Goal: Task Accomplishment & Management: Complete application form

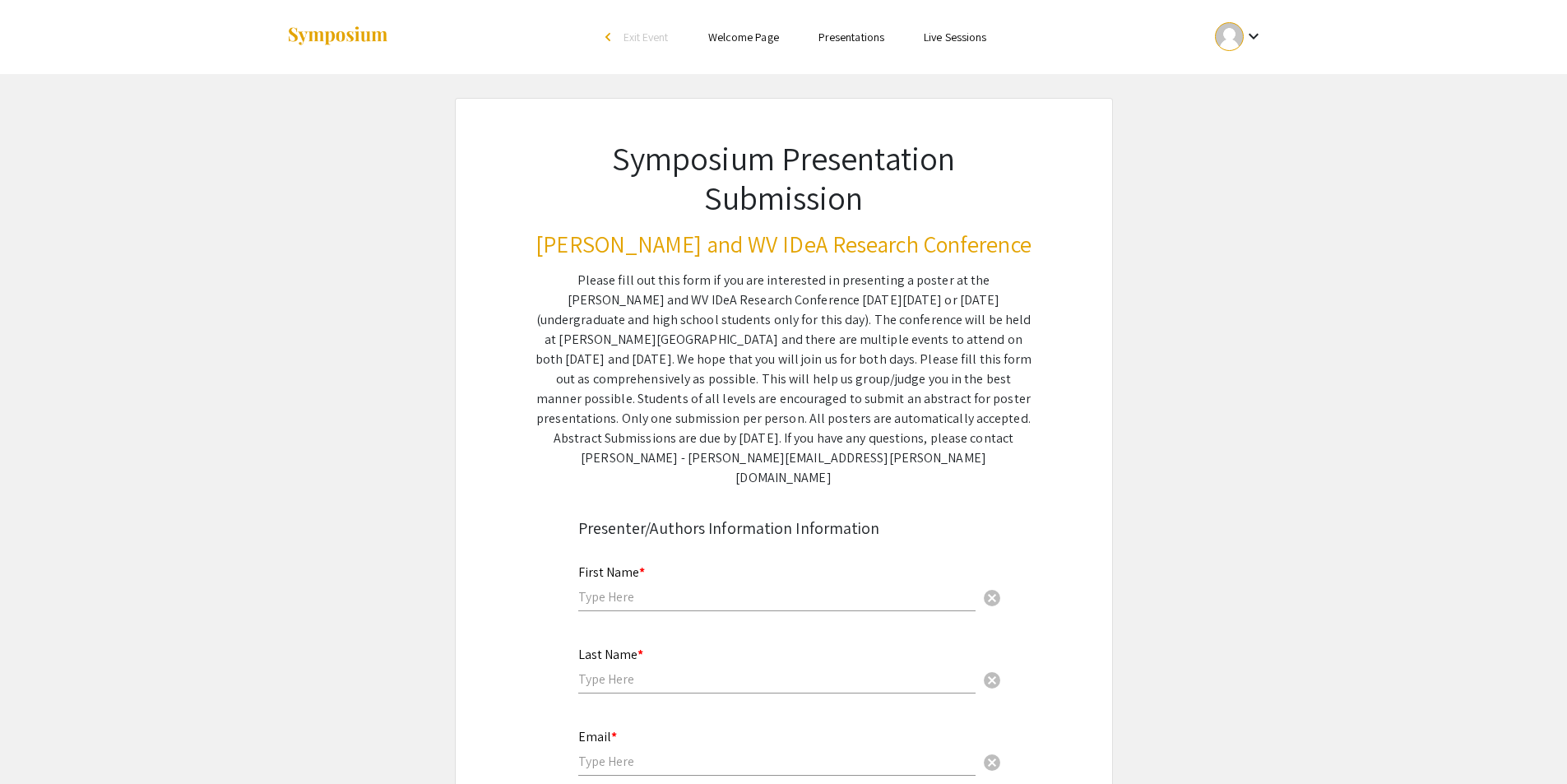
click at [1266, 50] on div "keyboard_arrow_down" at bounding box center [1239, 36] width 57 height 37
click at [1448, 380] on div at bounding box center [784, 392] width 1567 height 784
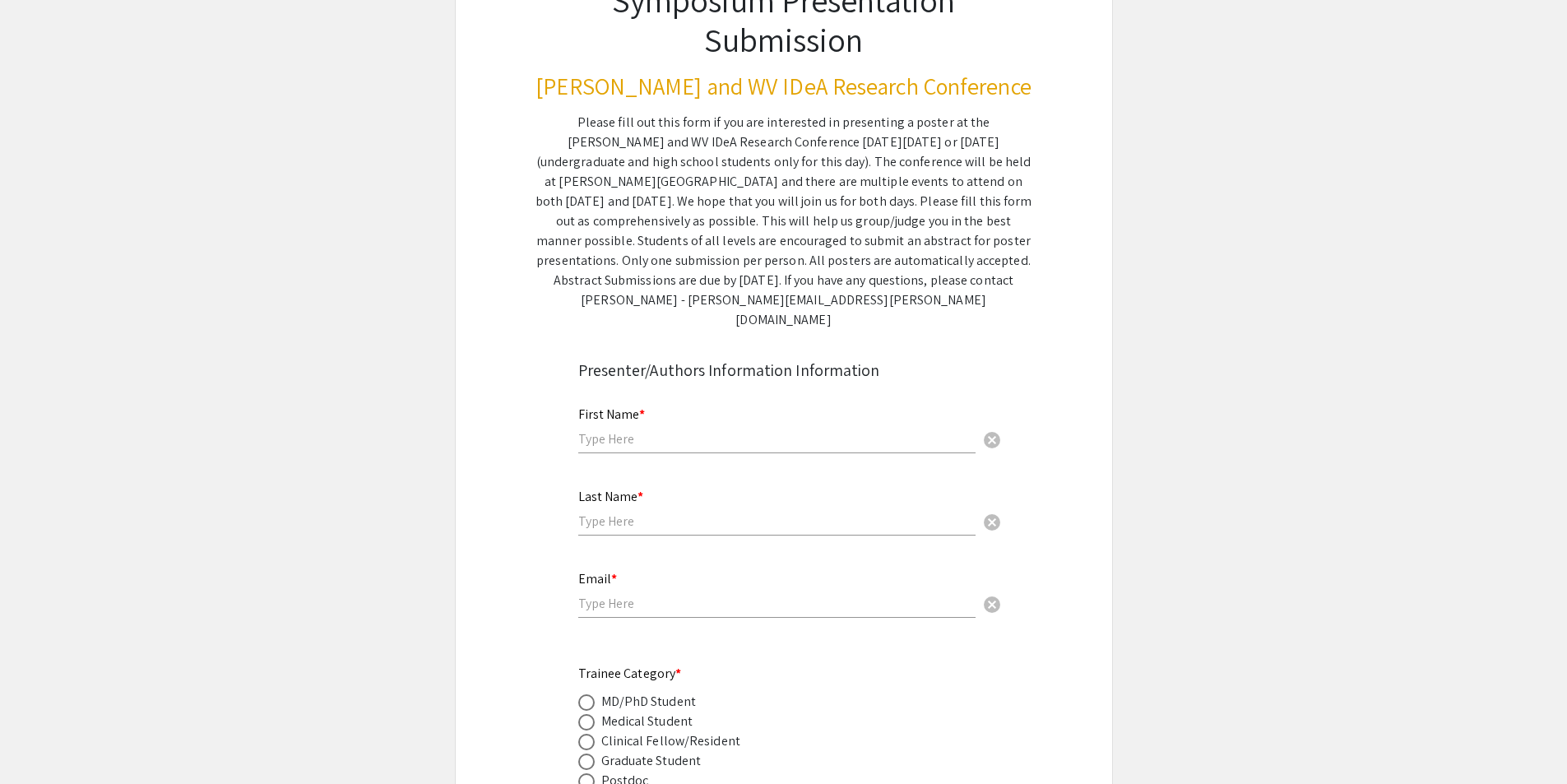
scroll to position [165, 0]
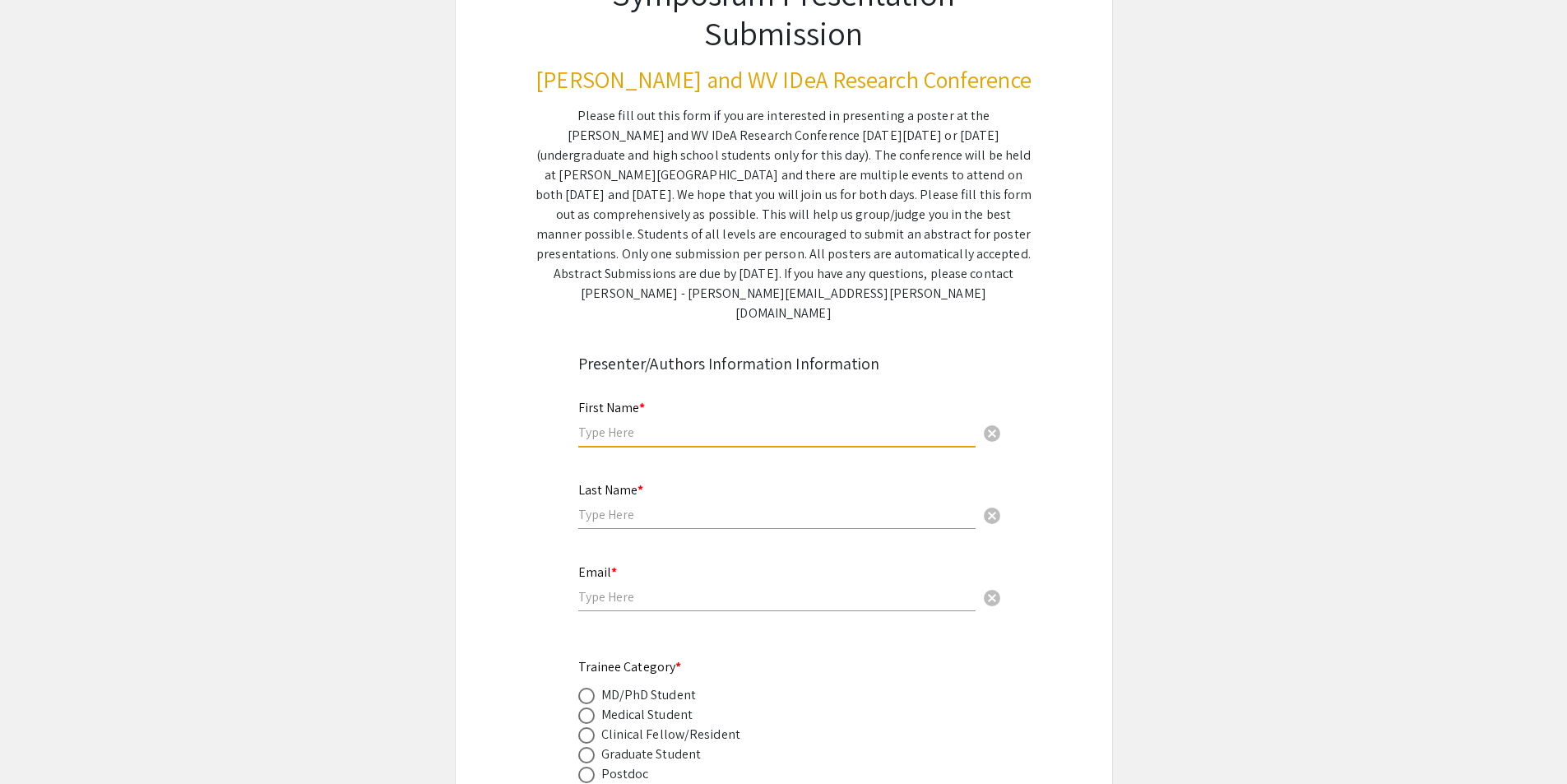
click at [786, 423] on input "text" at bounding box center [778, 432] width 398 height 17
type input "[PERSON_NAME]"
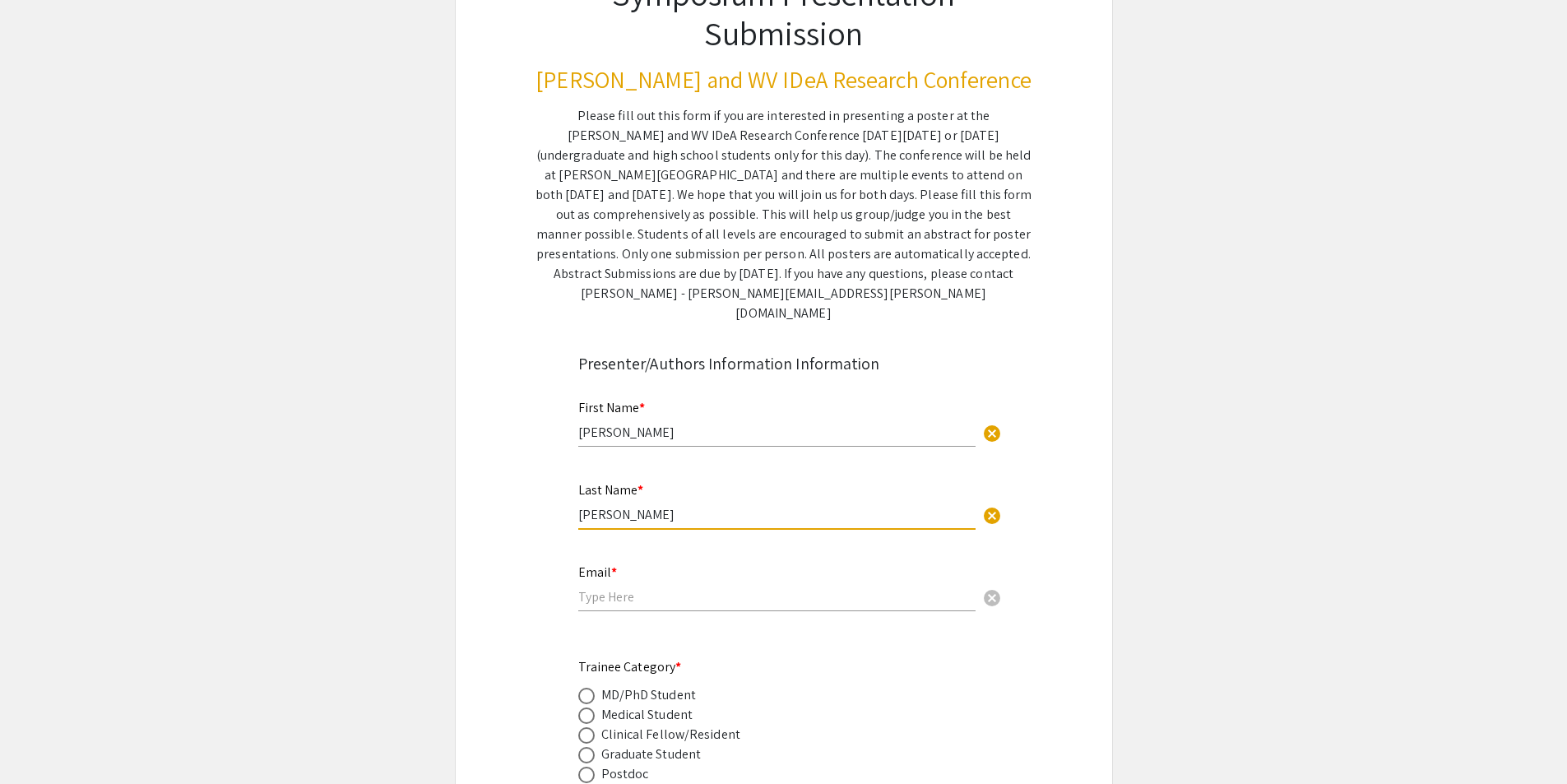
type input "[PERSON_NAME]"
type input "[EMAIL_ADDRESS][DOMAIN_NAME]"
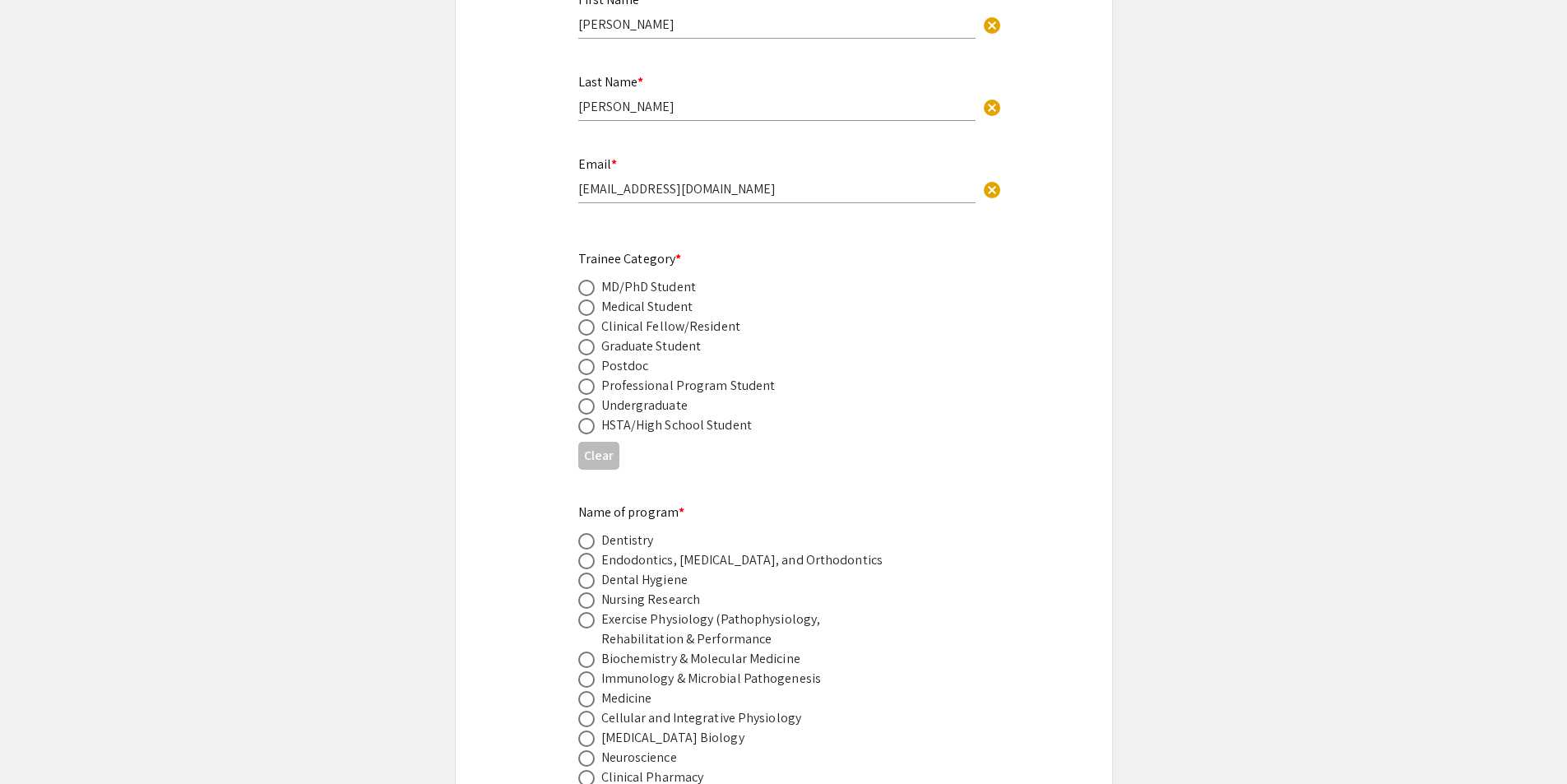
scroll to position [576, 0]
click at [588, 335] on span at bounding box center [586, 343] width 16 height 16
click at [588, 335] on input "radio" at bounding box center [586, 343] width 16 height 16
radio input "true"
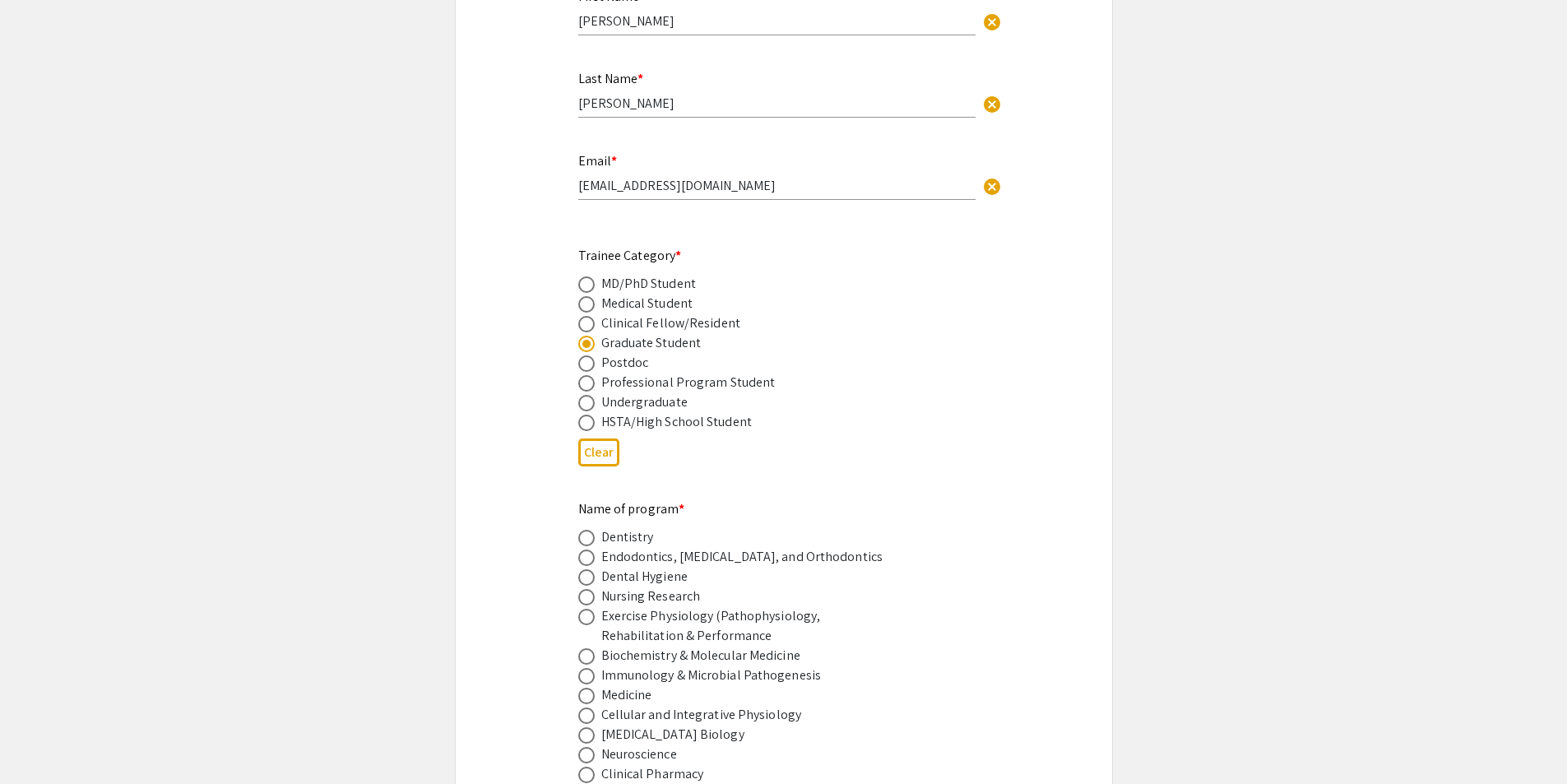
scroll to position [658, 0]
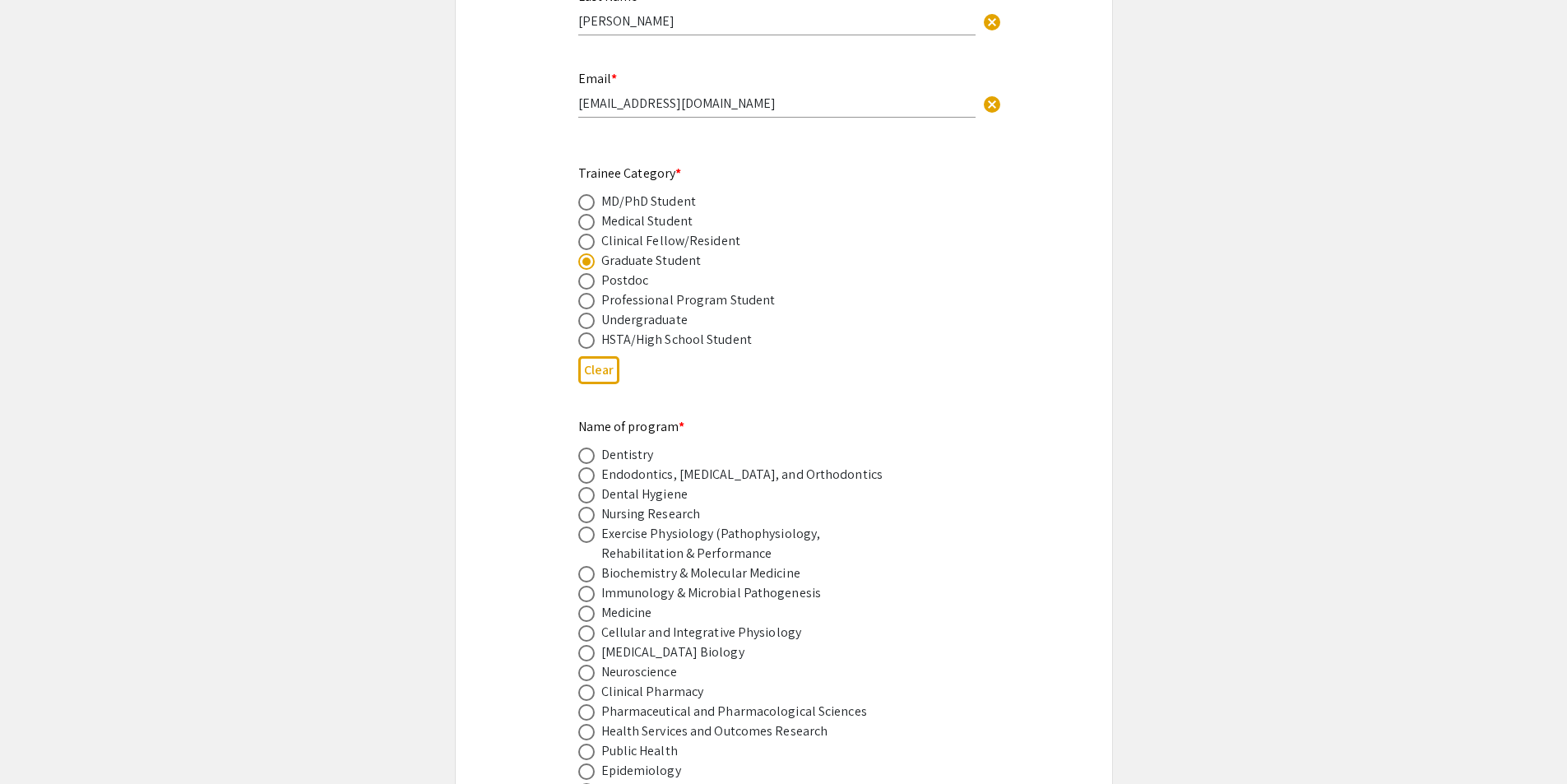
click at [581, 585] on span at bounding box center [586, 593] width 16 height 16
click at [581, 585] on input "radio" at bounding box center [586, 593] width 16 height 16
radio input "true"
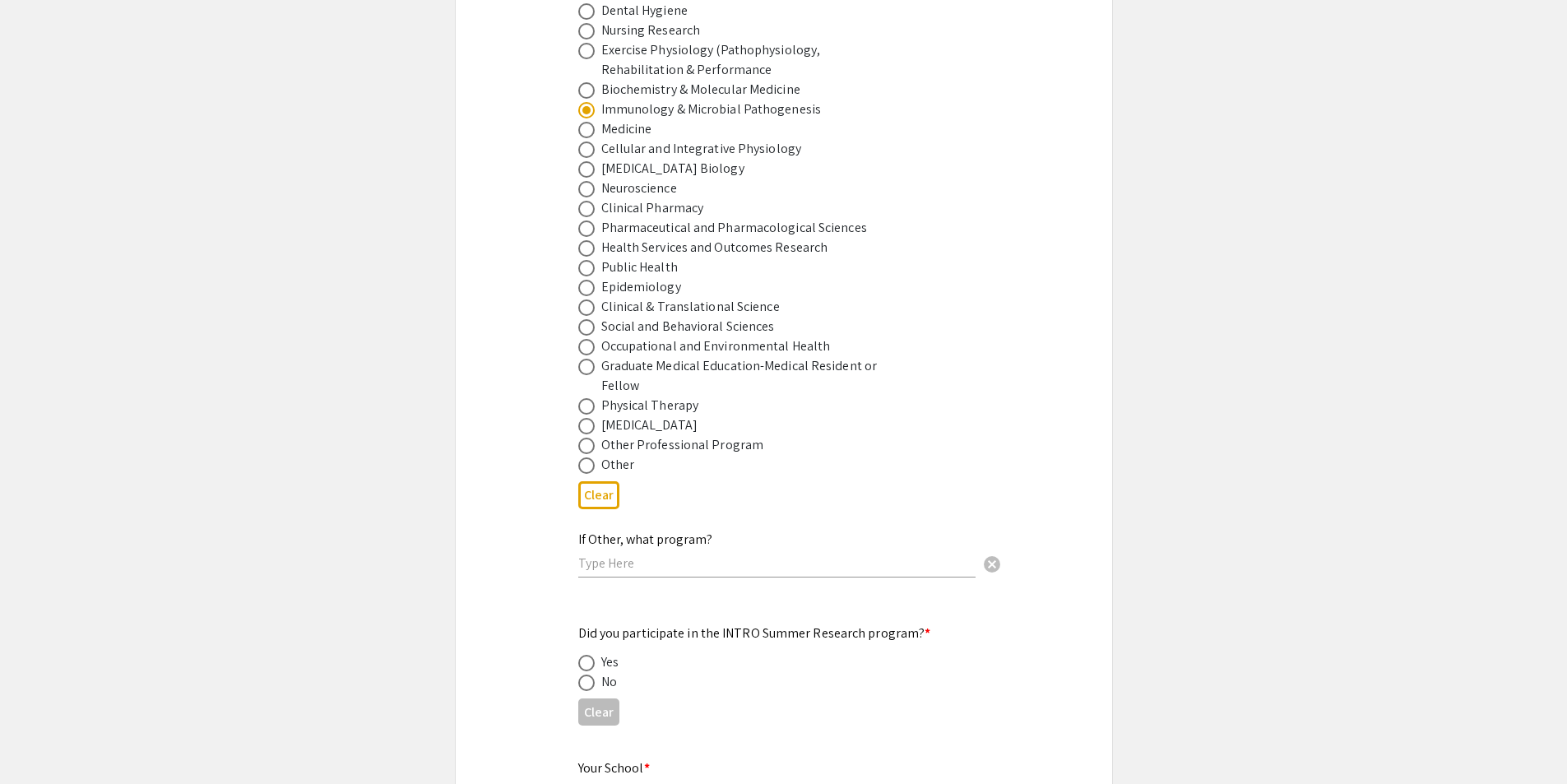
scroll to position [1151, 0]
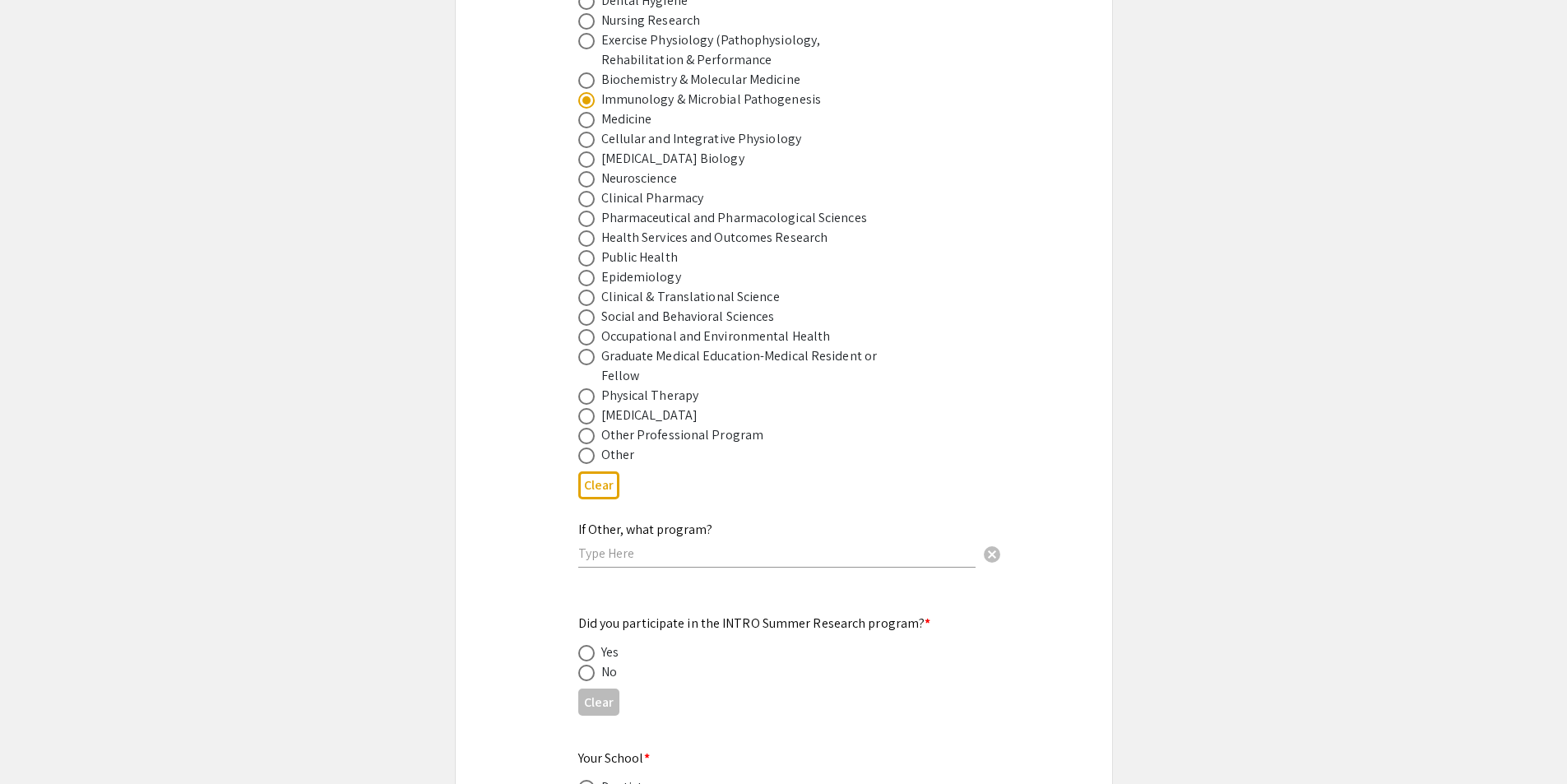
click at [590, 665] on span at bounding box center [586, 672] width 16 height 16
click at [590, 665] on input "radio" at bounding box center [586, 672] width 16 height 16
radio input "true"
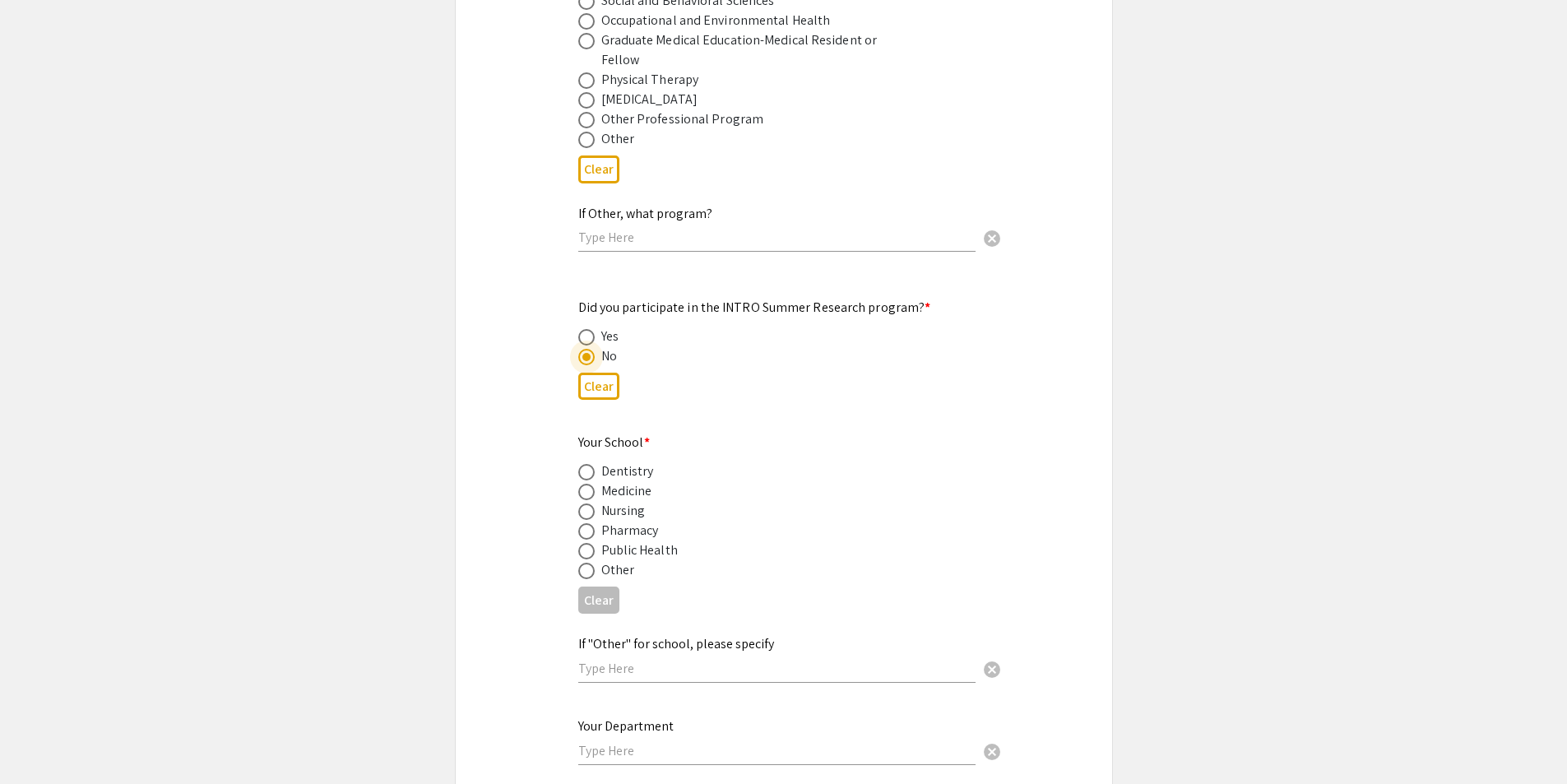
scroll to position [1480, 0]
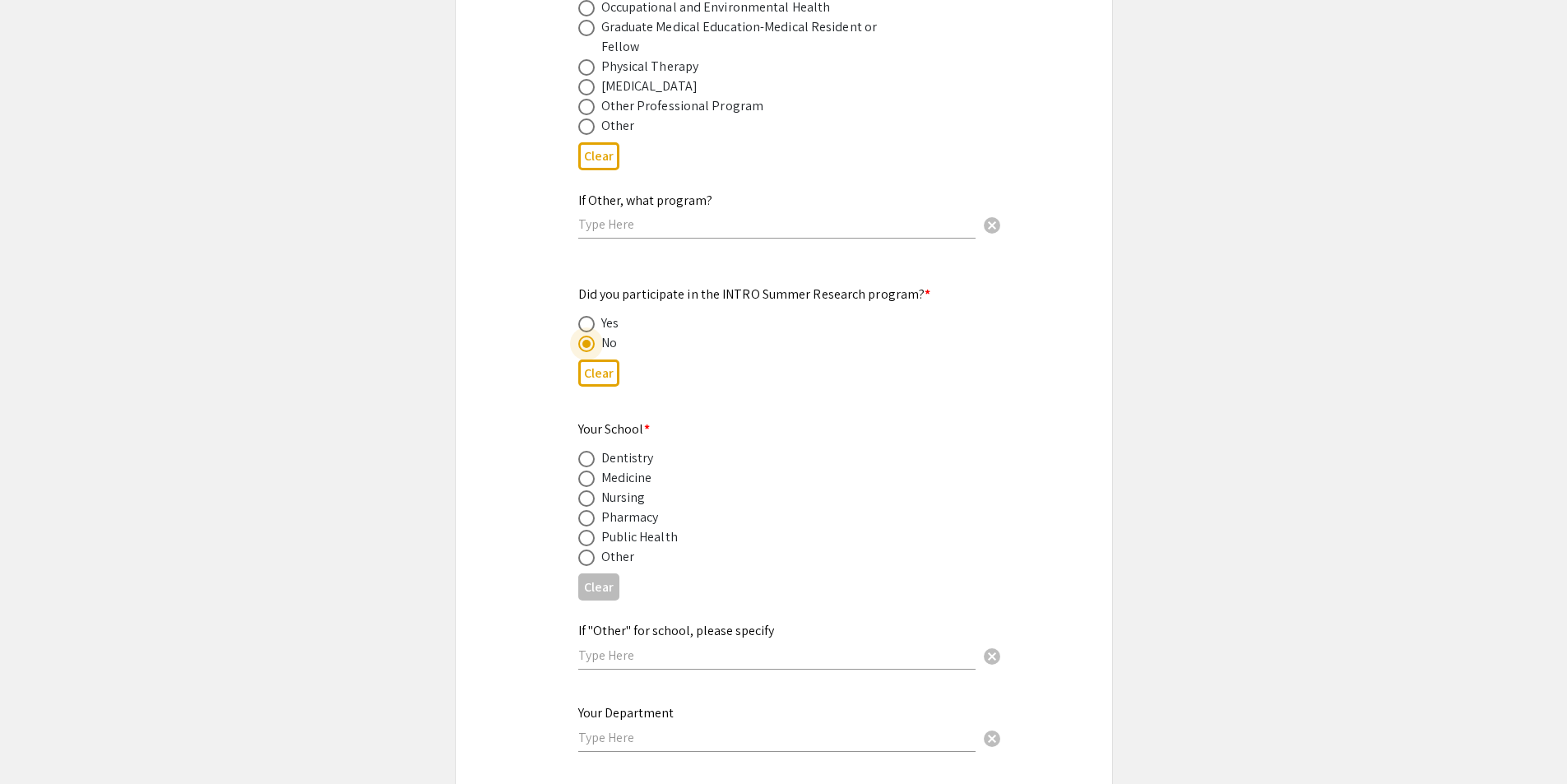
click at [589, 470] on span at bounding box center [586, 478] width 16 height 16
click at [589, 470] on input "radio" at bounding box center [586, 478] width 16 height 16
radio input "true"
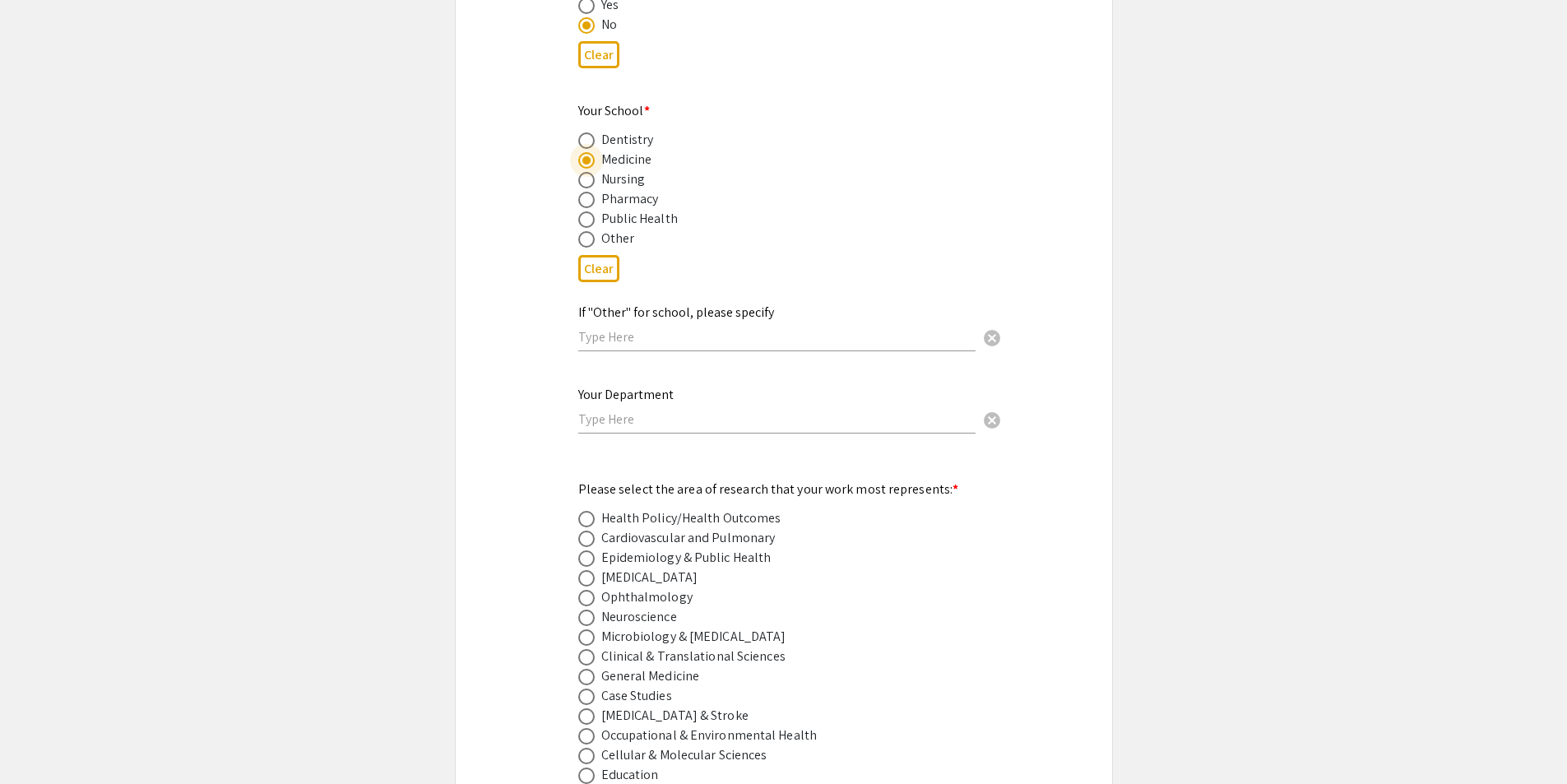
scroll to position [1809, 0]
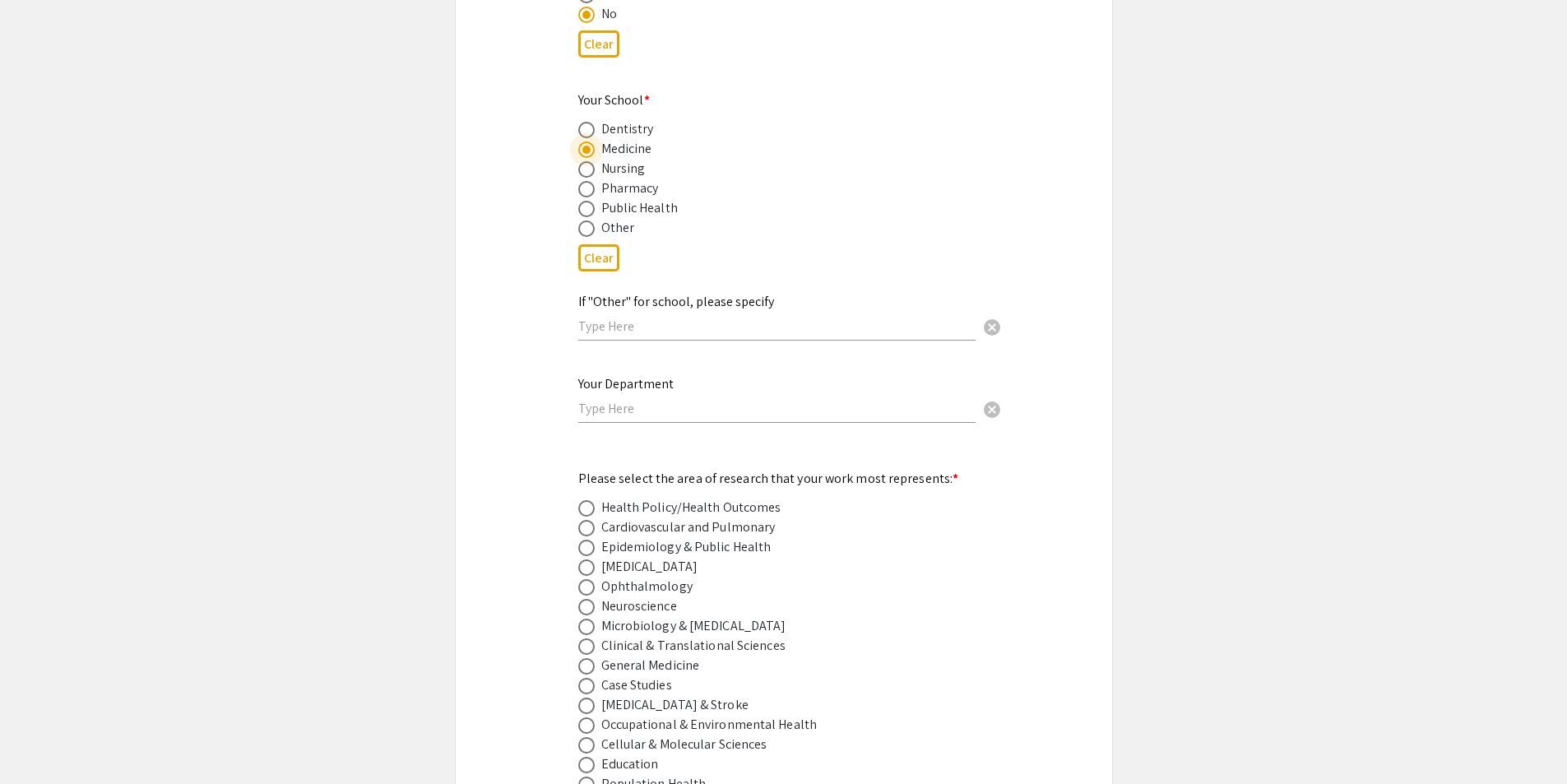
click at [615, 399] on input "text" at bounding box center [778, 408] width 398 height 17
type input "Microbiology, Immunology, and Cell Biology"
click at [535, 466] on div "Symposium Presentation Submission [PERSON_NAME] and WV IDeA Research Conference…" at bounding box center [784, 557] width 658 height 4537
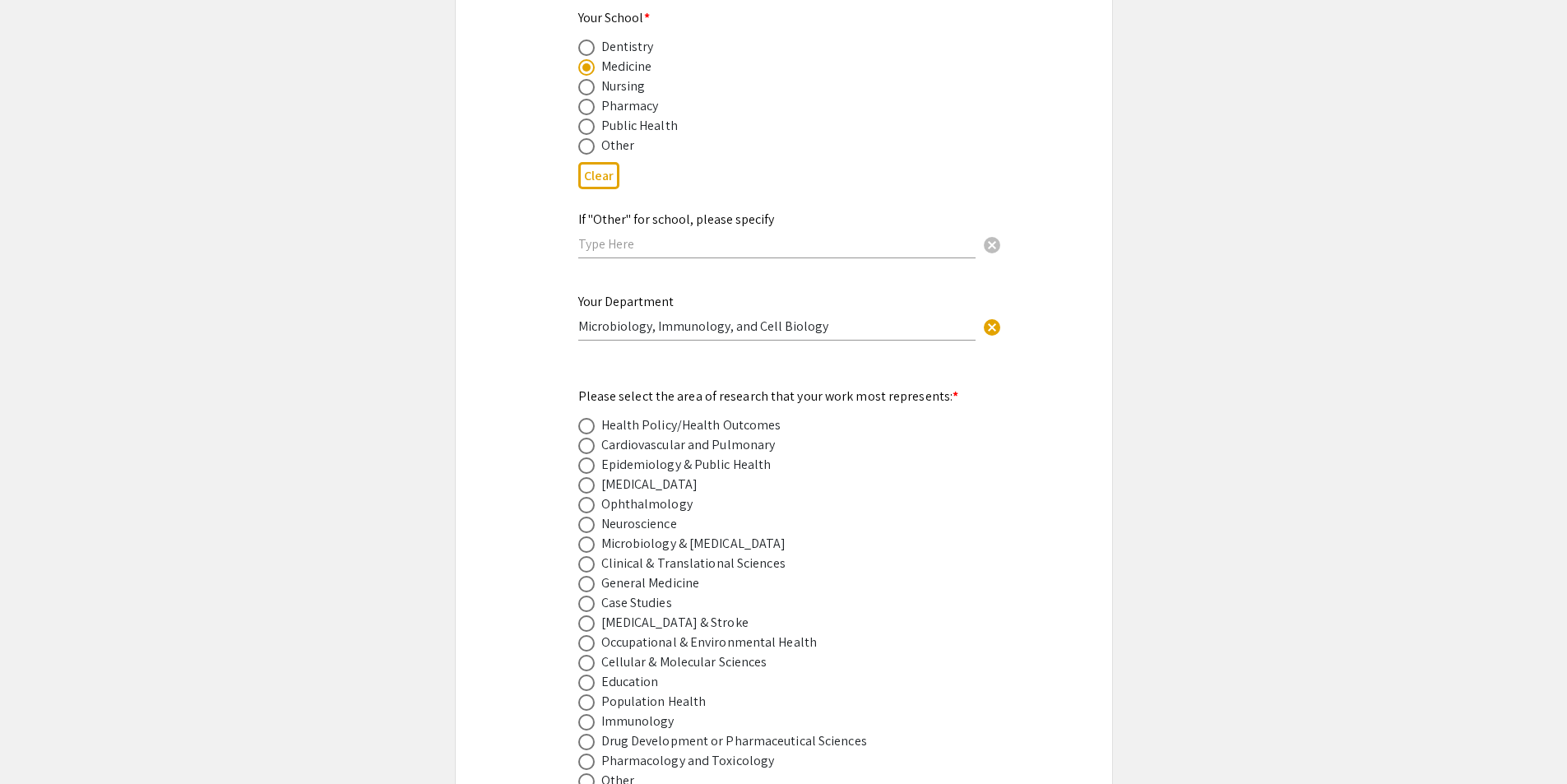
click at [581, 536] on span at bounding box center [586, 543] width 16 height 16
click at [581, 536] on input "radio" at bounding box center [586, 543] width 16 height 16
radio input "true"
click at [499, 526] on div "Symposium Presentation Submission [PERSON_NAME] and WV IDeA Research Conference…" at bounding box center [784, 475] width 658 height 4537
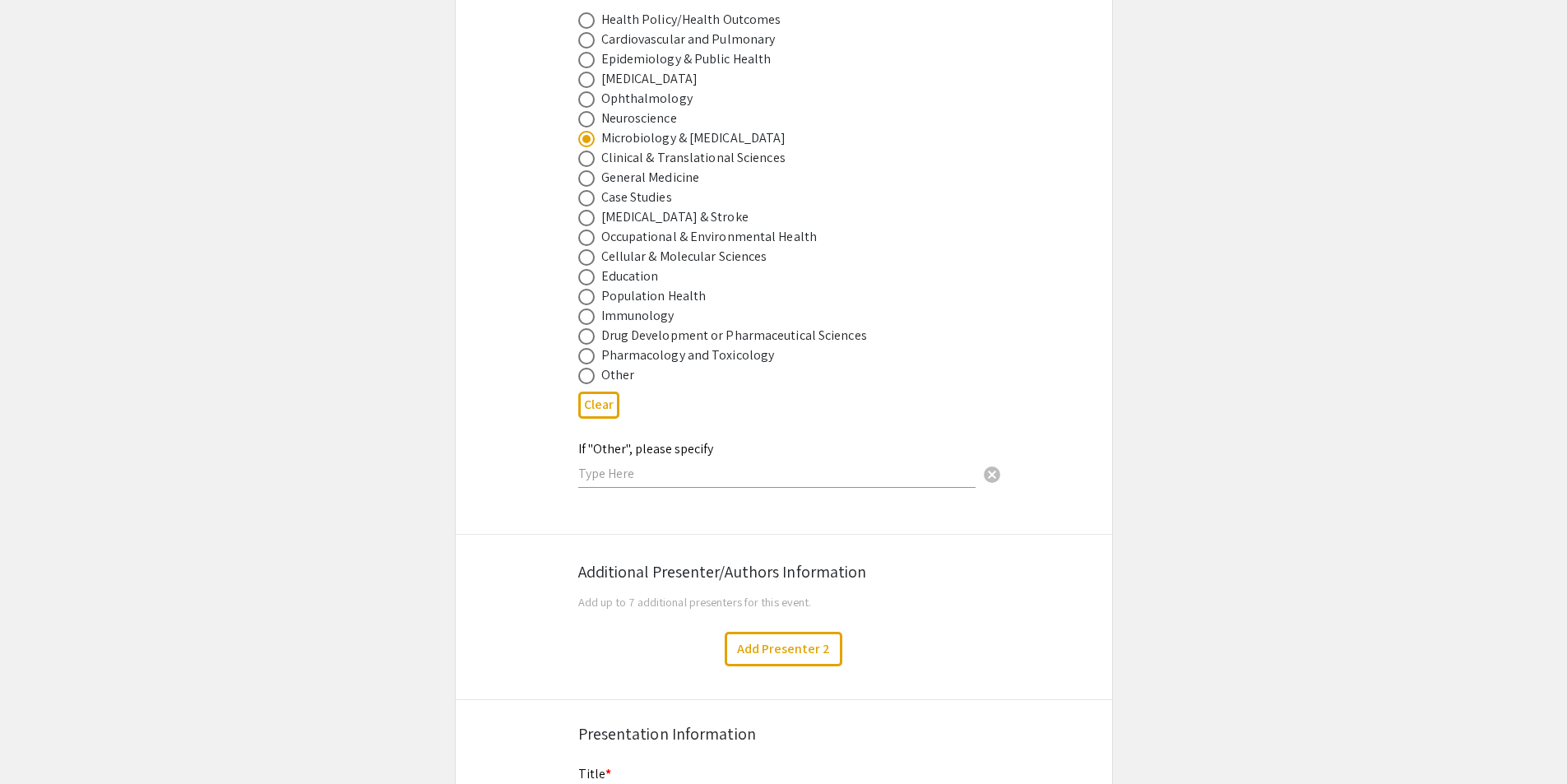
scroll to position [2384, 0]
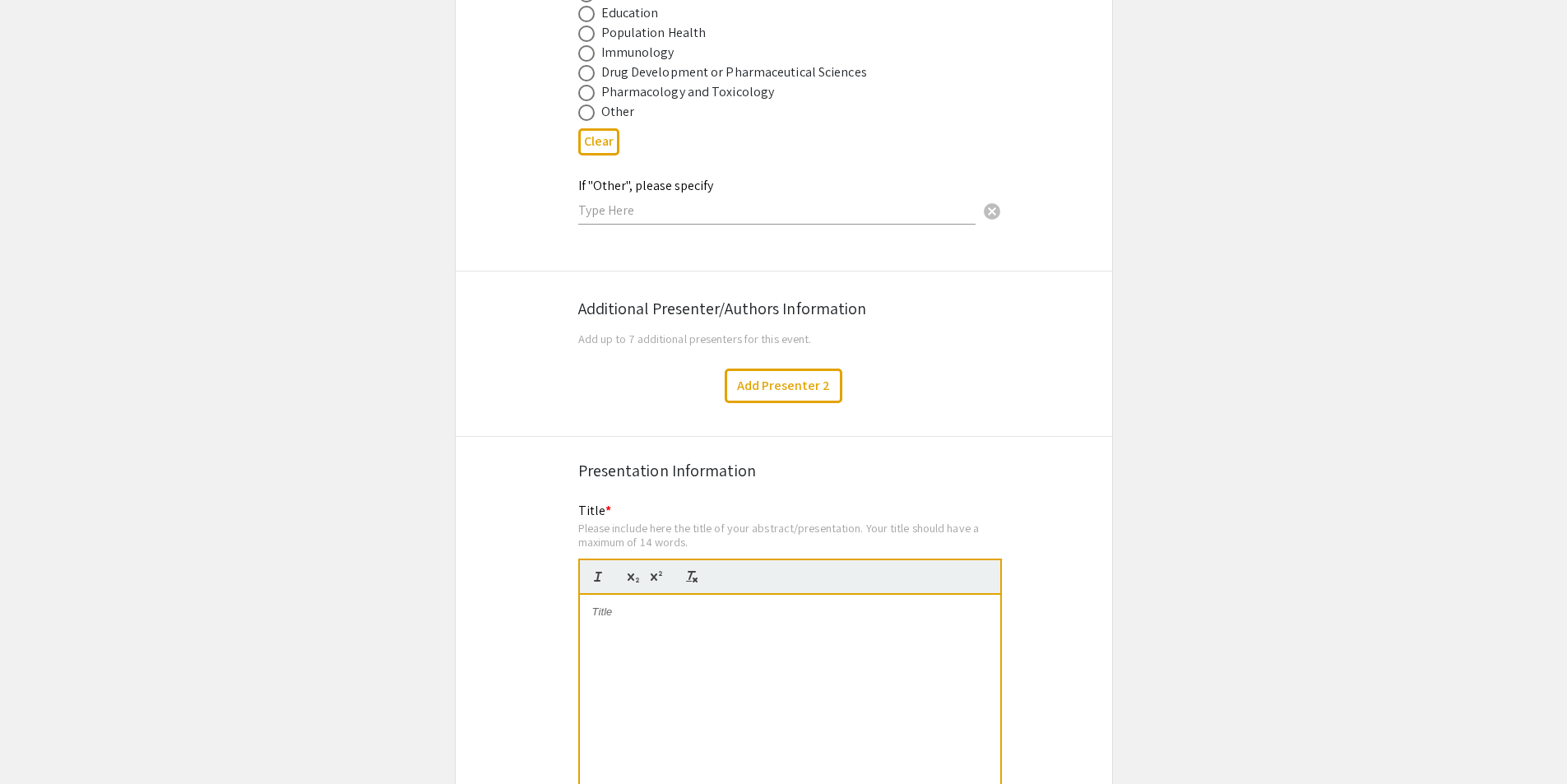
scroll to position [2631, 0]
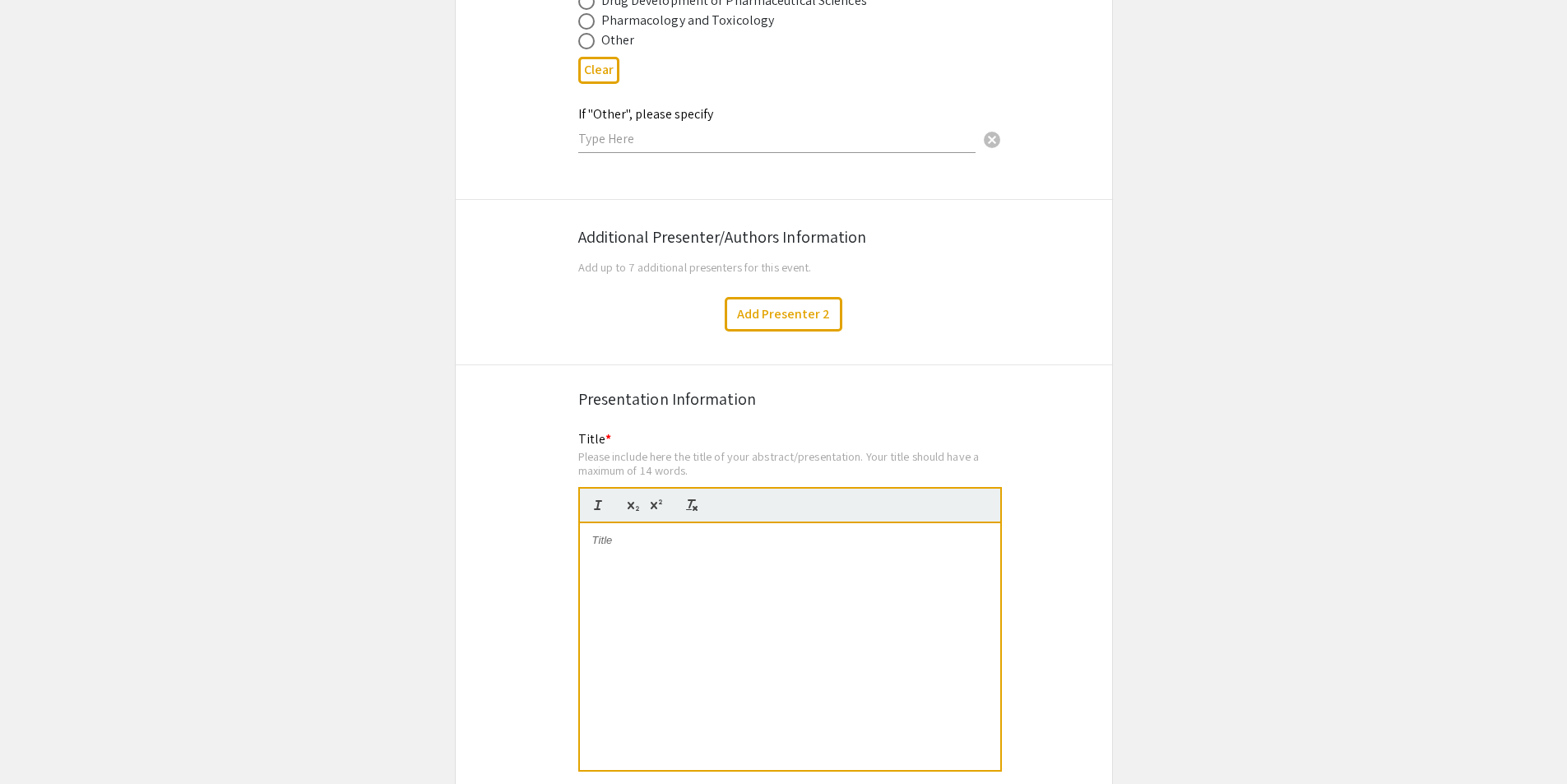
click at [825, 603] on div at bounding box center [790, 646] width 421 height 247
click at [690, 552] on div at bounding box center [790, 646] width 421 height 247
drag, startPoint x: 953, startPoint y: 607, endPoint x: 419, endPoint y: 420, distance: 565.8
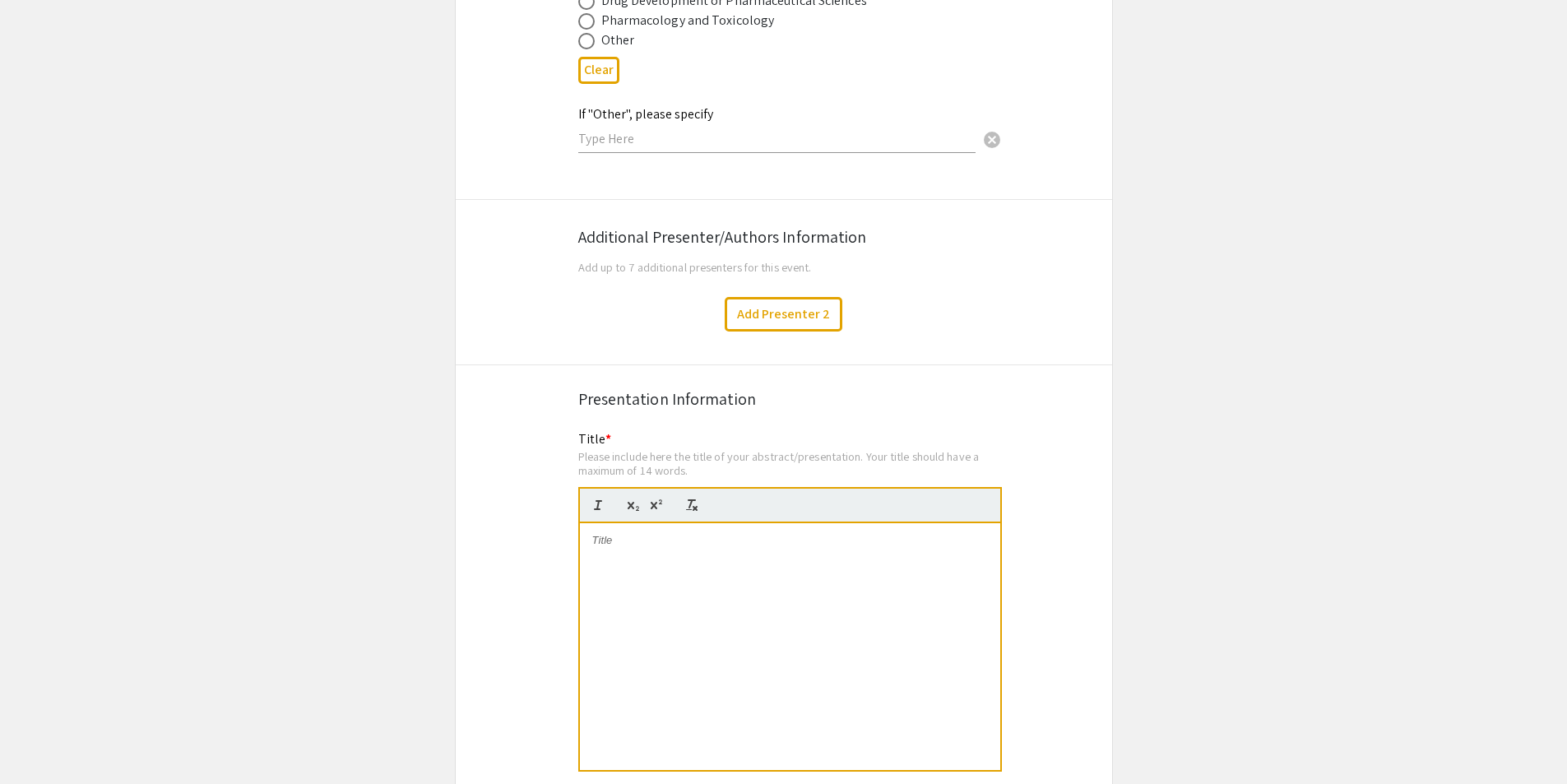
drag, startPoint x: 558, startPoint y: 566, endPoint x: 691, endPoint y: 548, distance: 134.2
drag, startPoint x: 691, startPoint y: 544, endPoint x: 684, endPoint y: 537, distance: 9.9
click at [691, 543] on div at bounding box center [790, 646] width 421 height 247
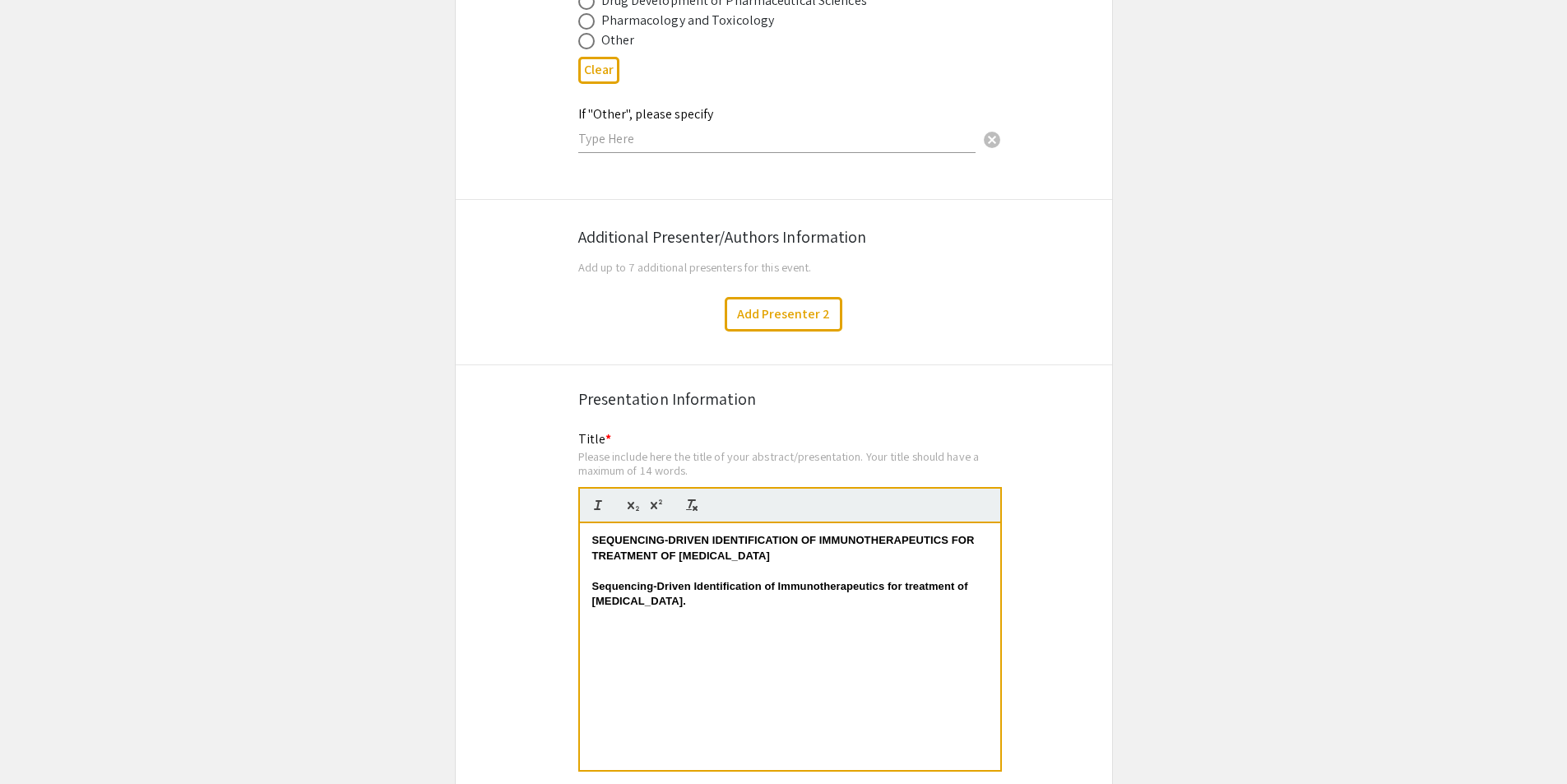
click at [774, 596] on div "SEQUENCING-DRIVEN IDENTIFICATION OF IMMUNOTHERAPEUTICS FOR TREATMENT OF [MEDICA…" at bounding box center [790, 646] width 421 height 247
click at [788, 579] on p "Sequencing-Driven Identification of Immunotherapeutics for treatment of [MEDICA…" at bounding box center [790, 595] width 396 height 31
drag, startPoint x: 909, startPoint y: 565, endPoint x: 984, endPoint y: 565, distance: 75.0
click at [913, 580] on strong "Sequencing-Driven Identification of Immunotherapeutics for treatment of [MEDICA…" at bounding box center [782, 594] width 379 height 27
drag, startPoint x: 591, startPoint y: 566, endPoint x: 568, endPoint y: 503, distance: 67.1
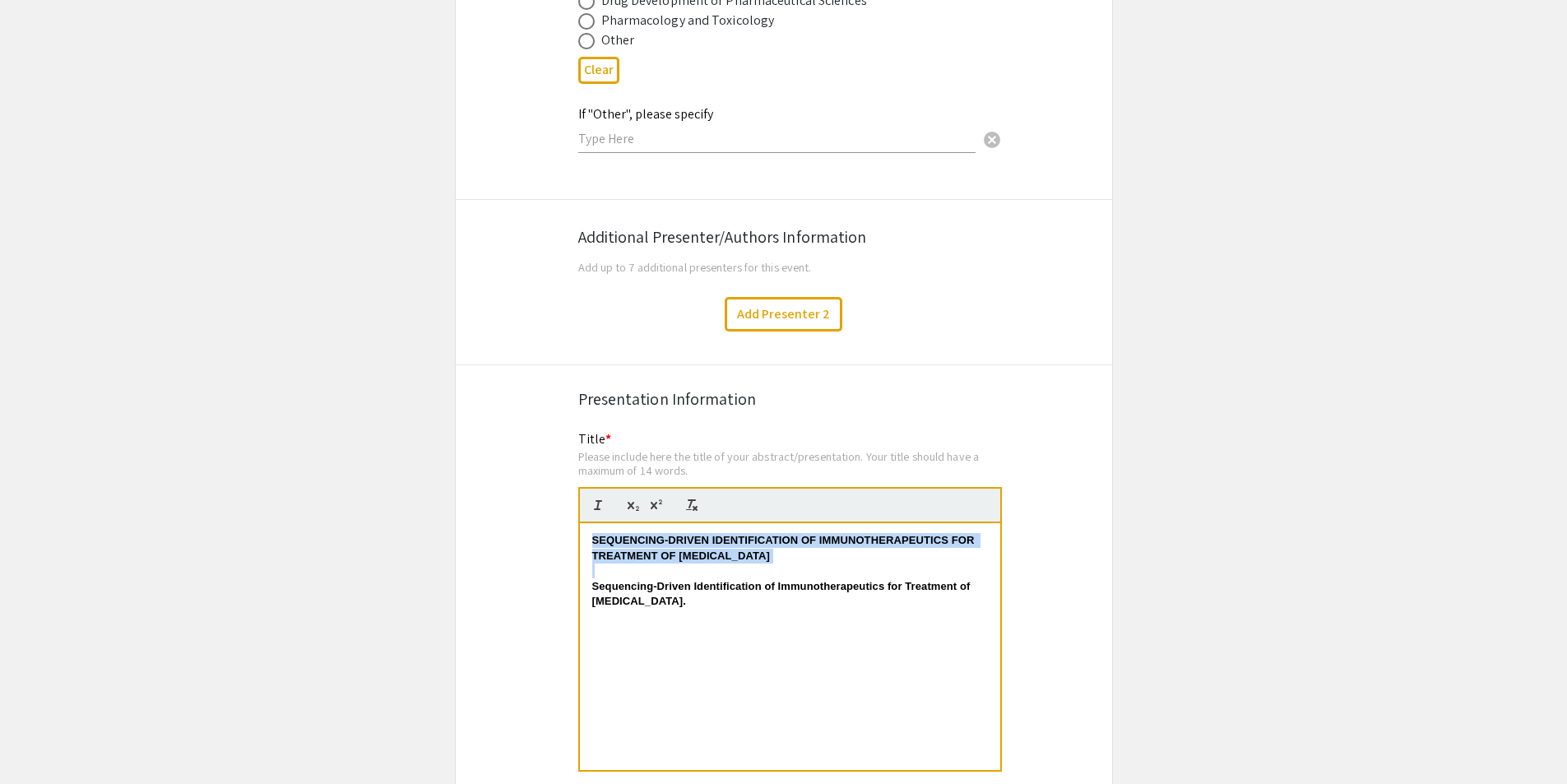
click at [568, 503] on div "Title * Please include here the title of your abstract/presentation. Your title…" at bounding box center [784, 612] width 436 height 366
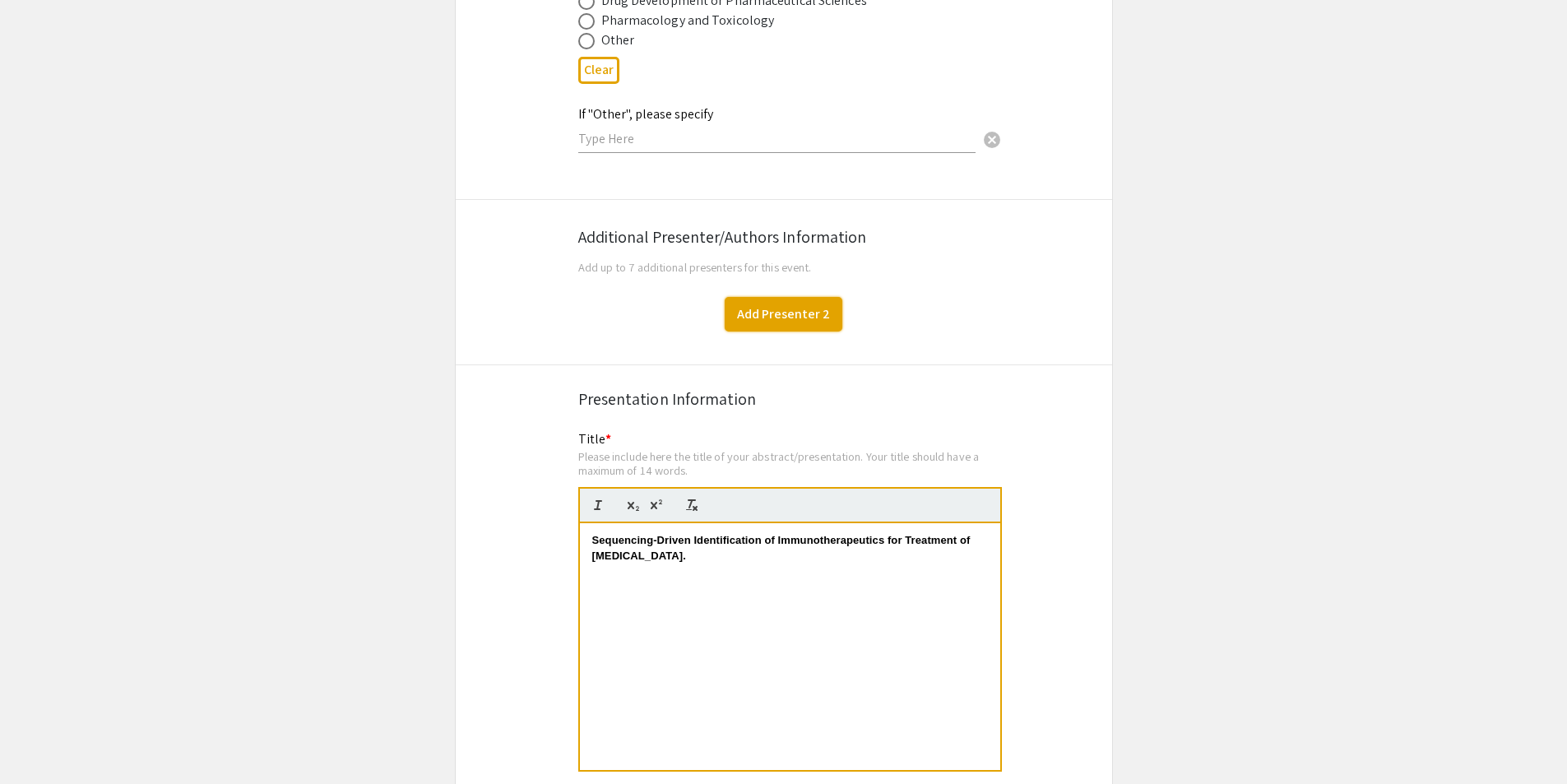
click at [776, 297] on button "Add Presenter 2" at bounding box center [784, 314] width 118 height 34
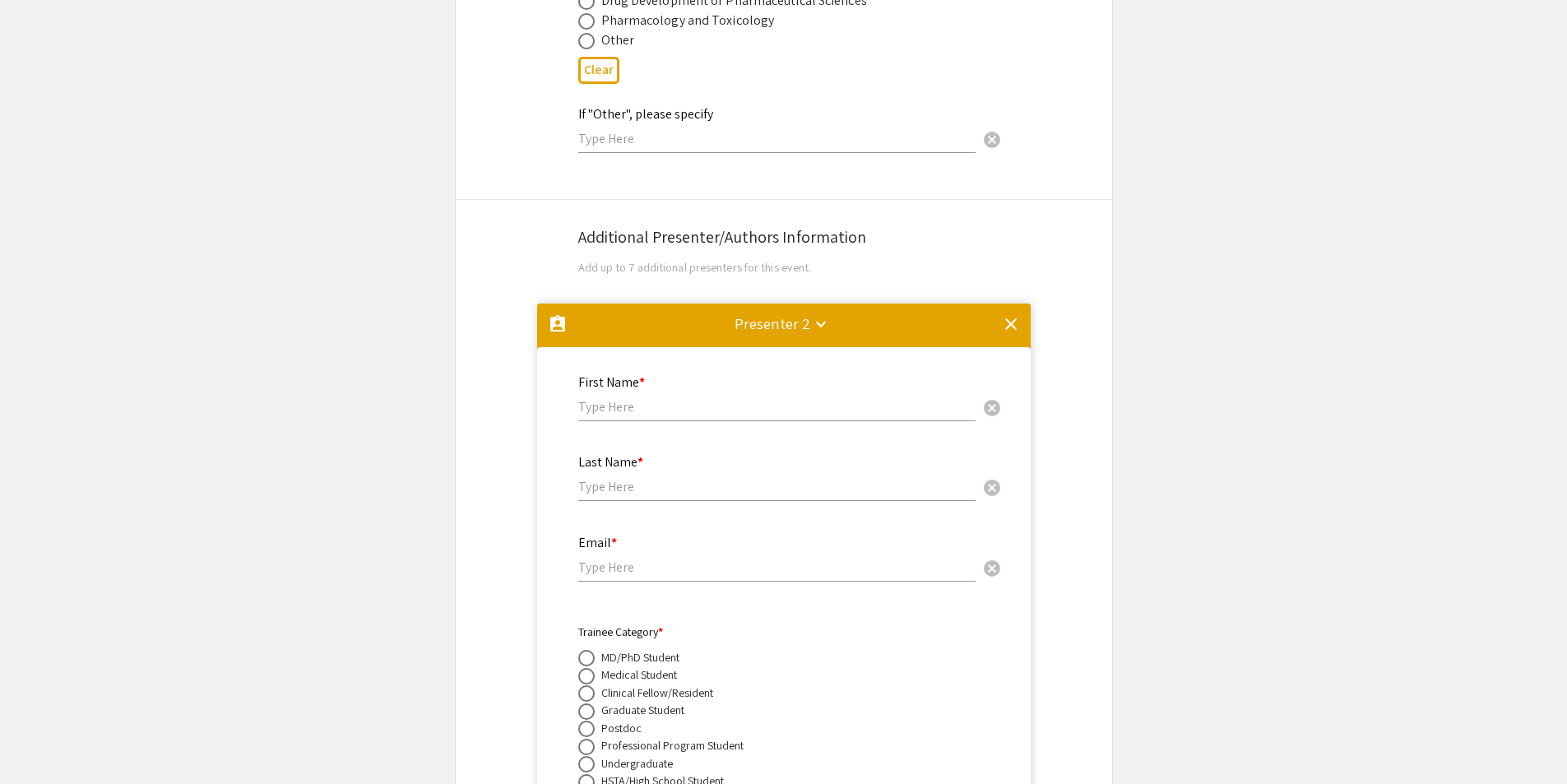
scroll to position [2915, 0]
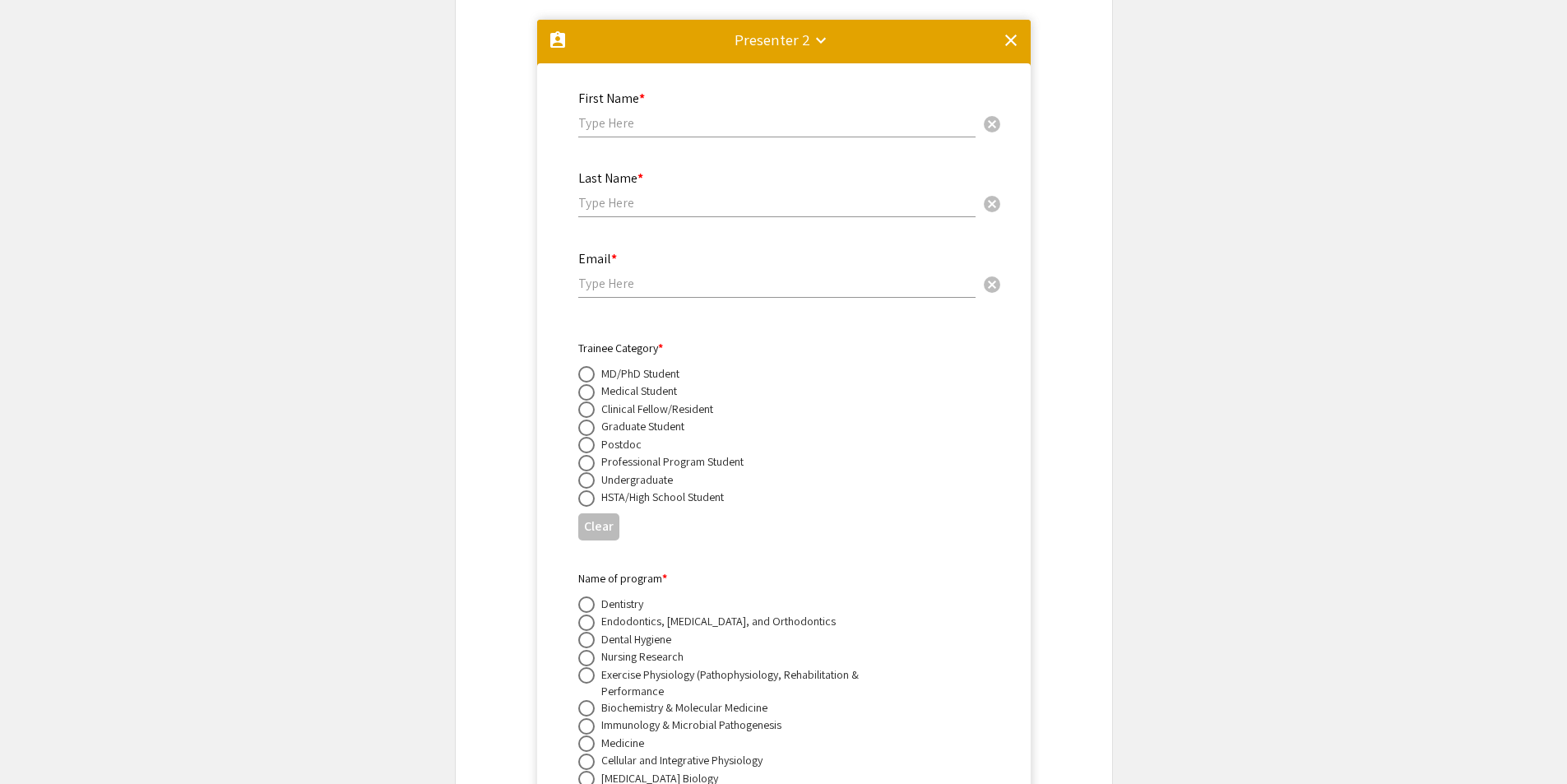
click at [754, 28] on div "Presenter 2 keyboard_arrow_down" at bounding box center [773, 39] width 77 height 23
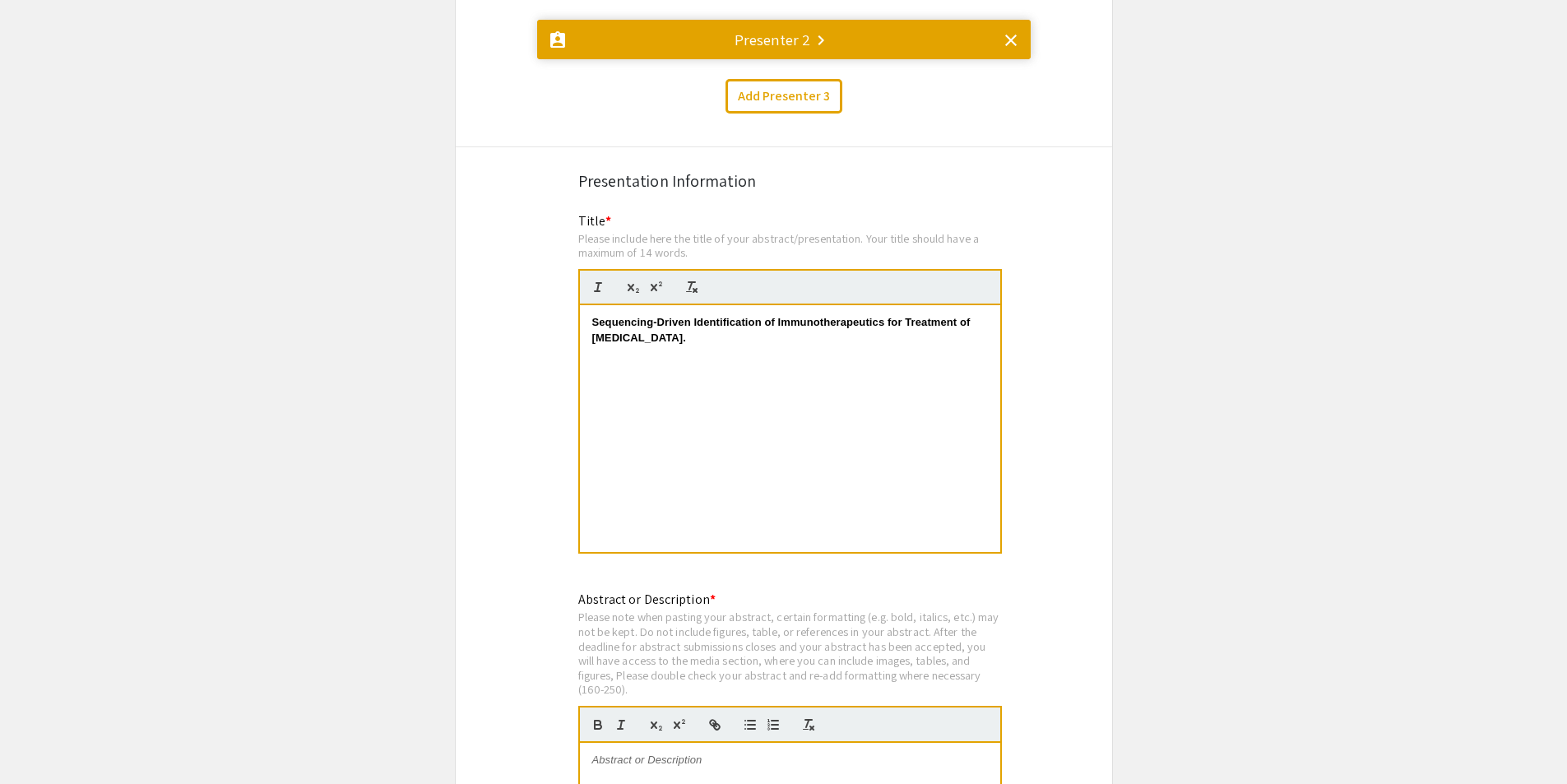
click at [1016, 32] on div "clear" at bounding box center [1011, 44] width 20 height 26
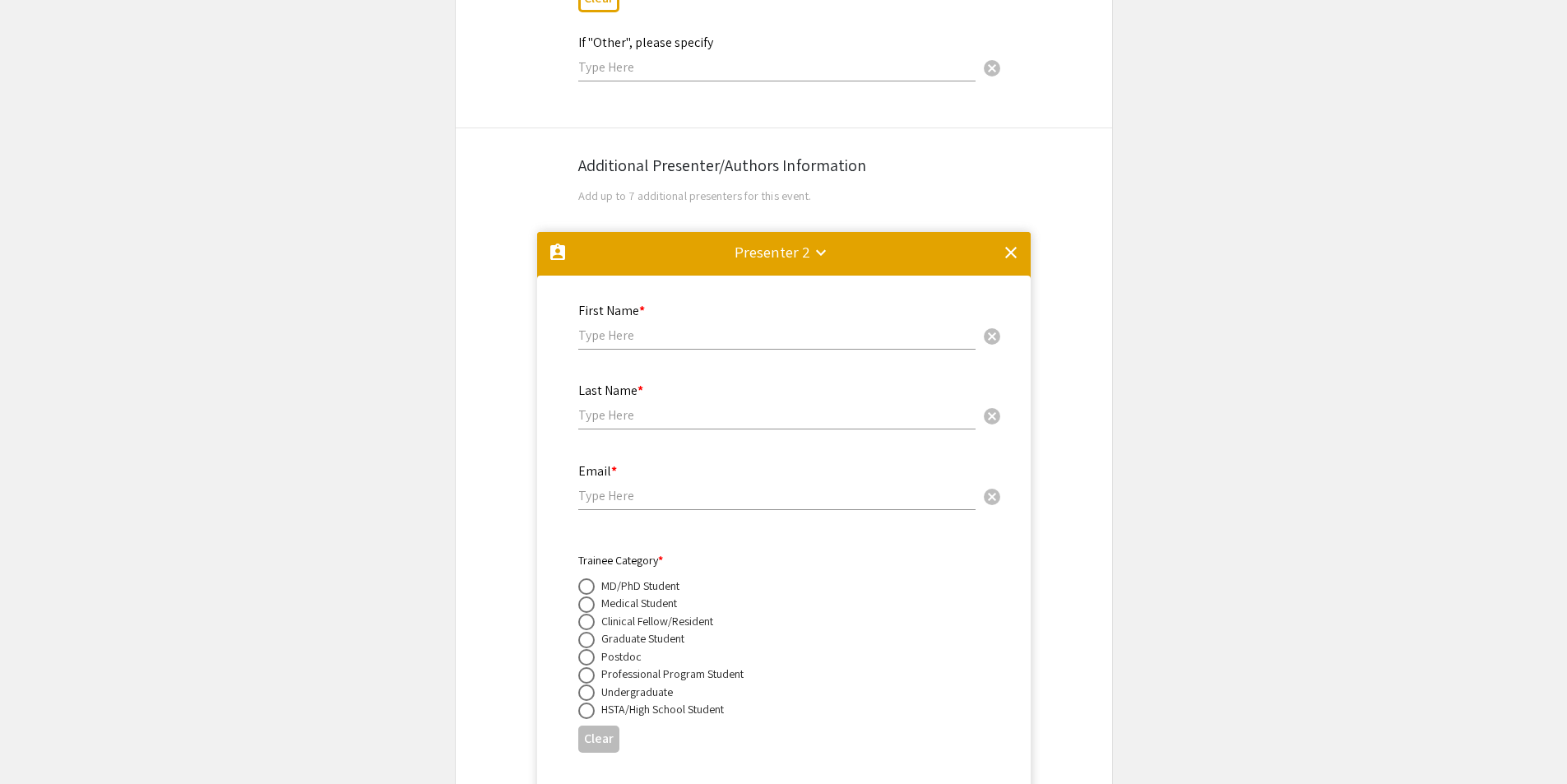
scroll to position [2669, 0]
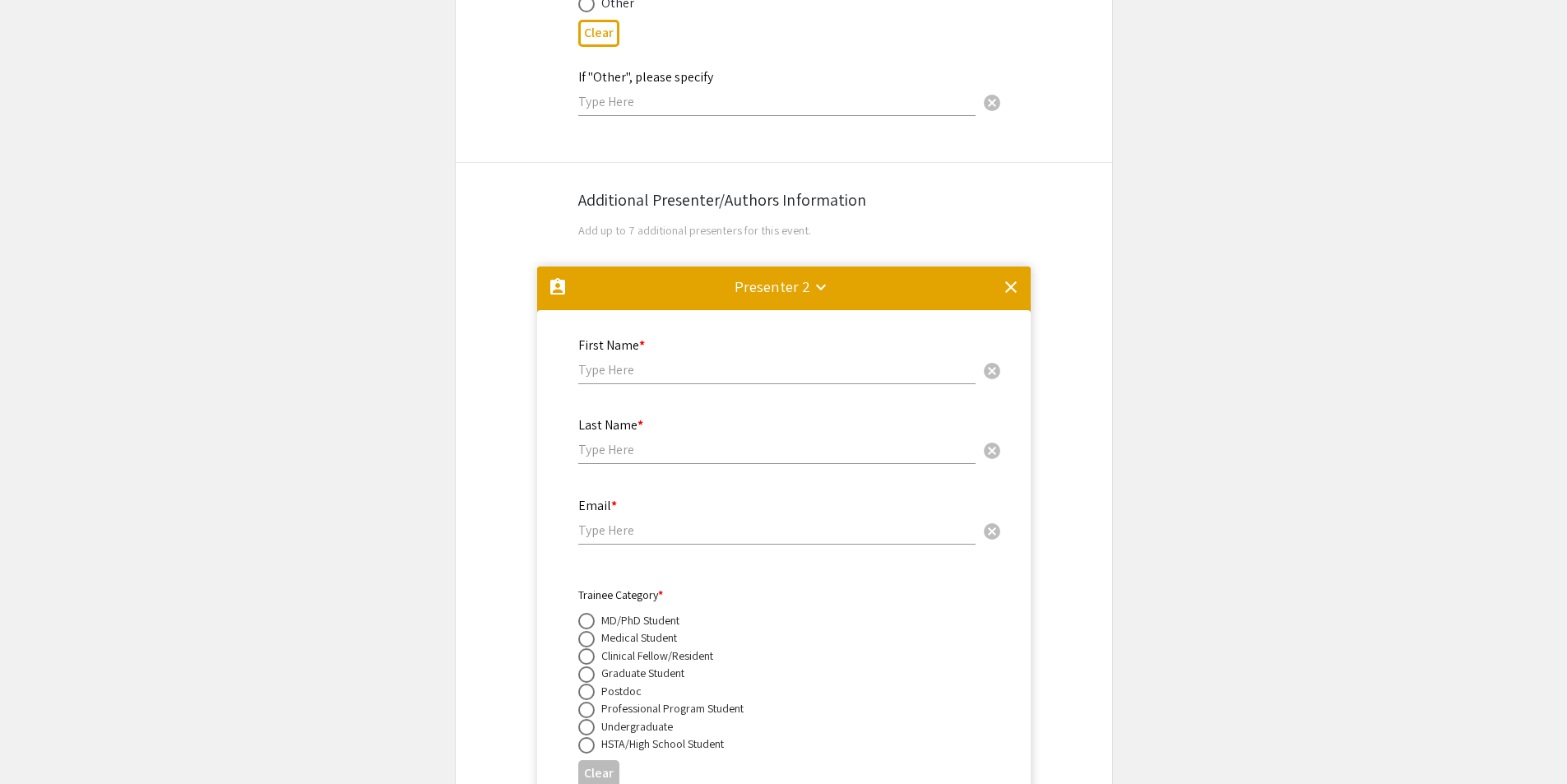
click at [1021, 268] on mat-divider at bounding box center [784, 293] width 493 height 55
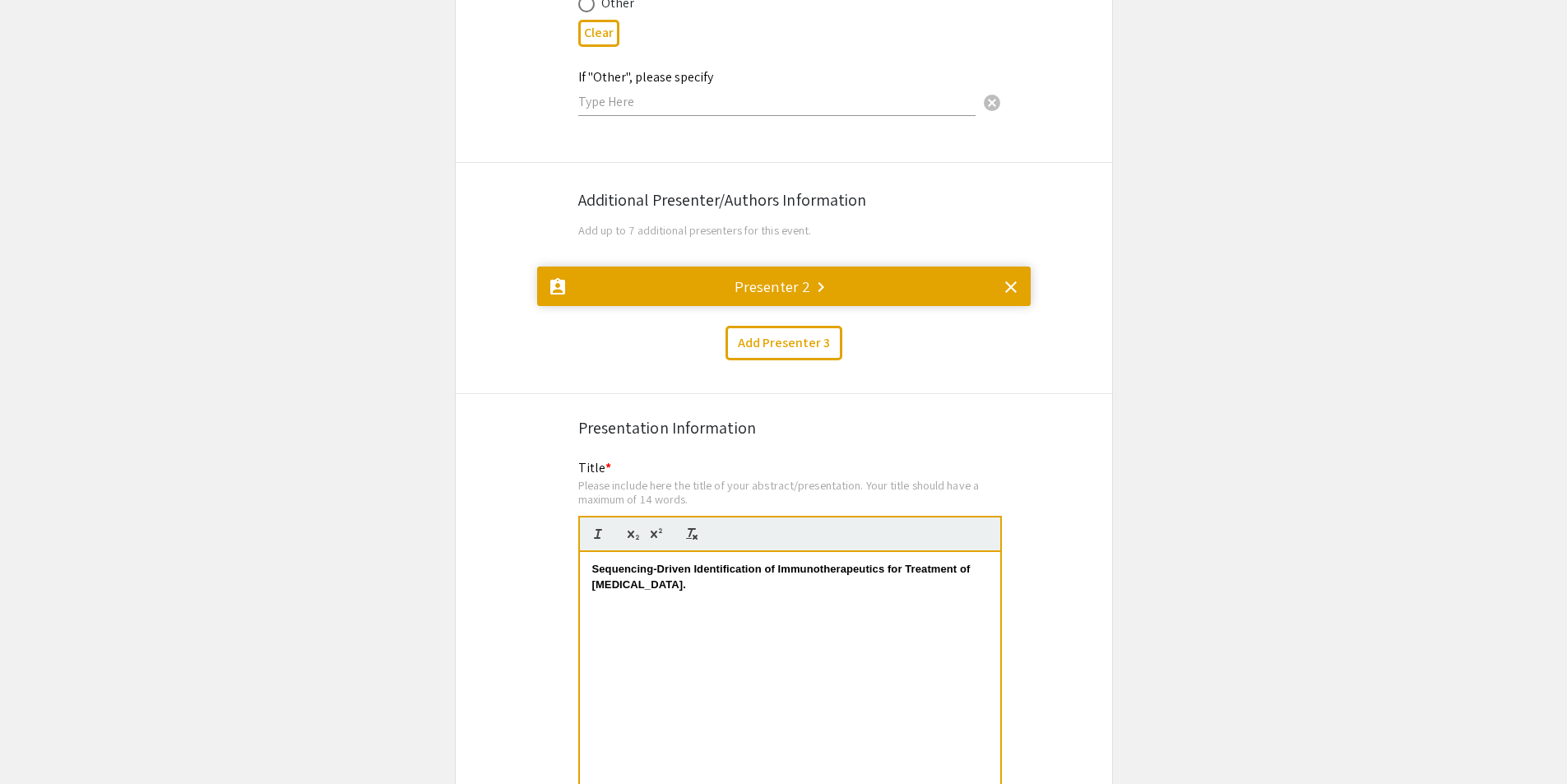
click at [807, 570] on p "Sequencing-Driven Identification of Immunotherapeutics for Treatment of [MEDICA…" at bounding box center [790, 577] width 396 height 31
drag, startPoint x: 734, startPoint y: 563, endPoint x: 527, endPoint y: 524, distance: 210.6
click at [699, 572] on p "Sequencing-Driven Identification of Immunotherapeutics for Treatment of [MEDICA…" at bounding box center [790, 577] width 396 height 31
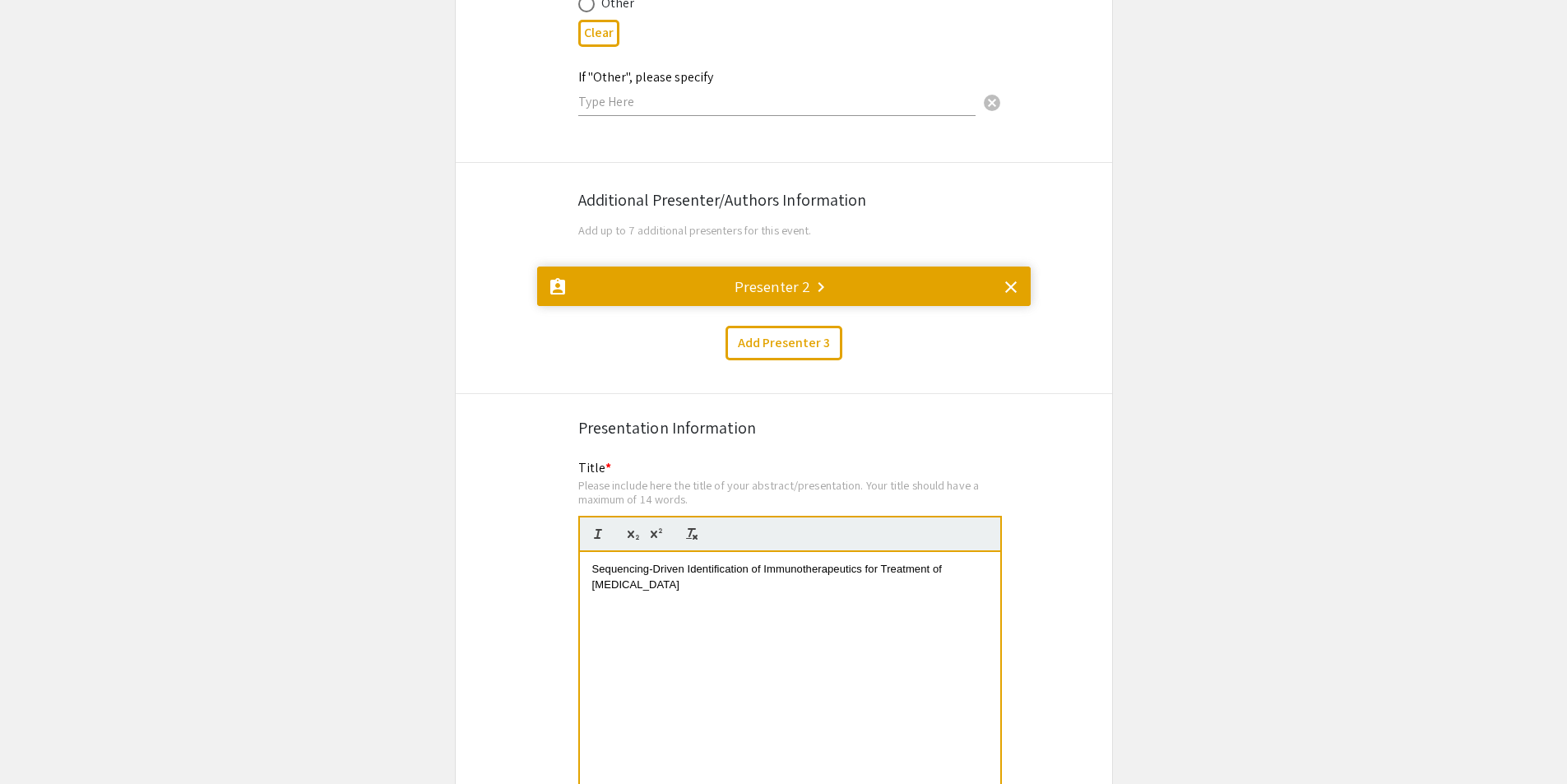
click at [813, 277] on mat-icon "keyboard_arrow_right" at bounding box center [820, 287] width 20 height 20
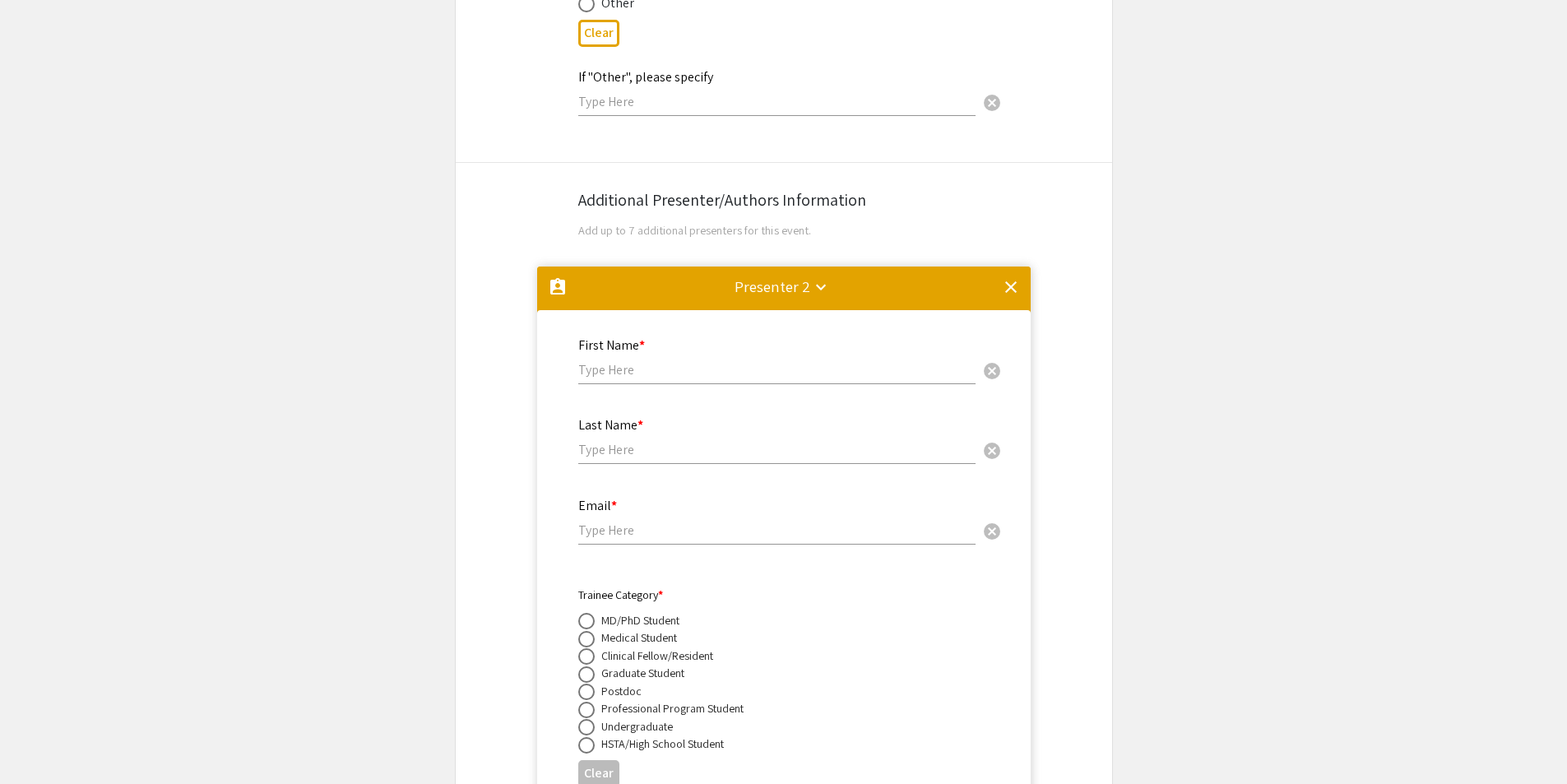
scroll to position [2915, 0]
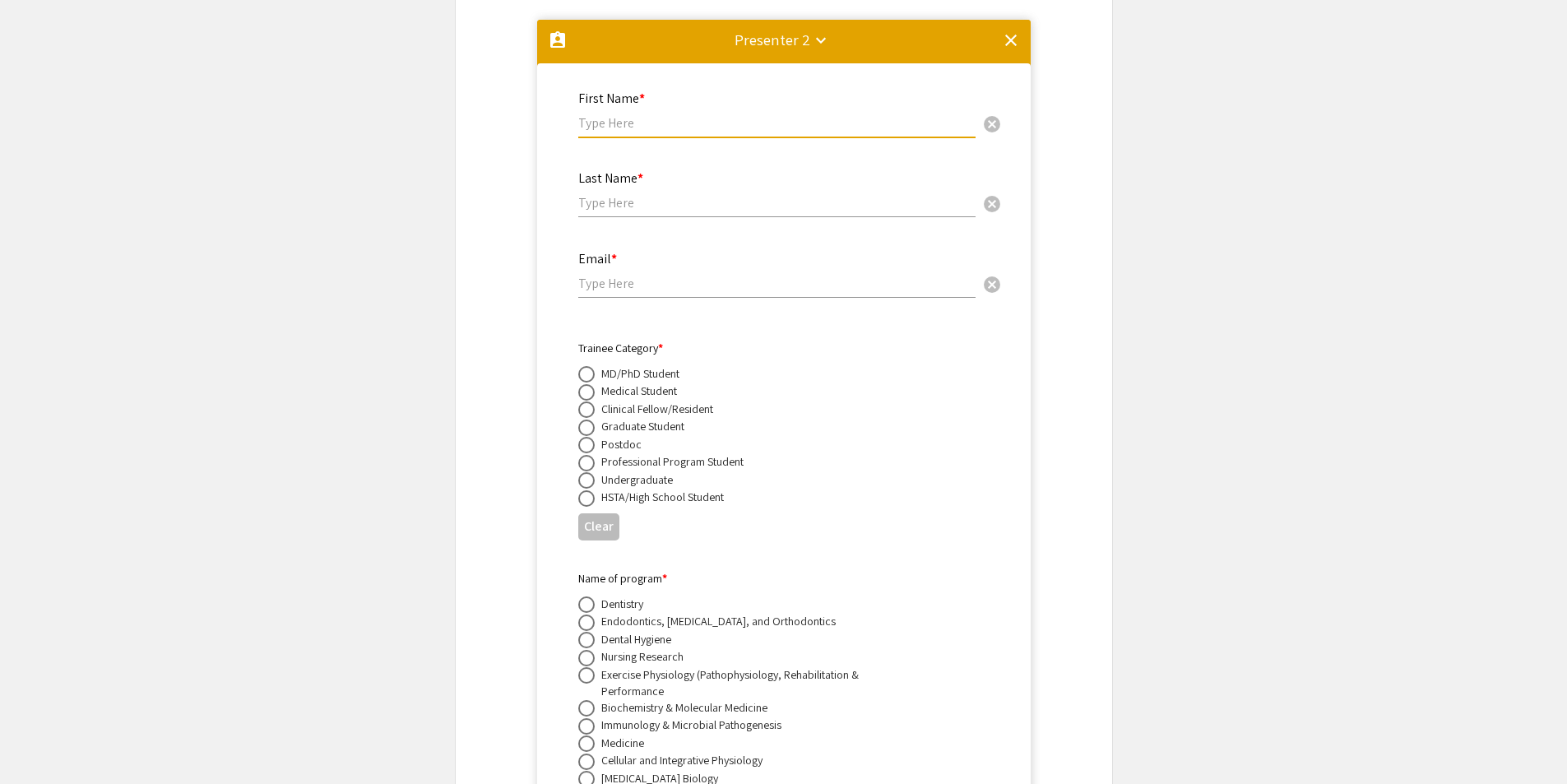
click at [693, 114] on input "text" at bounding box center [778, 123] width 398 height 17
type input "[PERSON_NAME]"
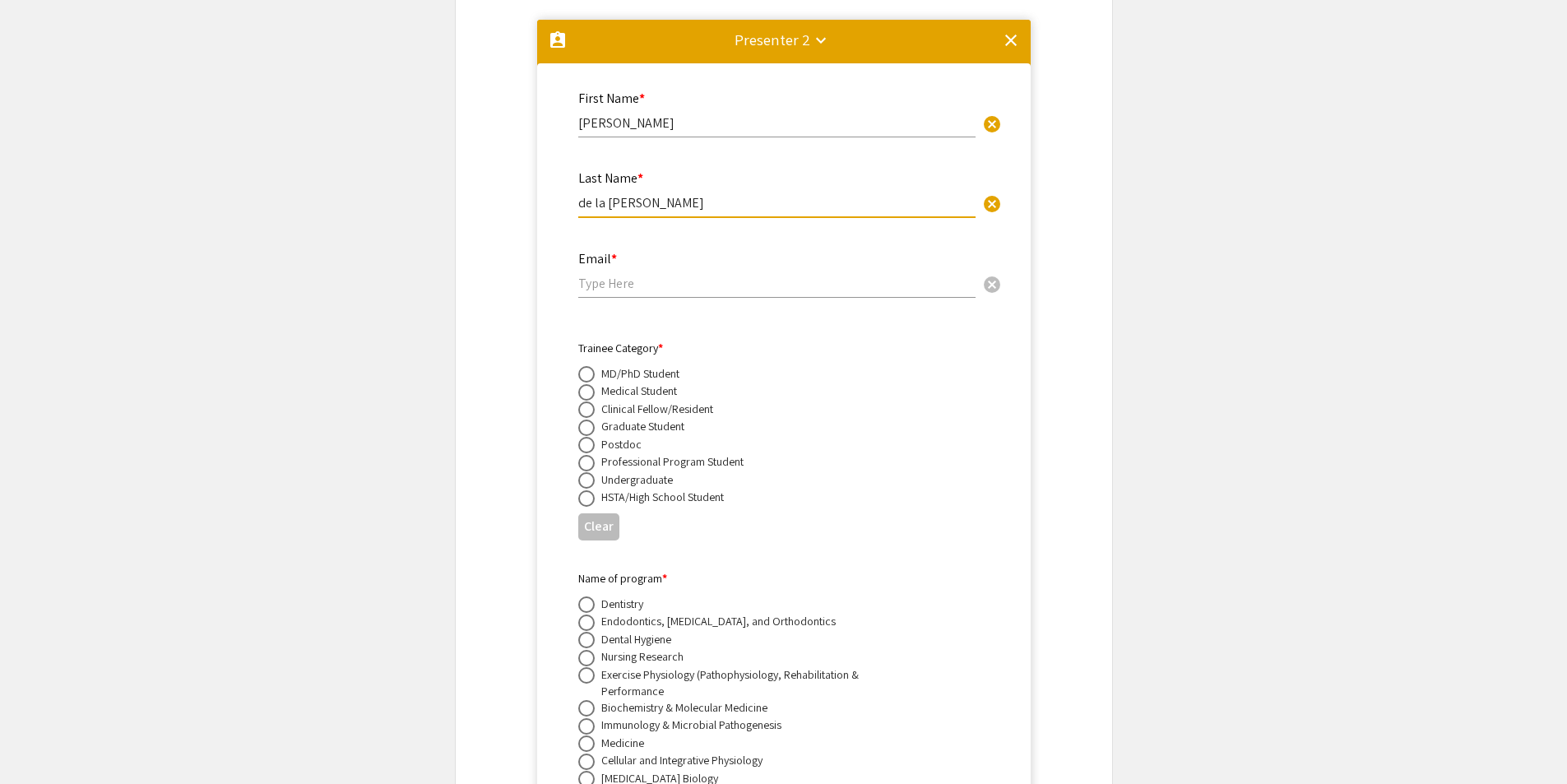
drag, startPoint x: 626, startPoint y: 183, endPoint x: 543, endPoint y: 194, distance: 83.7
click at [635, 114] on input "[PERSON_NAME]" at bounding box center [778, 123] width 398 height 17
drag, startPoint x: 628, startPoint y: 180, endPoint x: 564, endPoint y: 187, distance: 64.4
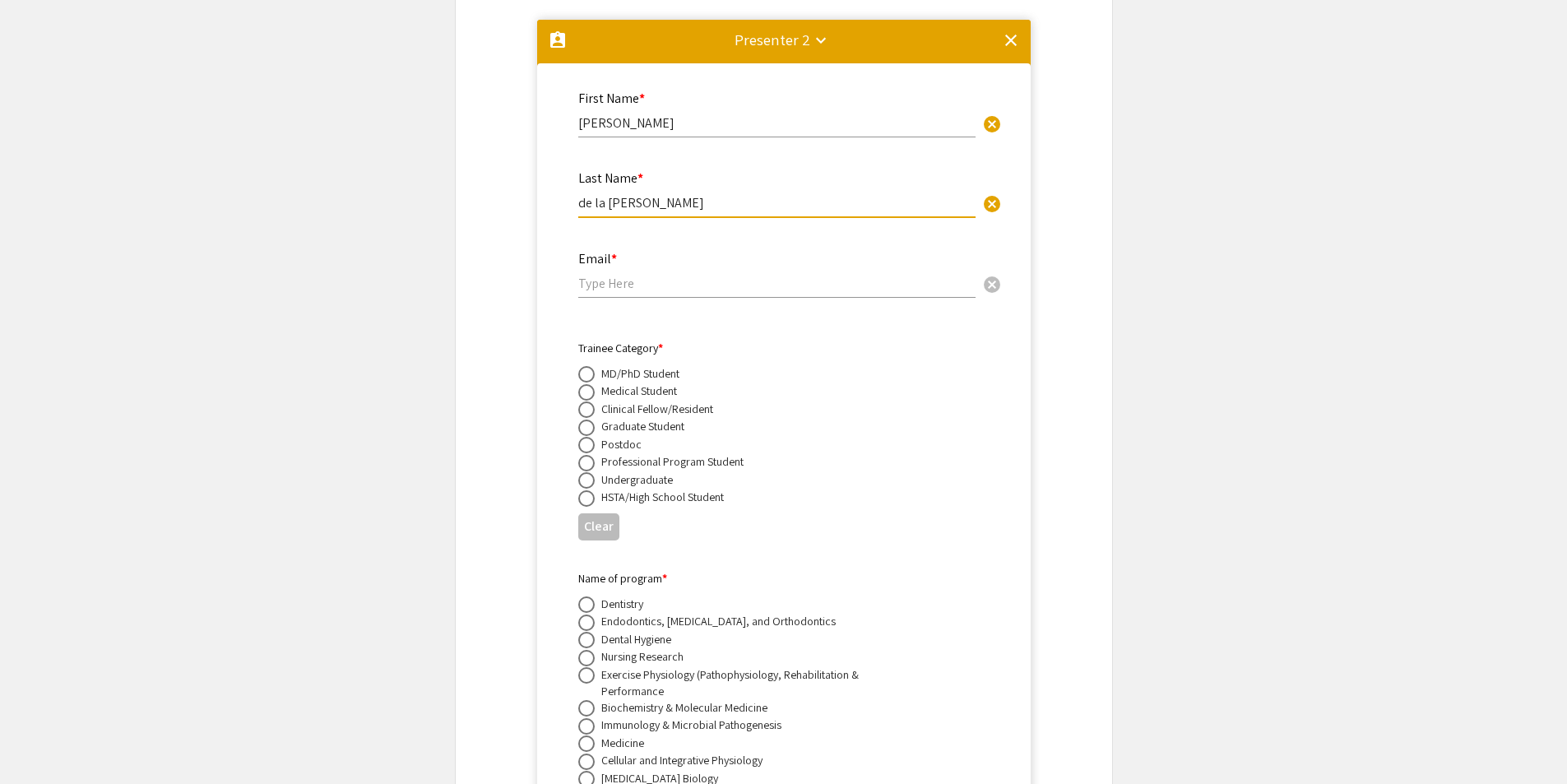
click at [675, 194] on input "de la [PERSON_NAME]" at bounding box center [778, 202] width 398 height 17
drag, startPoint x: 631, startPoint y: 179, endPoint x: 538, endPoint y: 184, distance: 93.1
type input "[PERSON_NAME]"
click at [669, 114] on input "[PERSON_NAME]" at bounding box center [778, 123] width 398 height 17
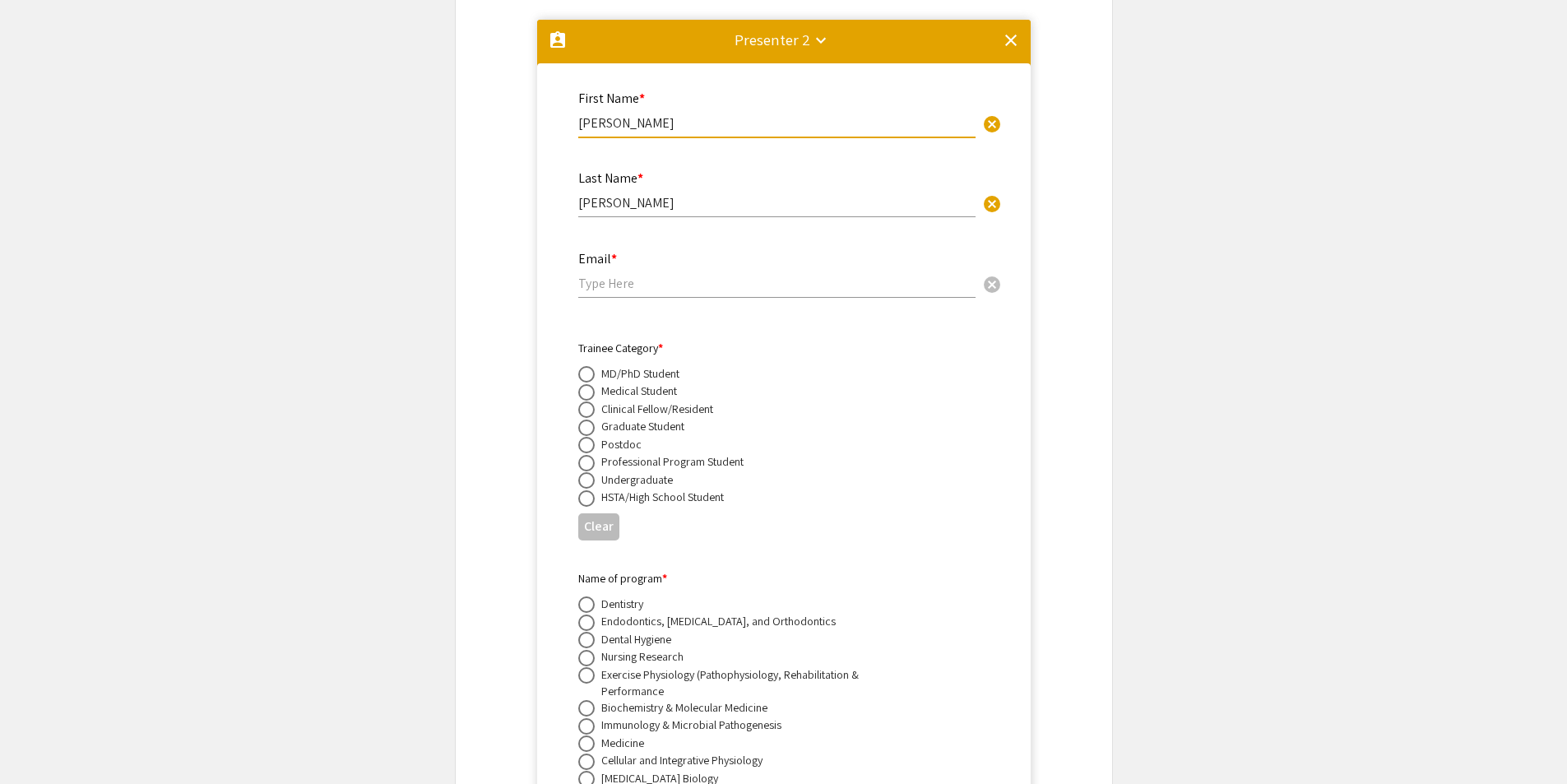
paste input "de la Paz"
type input "[PERSON_NAME] de la [PERSON_NAME]"
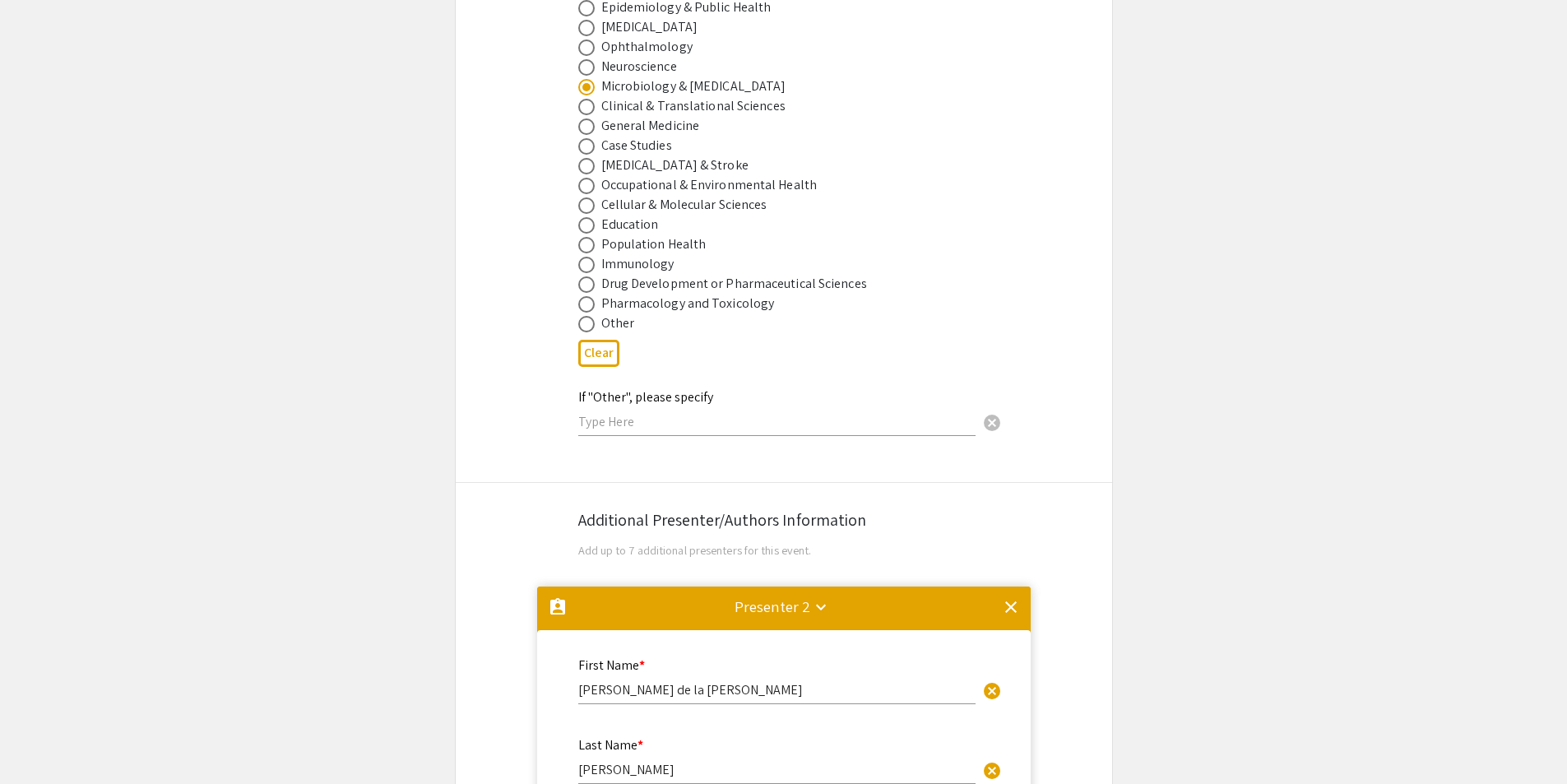
scroll to position [2339, 0]
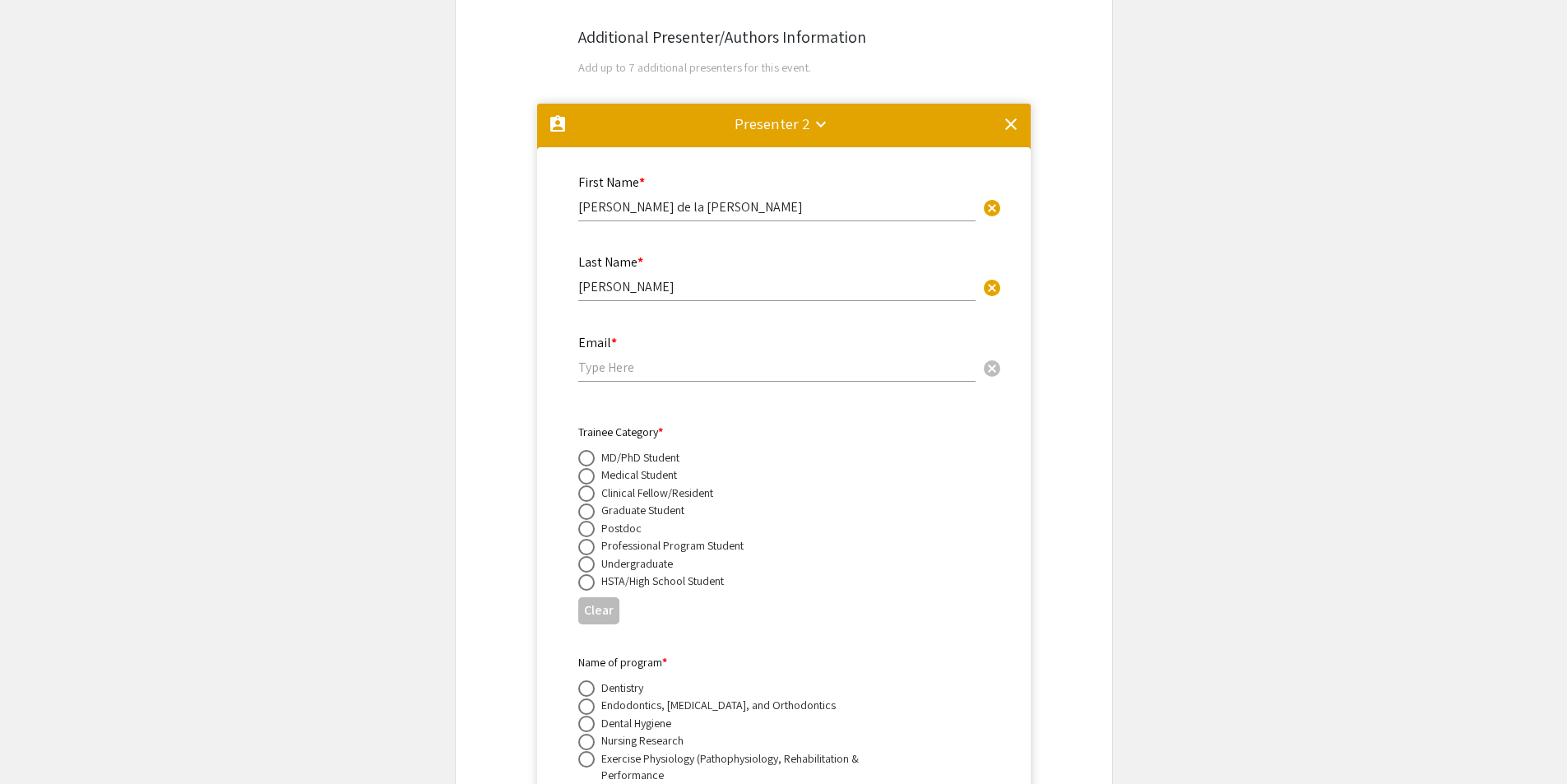
scroll to position [2833, 0]
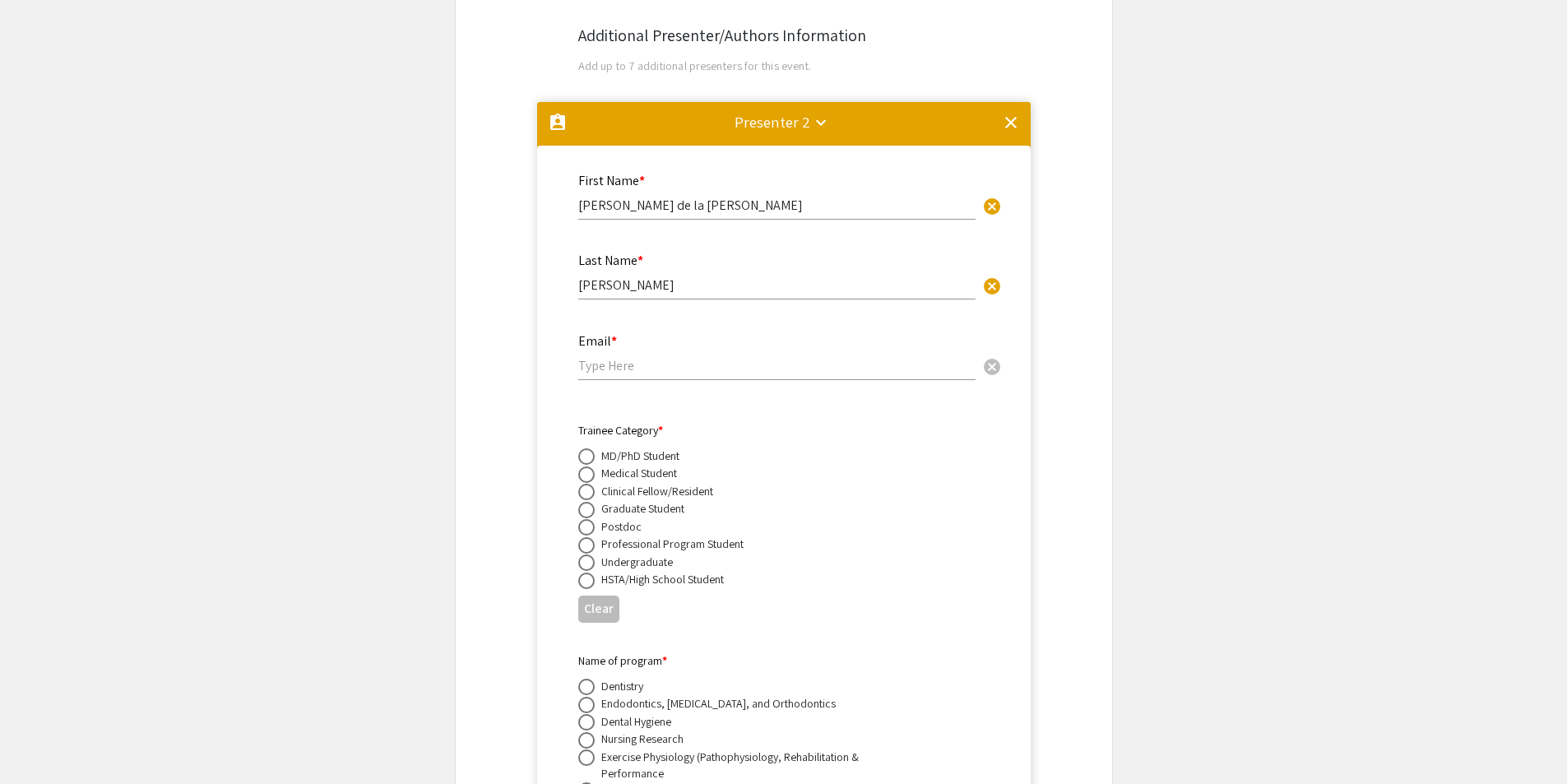
click at [644, 357] on input "email" at bounding box center [778, 365] width 398 height 17
paste input "[EMAIL_ADDRESS][PERSON_NAME][DOMAIN_NAME]"
type input "[EMAIL_ADDRESS][PERSON_NAME][DOMAIN_NAME]"
click at [1350, 391] on app-submissions "Symposium Presentation Submission [PERSON_NAME] and WV IDeA Research Conference…" at bounding box center [784, 618] width 1567 height 6707
click at [587, 519] on span at bounding box center [586, 526] width 16 height 16
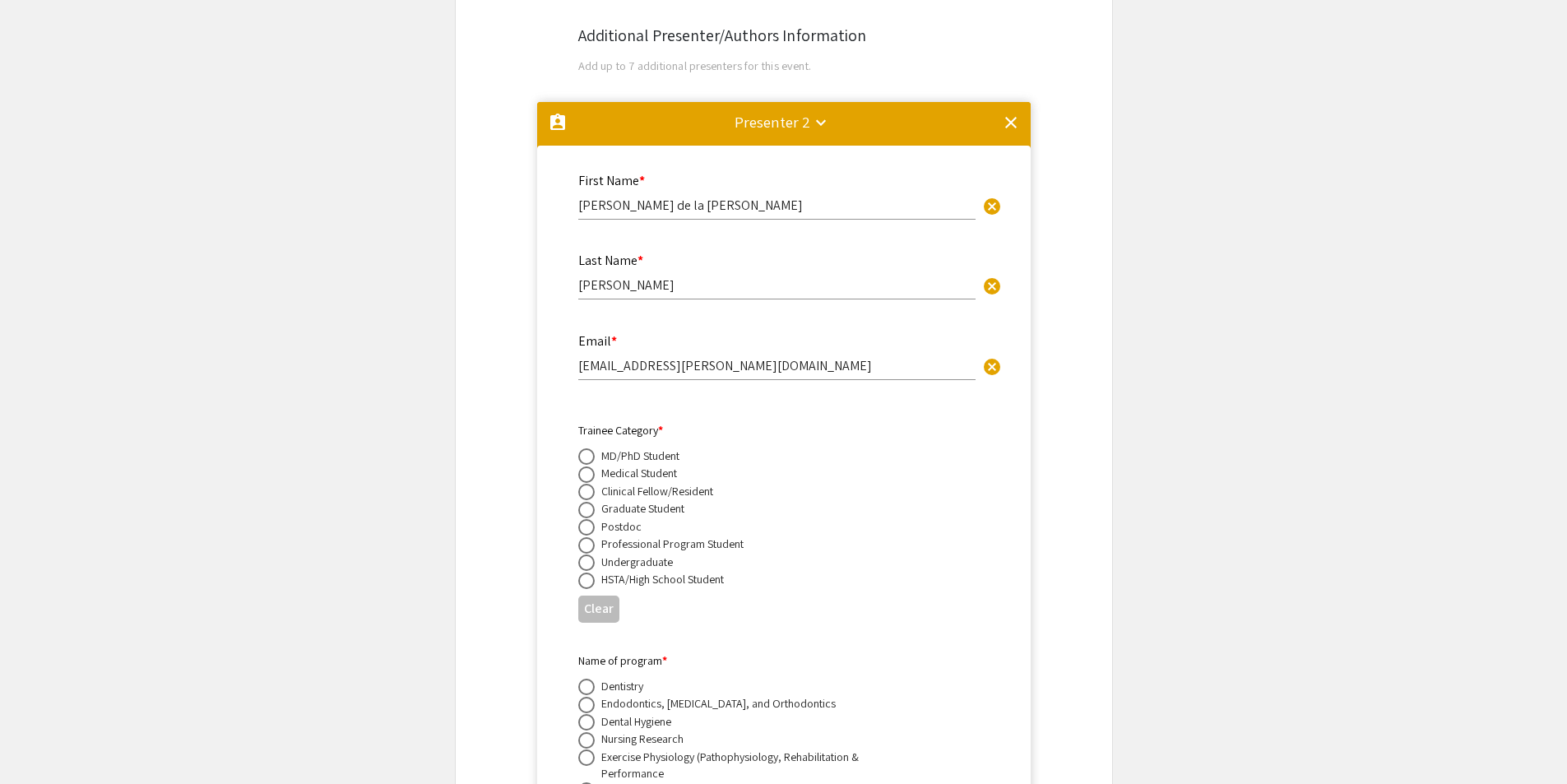
click at [587, 519] on input "radio" at bounding box center [586, 526] width 16 height 16
radio input "true"
click at [1250, 517] on app-submissions "Symposium Presentation Submission [PERSON_NAME] and WV IDeA Research Conference…" at bounding box center [784, 618] width 1567 height 6707
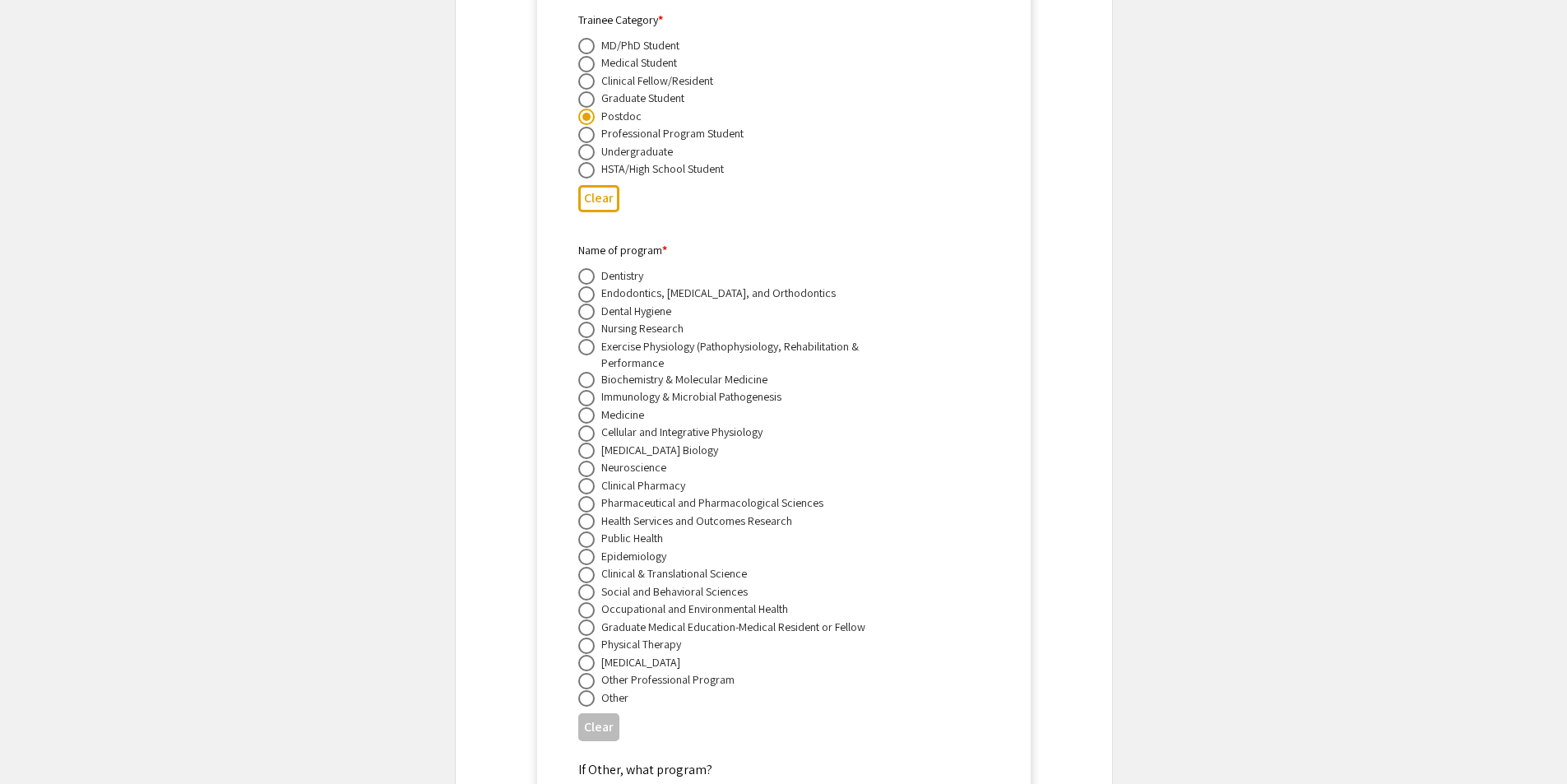
scroll to position [3244, 0]
click at [585, 689] on span at bounding box center [586, 697] width 16 height 16
click at [585, 689] on input "radio" at bounding box center [586, 697] width 16 height 16
radio input "true"
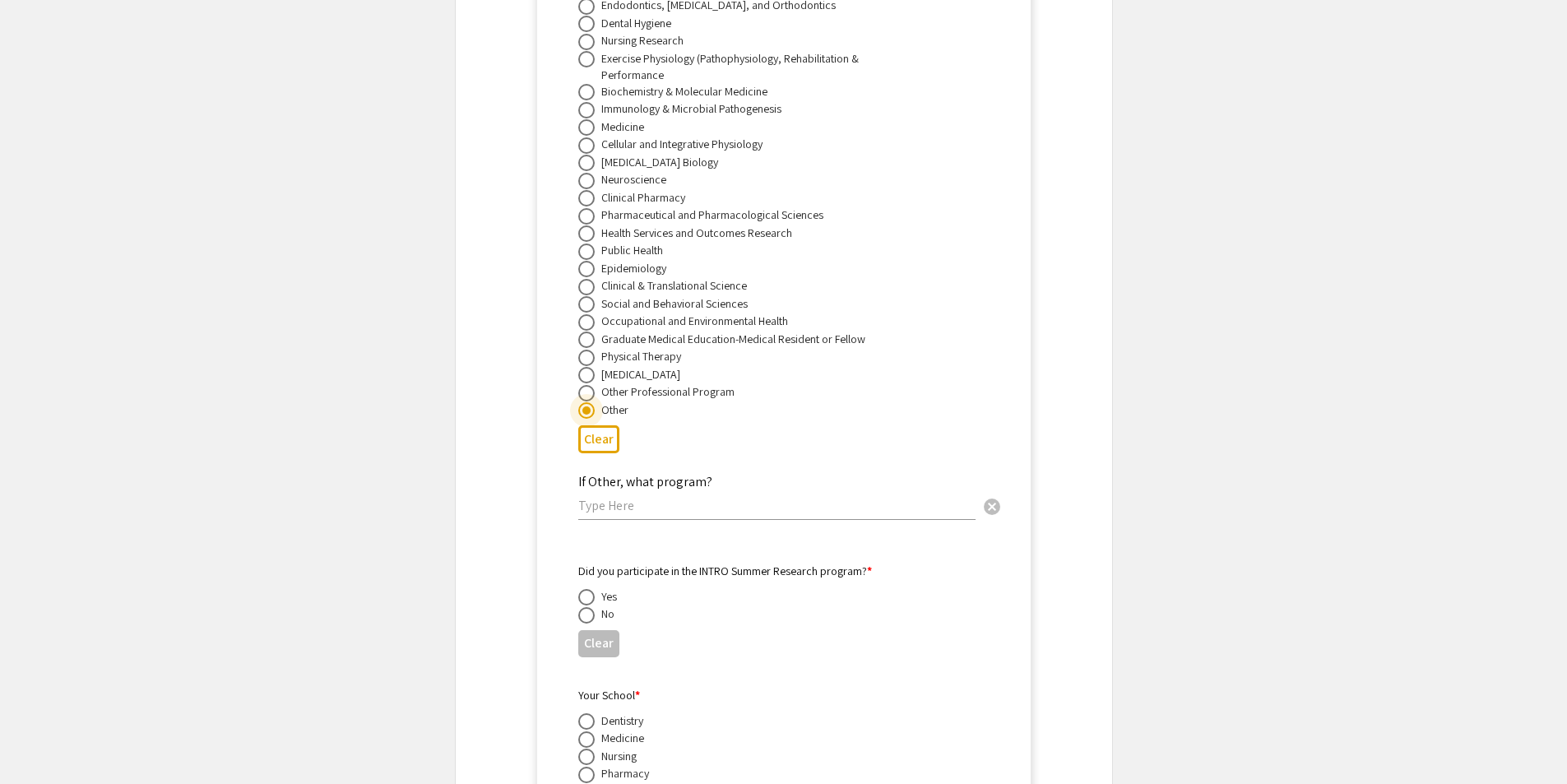
scroll to position [3491, 0]
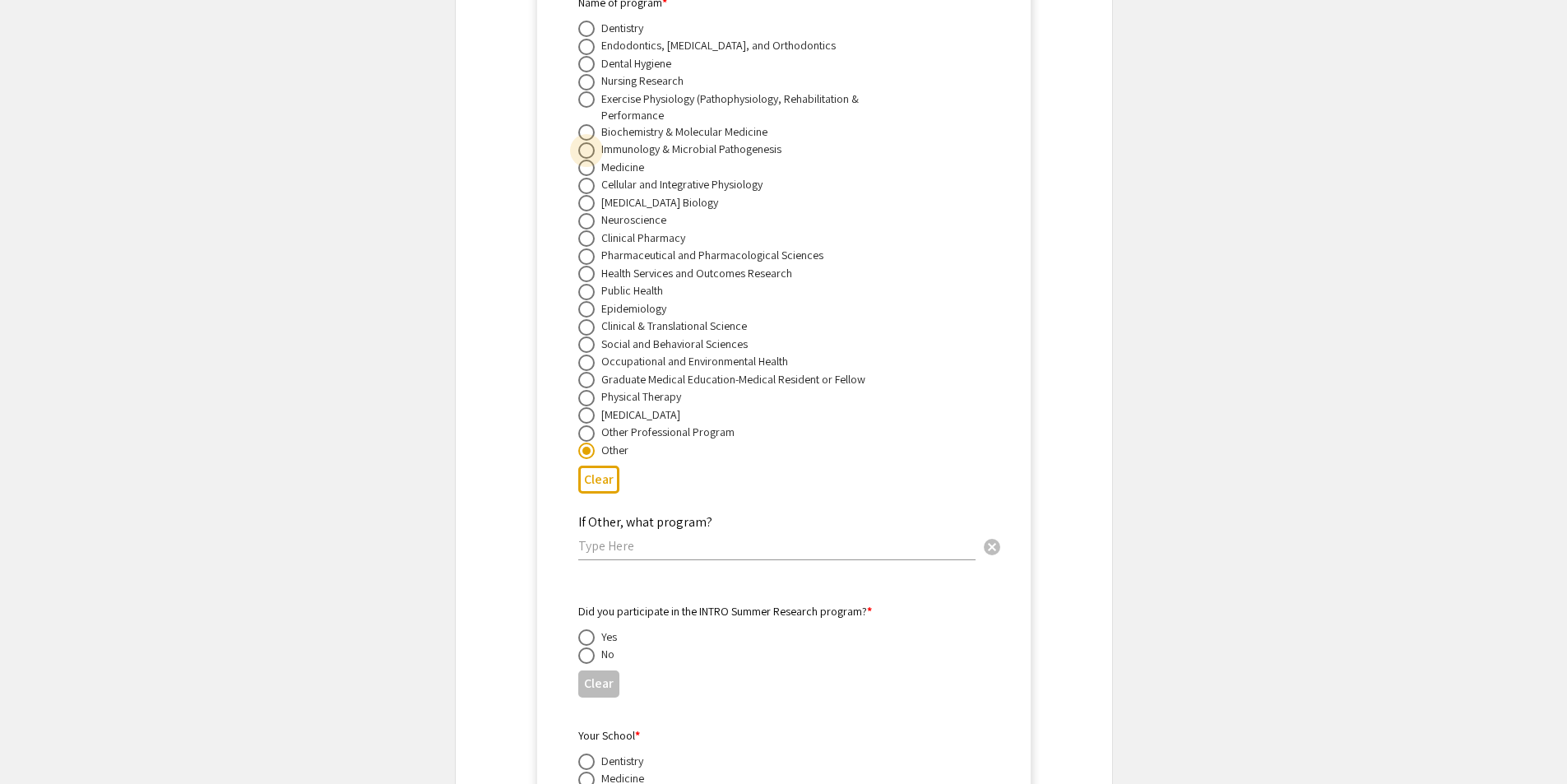
click at [585, 142] on span at bounding box center [586, 150] width 16 height 16
click at [585, 142] on input "radio" at bounding box center [586, 150] width 16 height 16
radio input "true"
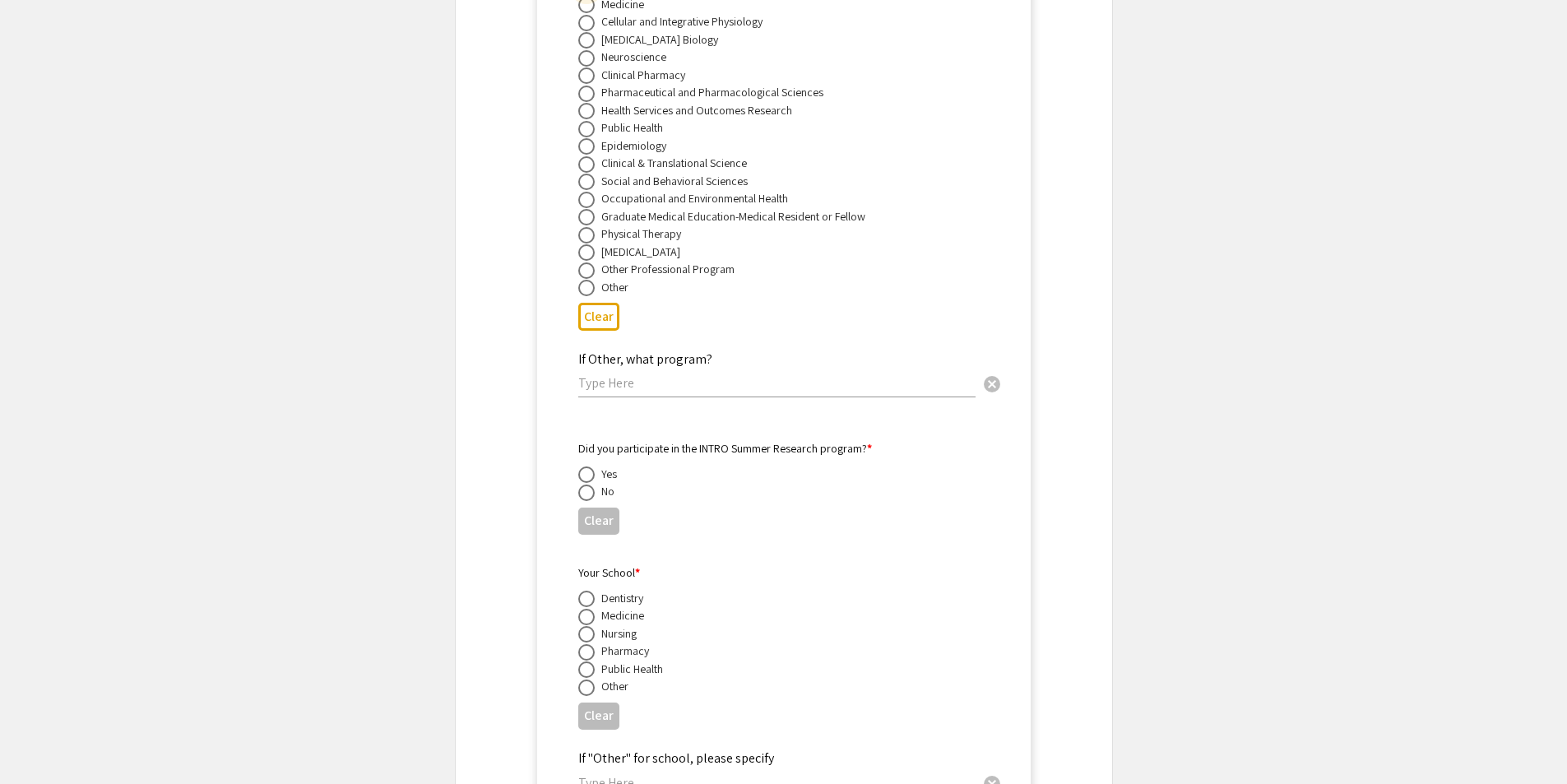
scroll to position [3656, 0]
click at [591, 483] on span at bounding box center [586, 491] width 16 height 16
click at [591, 483] on input "radio" at bounding box center [586, 491] width 16 height 16
radio input "true"
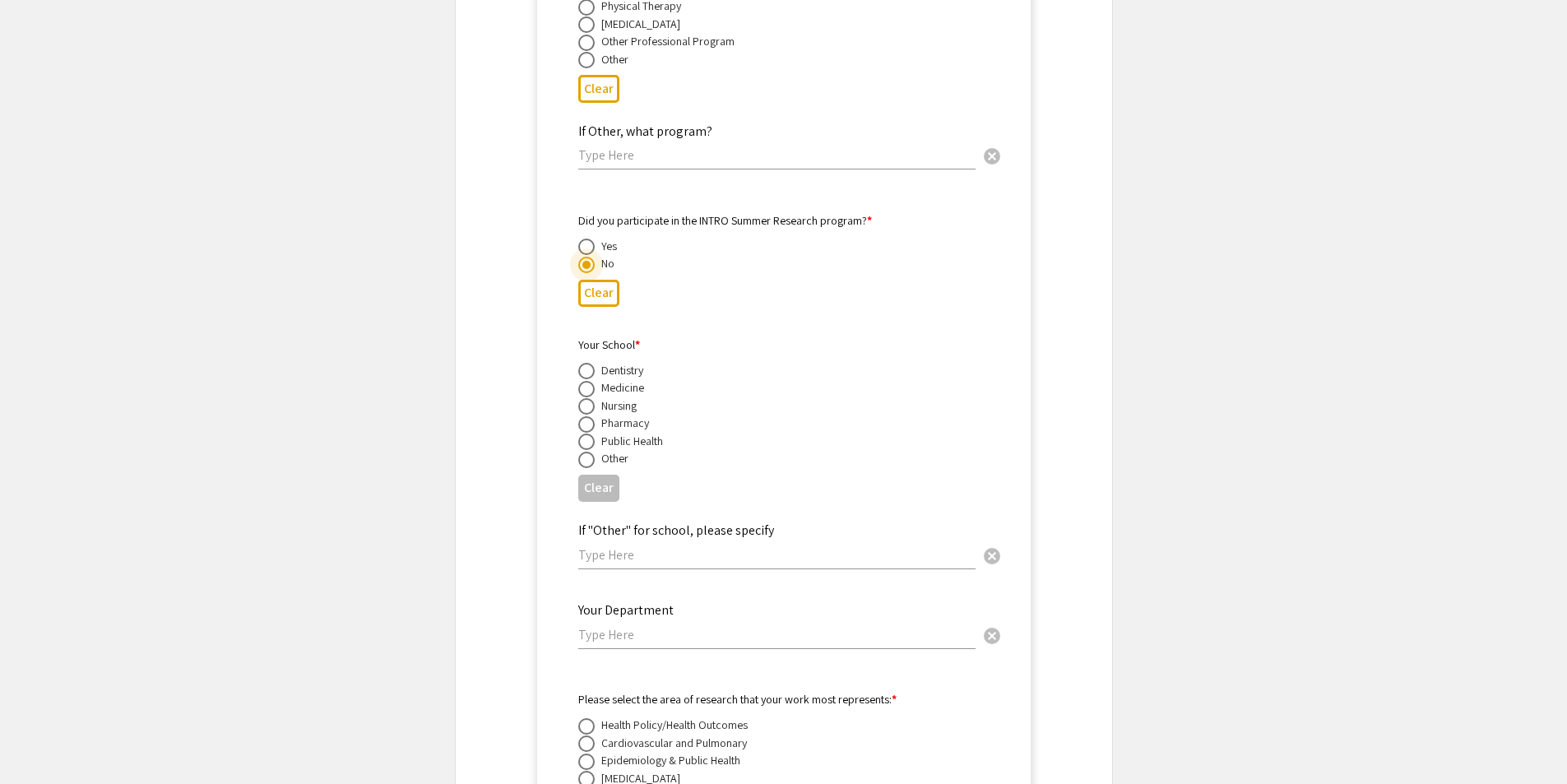
scroll to position [3902, 0]
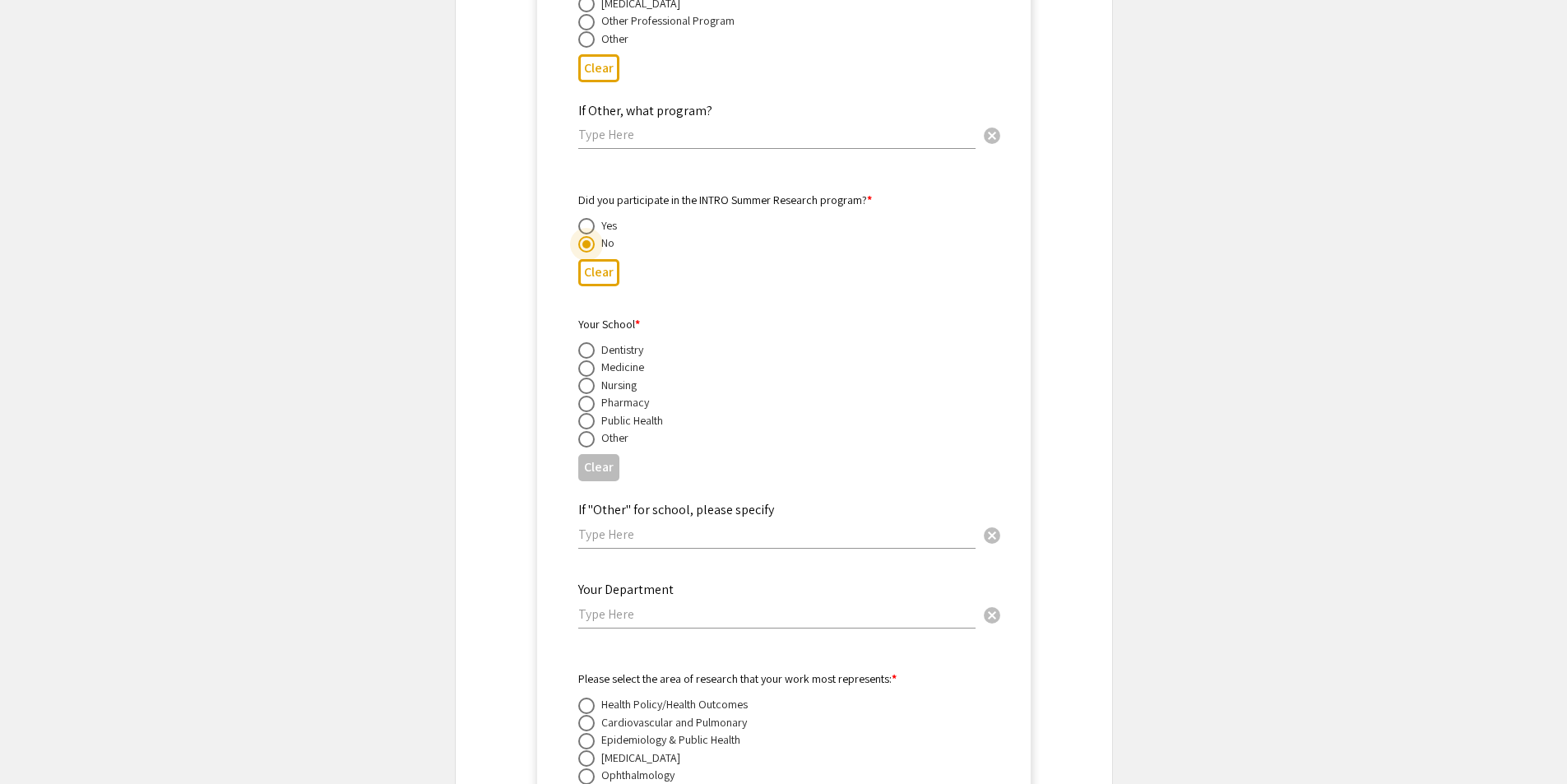
click at [589, 360] on span at bounding box center [586, 368] width 16 height 16
click at [589, 360] on input "radio" at bounding box center [586, 368] width 16 height 16
radio input "true"
click at [480, 398] on mat-accordion "assignment_ind Presenter 2 keyboard_arrow_down clear First Name * [PERSON_NAME]…" at bounding box center [784, 112] width 656 height 2171
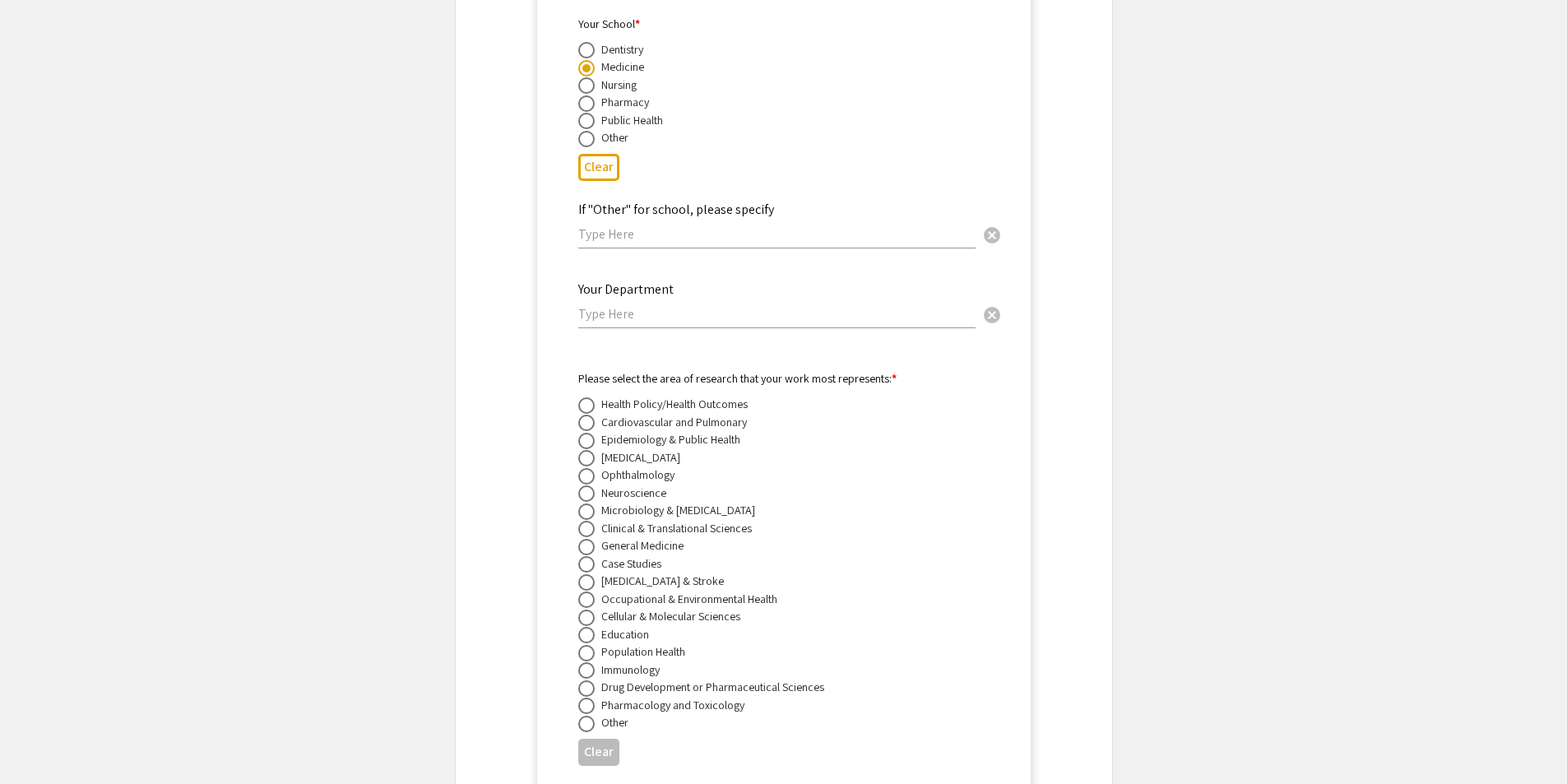
scroll to position [4231, 0]
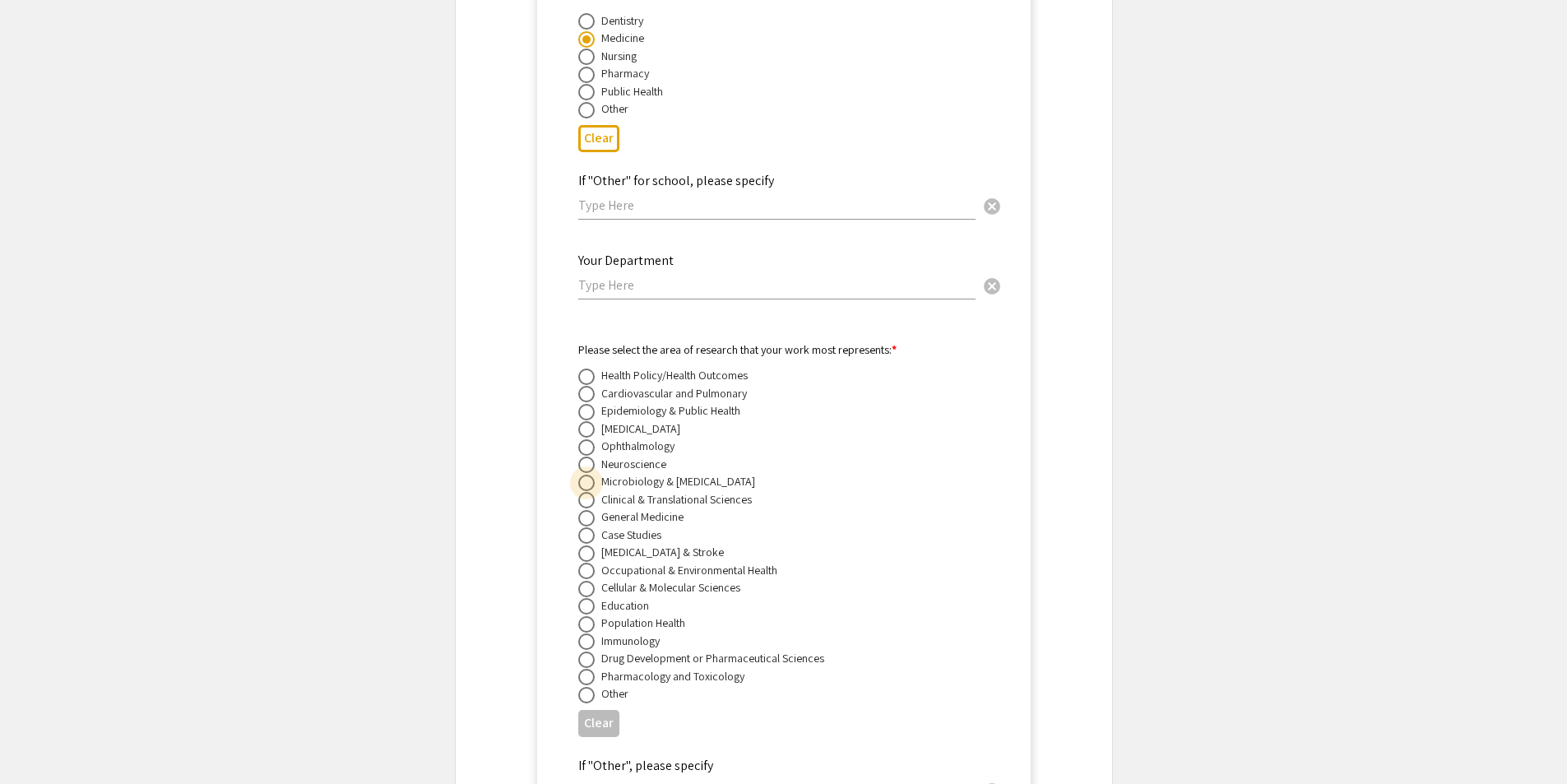
click at [585, 474] on span at bounding box center [586, 482] width 16 height 16
click at [585, 474] on input "radio" at bounding box center [586, 482] width 16 height 16
radio input "true"
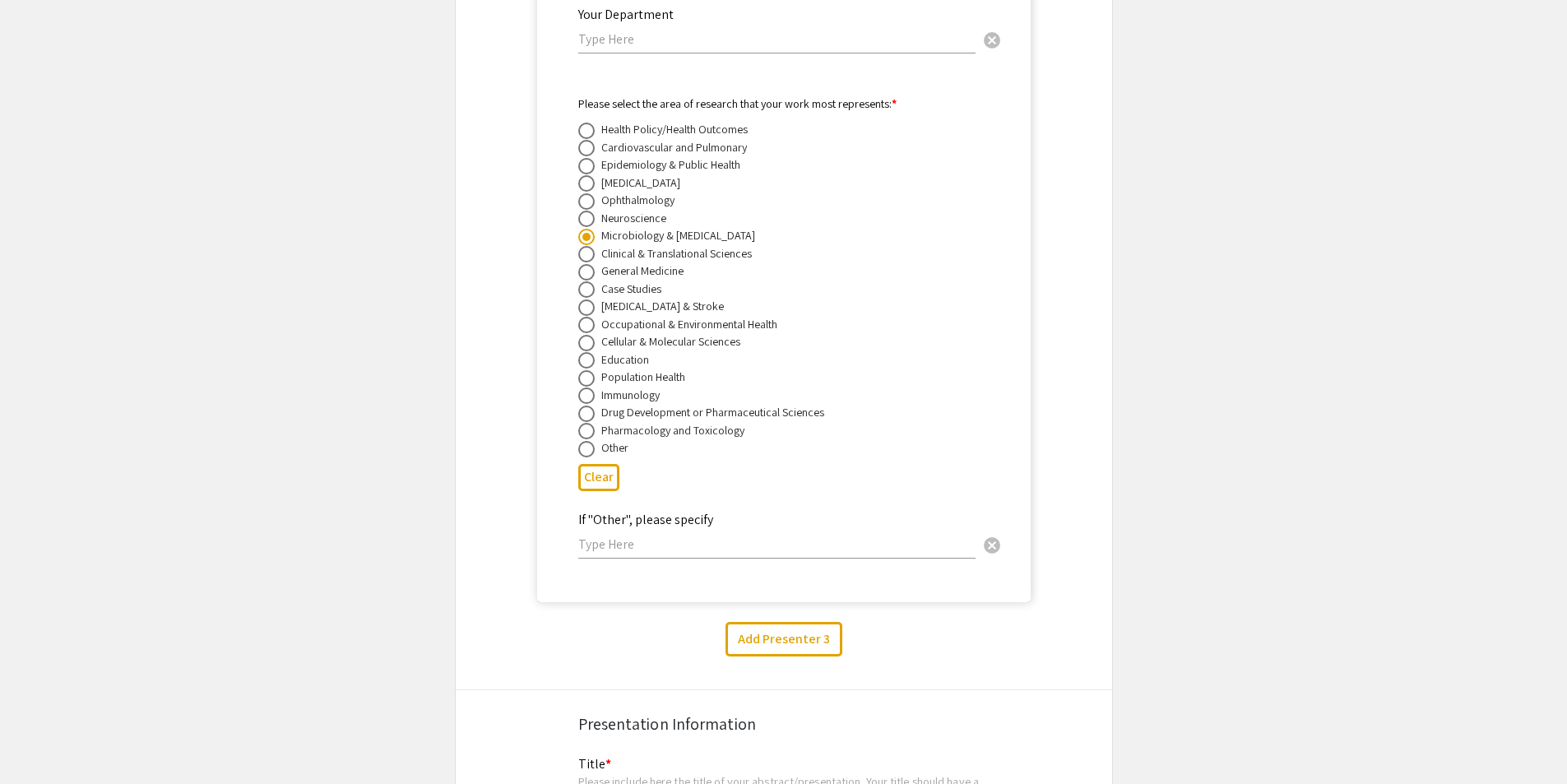
scroll to position [4477, 0]
click at [804, 621] on button "Add Presenter 3" at bounding box center [784, 638] width 117 height 34
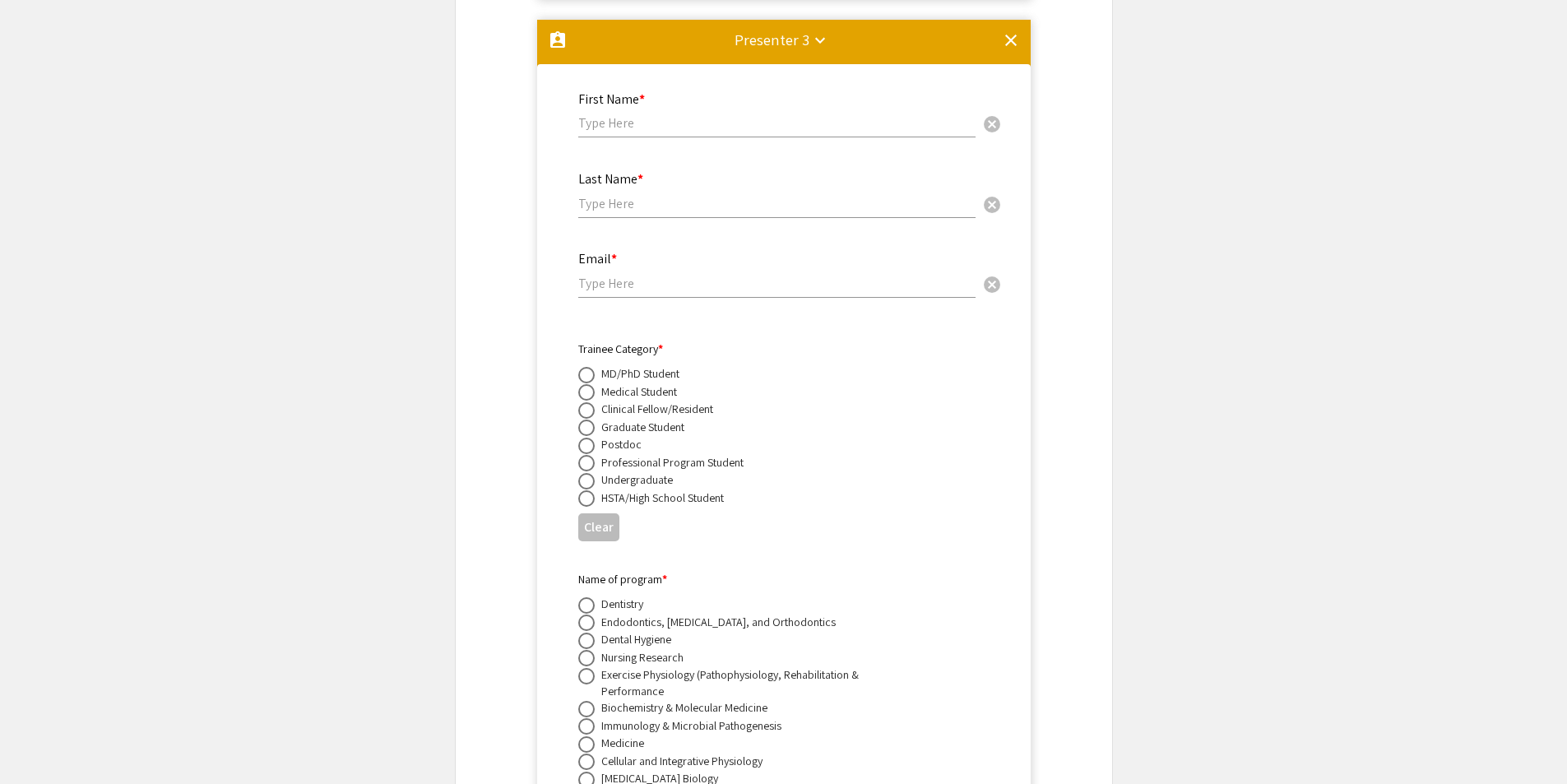
click at [659, 114] on input "text" at bounding box center [778, 123] width 398 height 17
type input "[PERSON_NAME]"
type input "Rocuskie-Marker"
click at [707, 252] on div "Email * cancel" at bounding box center [778, 266] width 398 height 62
click at [712, 275] on input "email" at bounding box center [778, 283] width 398 height 17
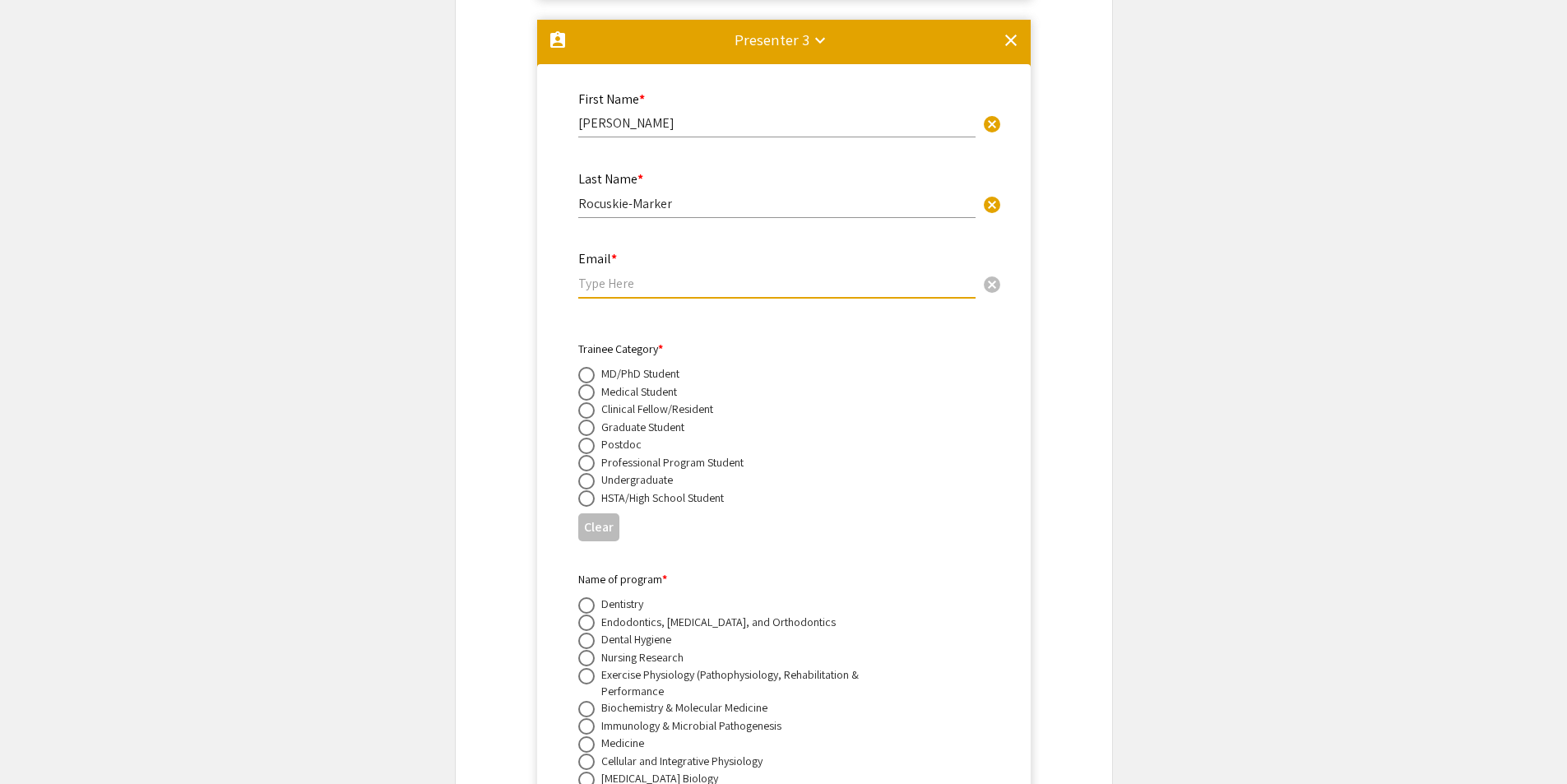
paste input "[EMAIL_ADDRESS][DOMAIN_NAME]"
type input "[EMAIL_ADDRESS][DOMAIN_NAME]"
click at [585, 420] on span at bounding box center [586, 427] width 16 height 16
click at [585, 420] on input "radio" at bounding box center [586, 427] width 16 height 16
radio input "true"
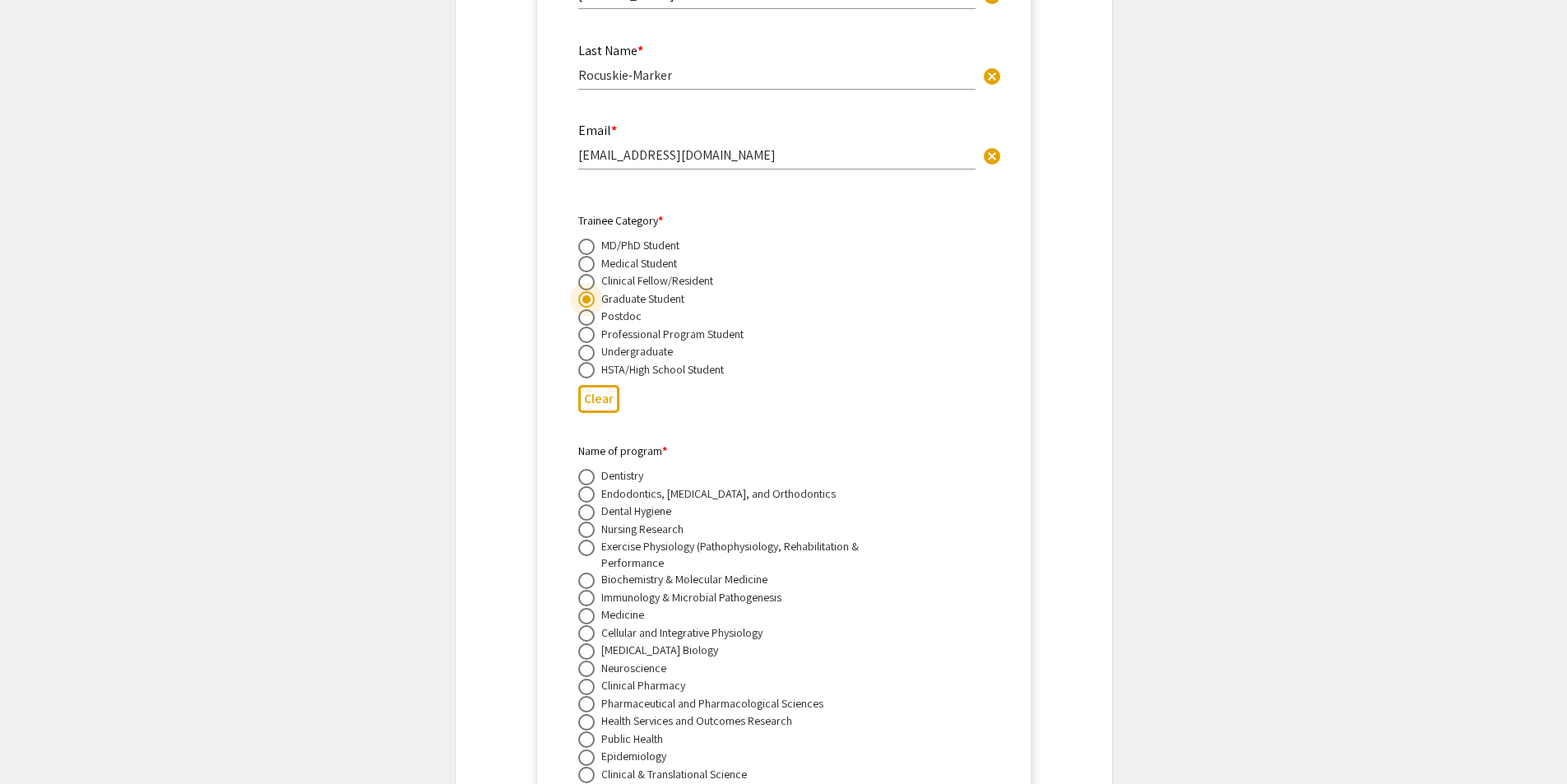
scroll to position [5243, 0]
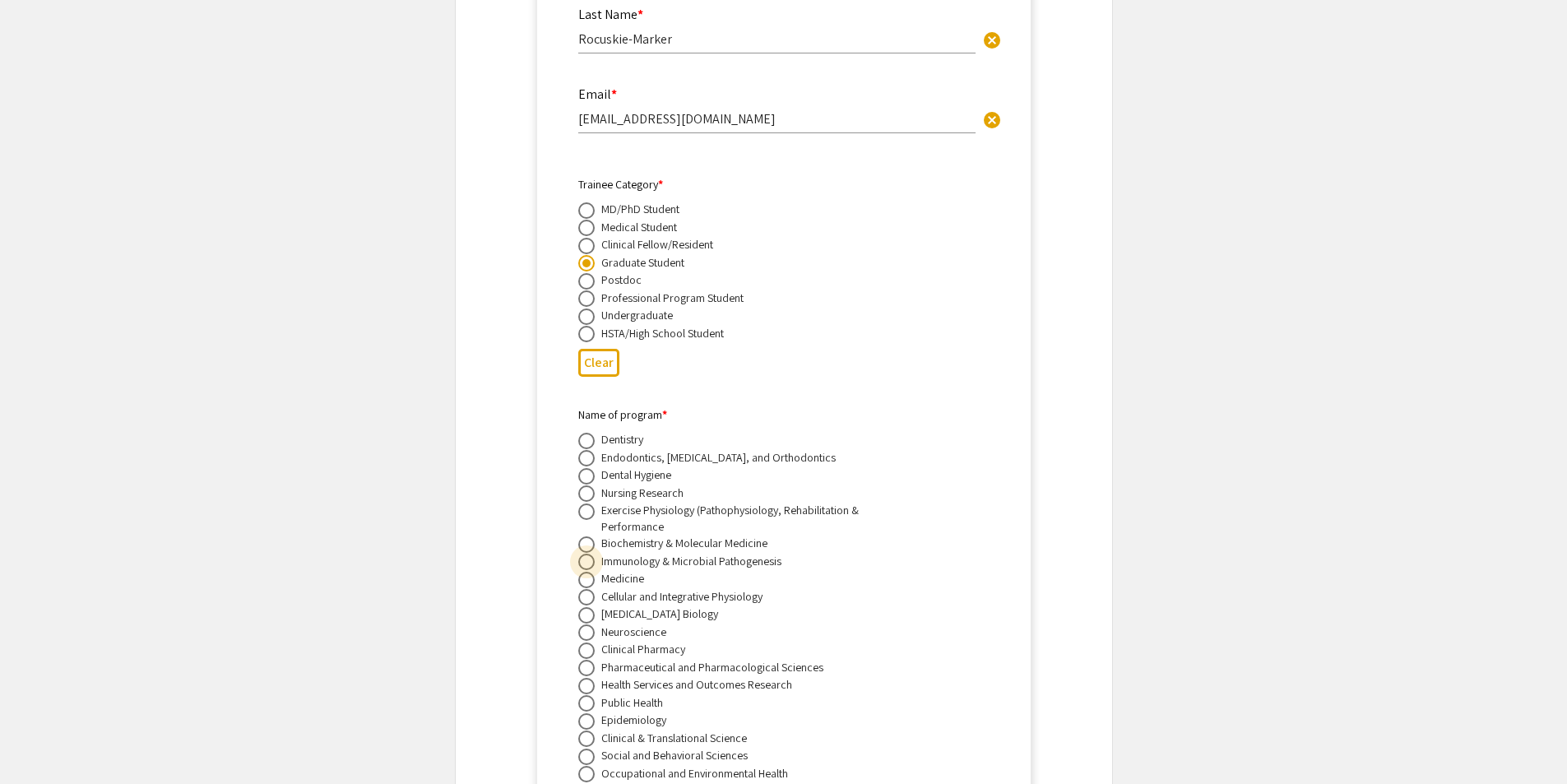
click at [593, 554] on span at bounding box center [586, 561] width 16 height 16
click at [593, 554] on input "radio" at bounding box center [586, 561] width 16 height 16
radio input "true"
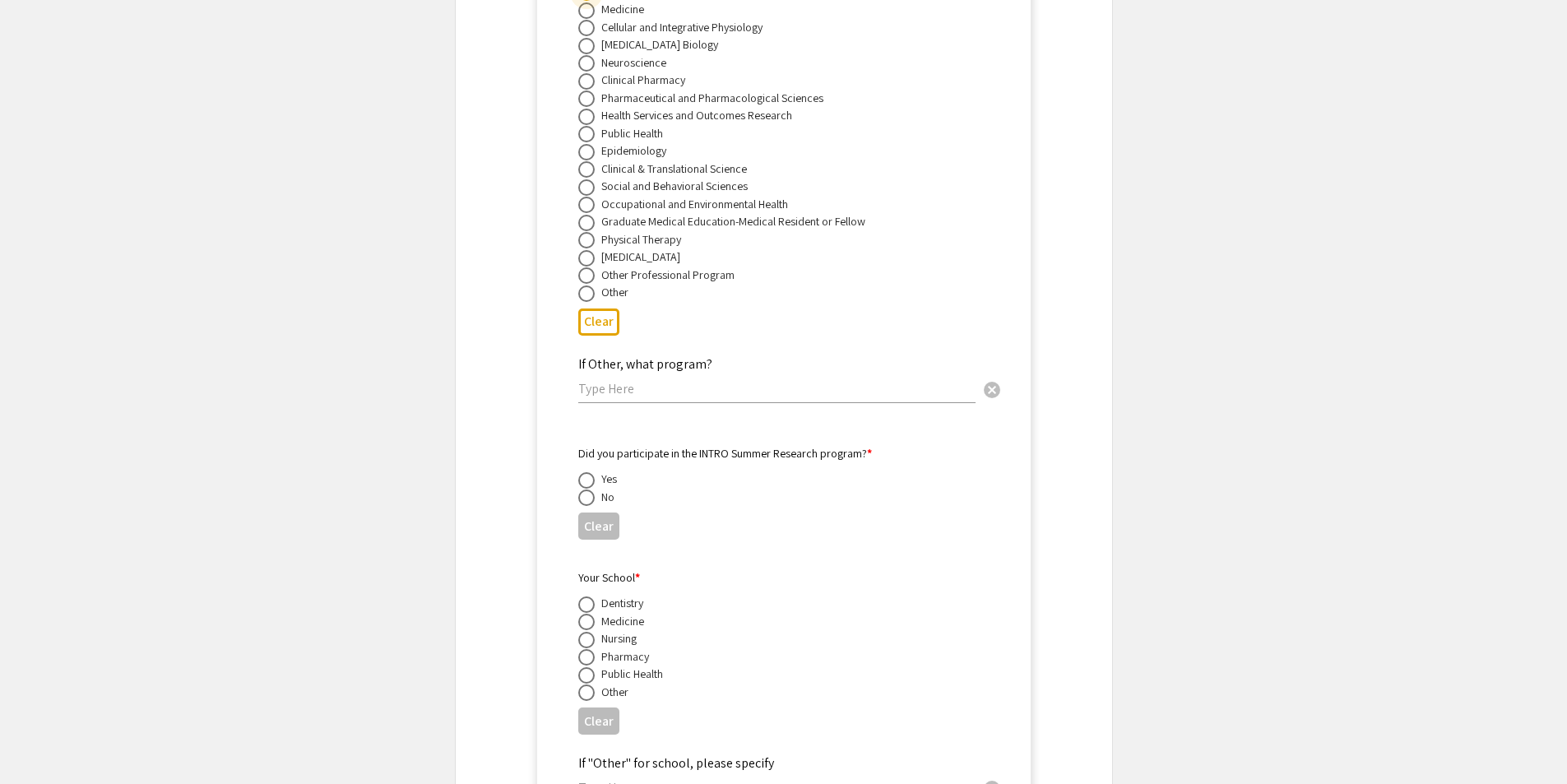
scroll to position [5819, 0]
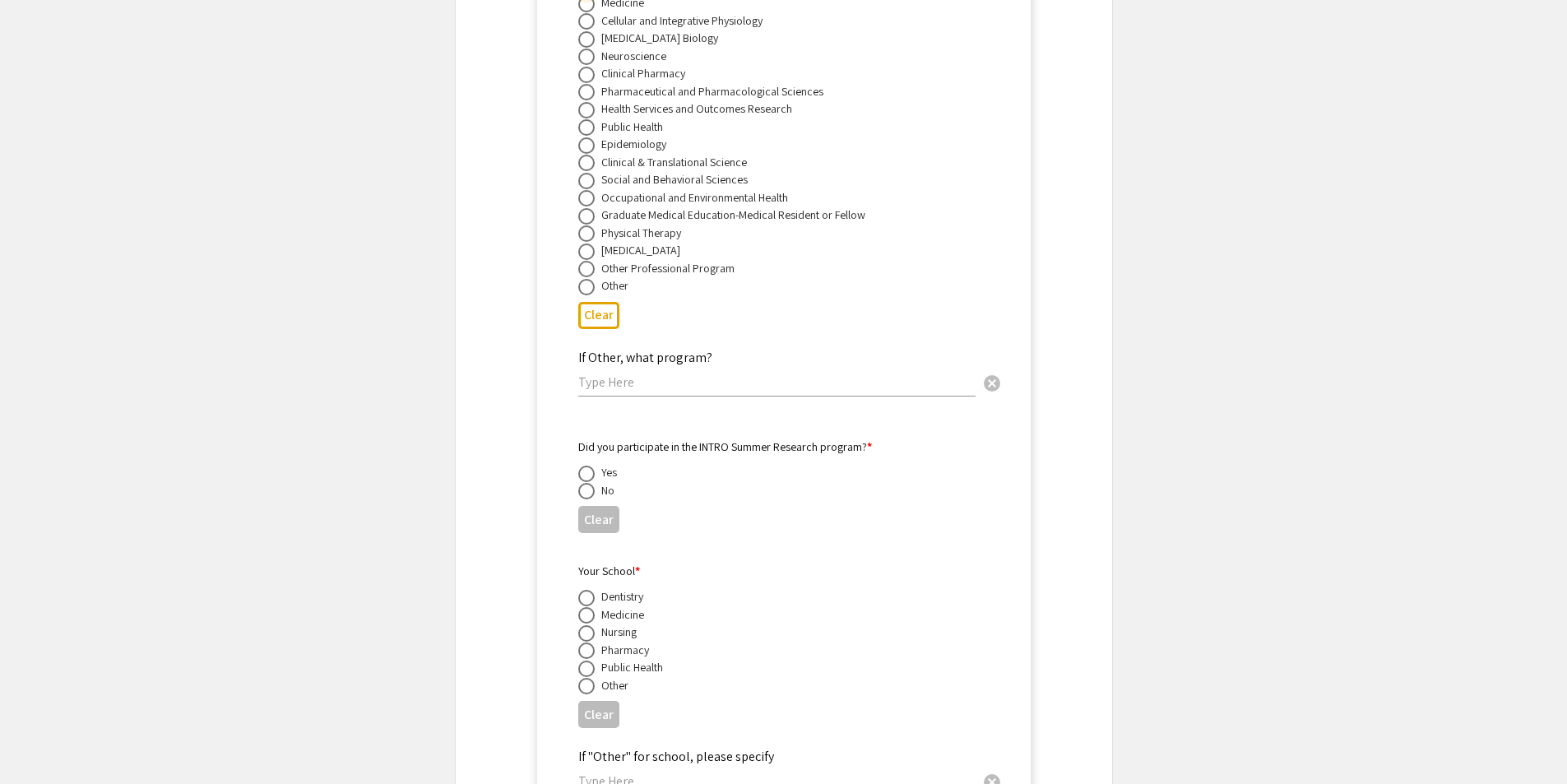
click at [586, 483] on span at bounding box center [586, 491] width 16 height 16
click at [586, 483] on input "radio" at bounding box center [586, 491] width 16 height 16
radio input "true"
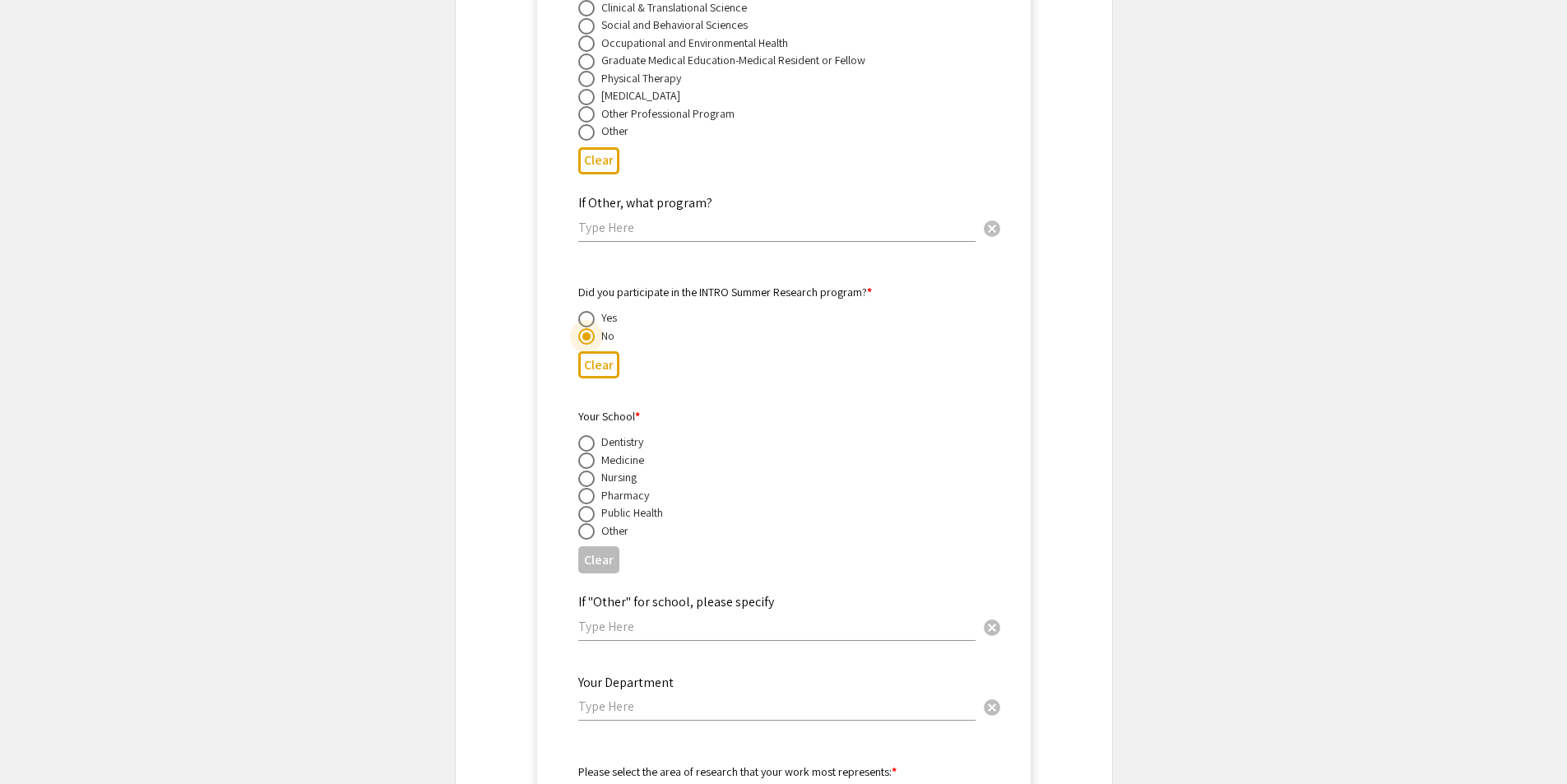
scroll to position [5983, 0]
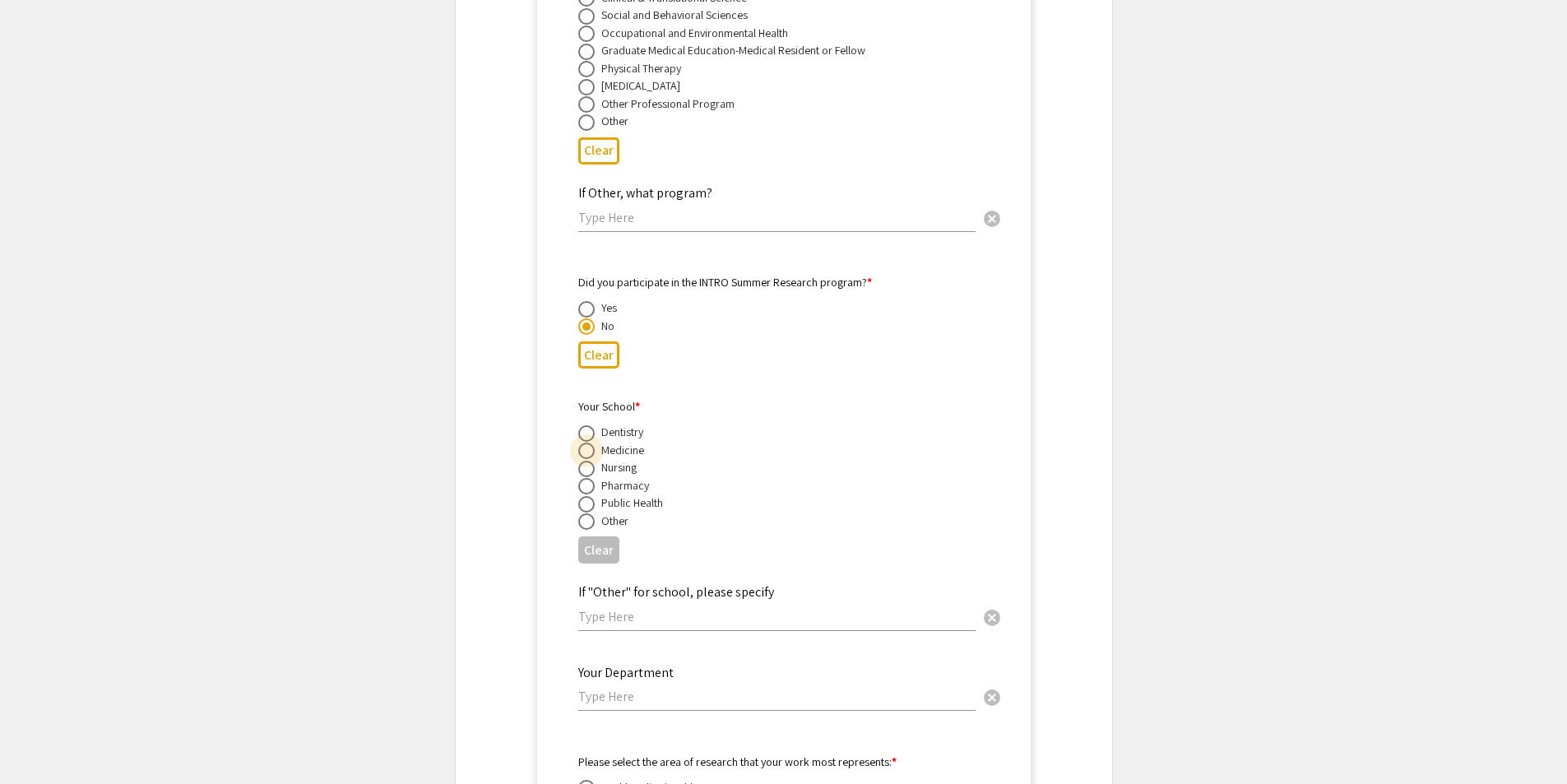
click at [586, 443] on span at bounding box center [586, 450] width 16 height 16
click at [586, 443] on input "radio" at bounding box center [586, 450] width 16 height 16
radio input "true"
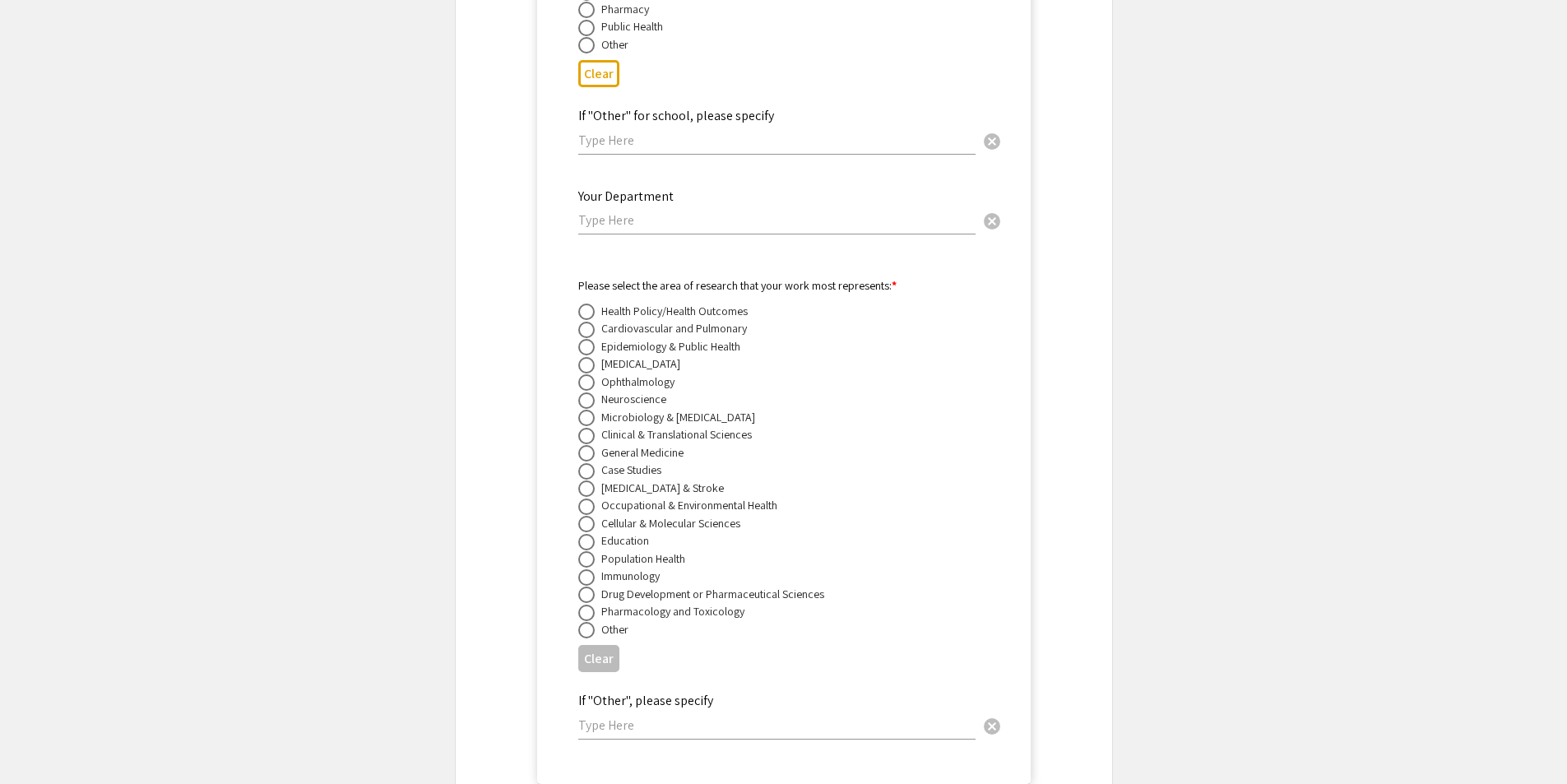
scroll to position [6477, 0]
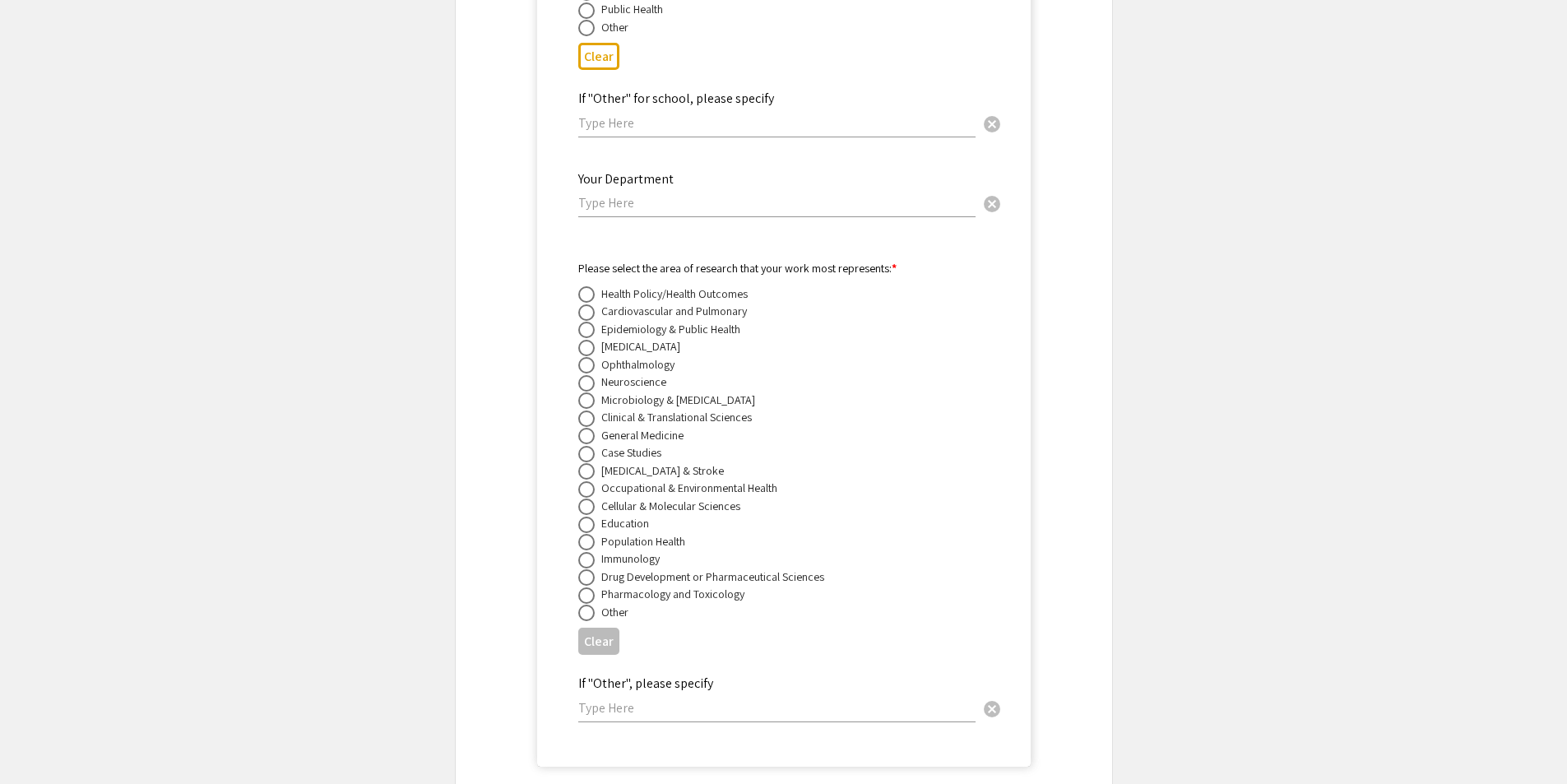
click at [582, 392] on span at bounding box center [586, 400] width 16 height 16
click at [582, 392] on input "radio" at bounding box center [586, 400] width 16 height 16
radio input "true"
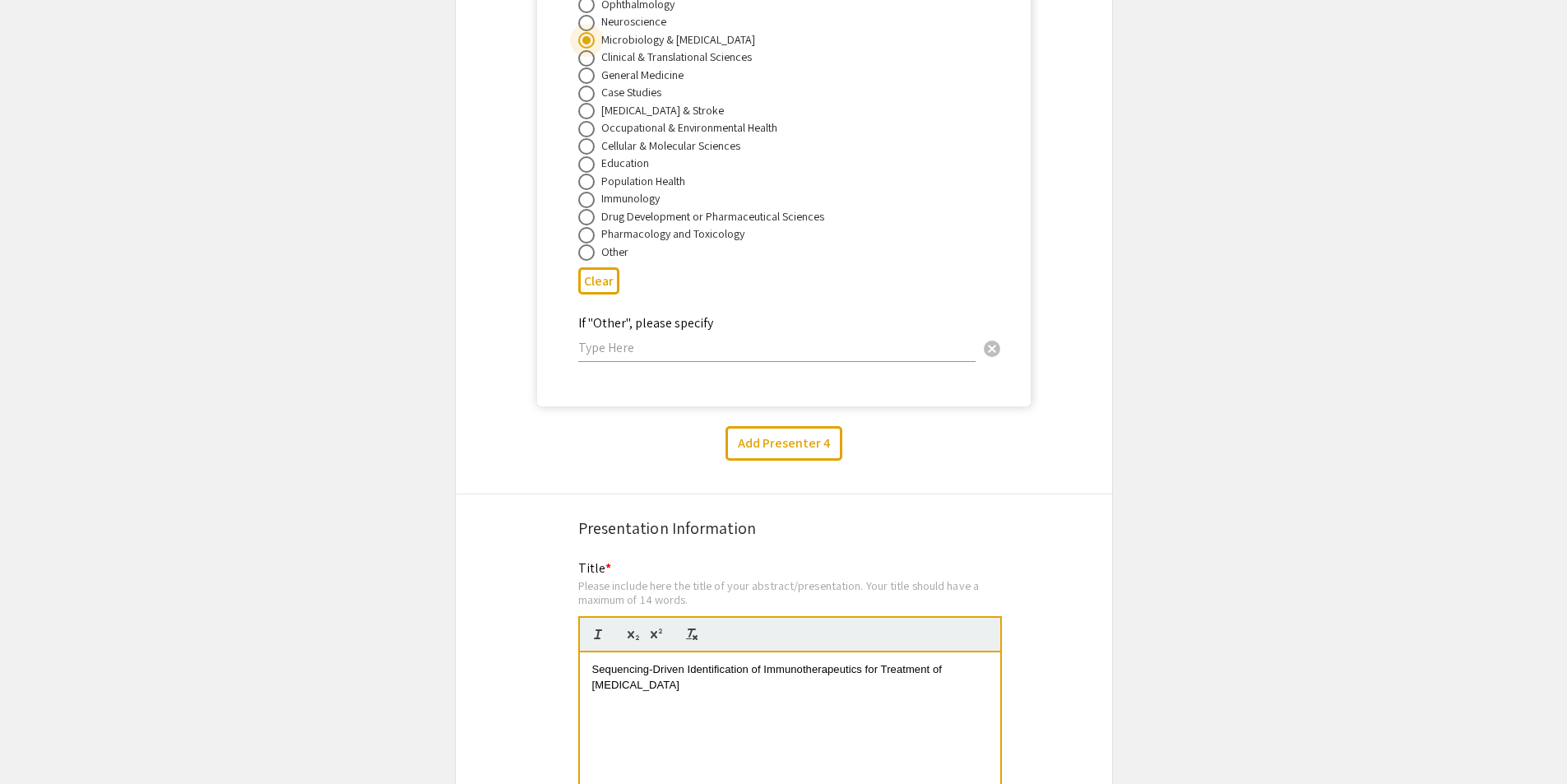
scroll to position [6970, 0]
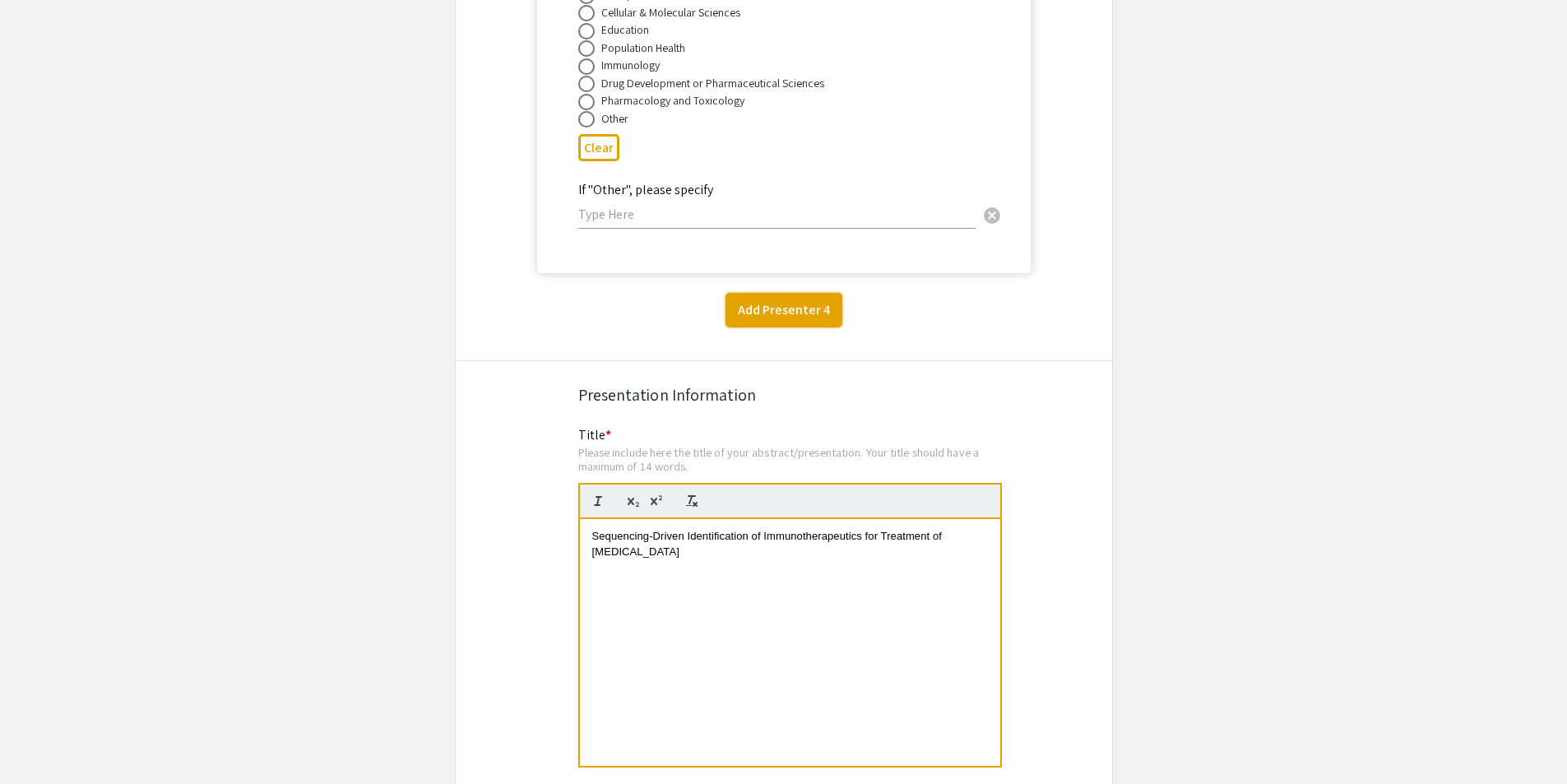
click at [741, 295] on button "Add Presenter 4" at bounding box center [784, 310] width 117 height 34
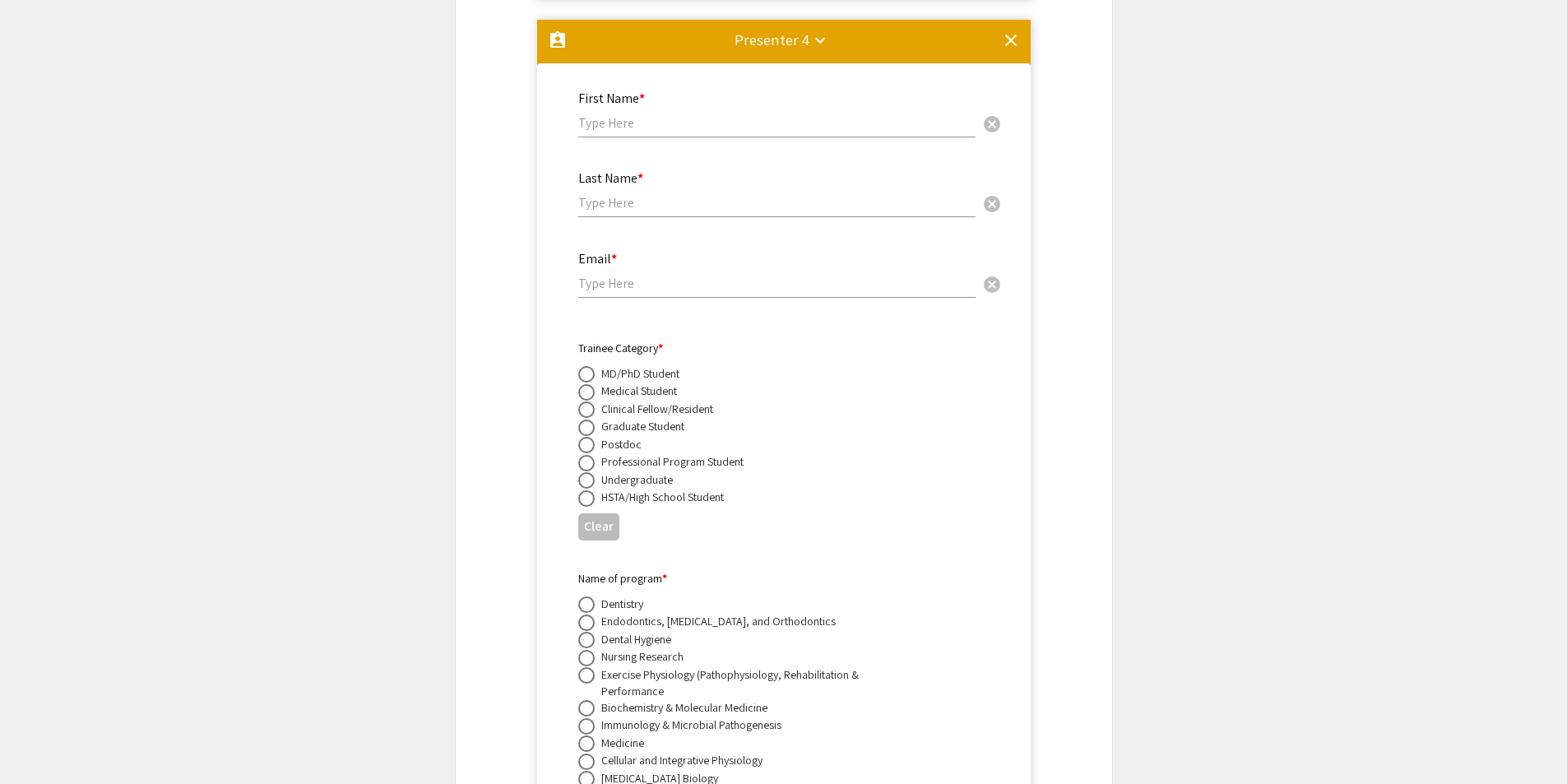
click at [781, 114] on input "text" at bounding box center [778, 123] width 398 height 17
type input "[PERSON_NAME]"
type input "[GEOGRAPHIC_DATA]"
click at [760, 275] on input "email" at bounding box center [778, 283] width 398 height 17
paste input "[EMAIL_ADDRESS][DOMAIN_NAME]"
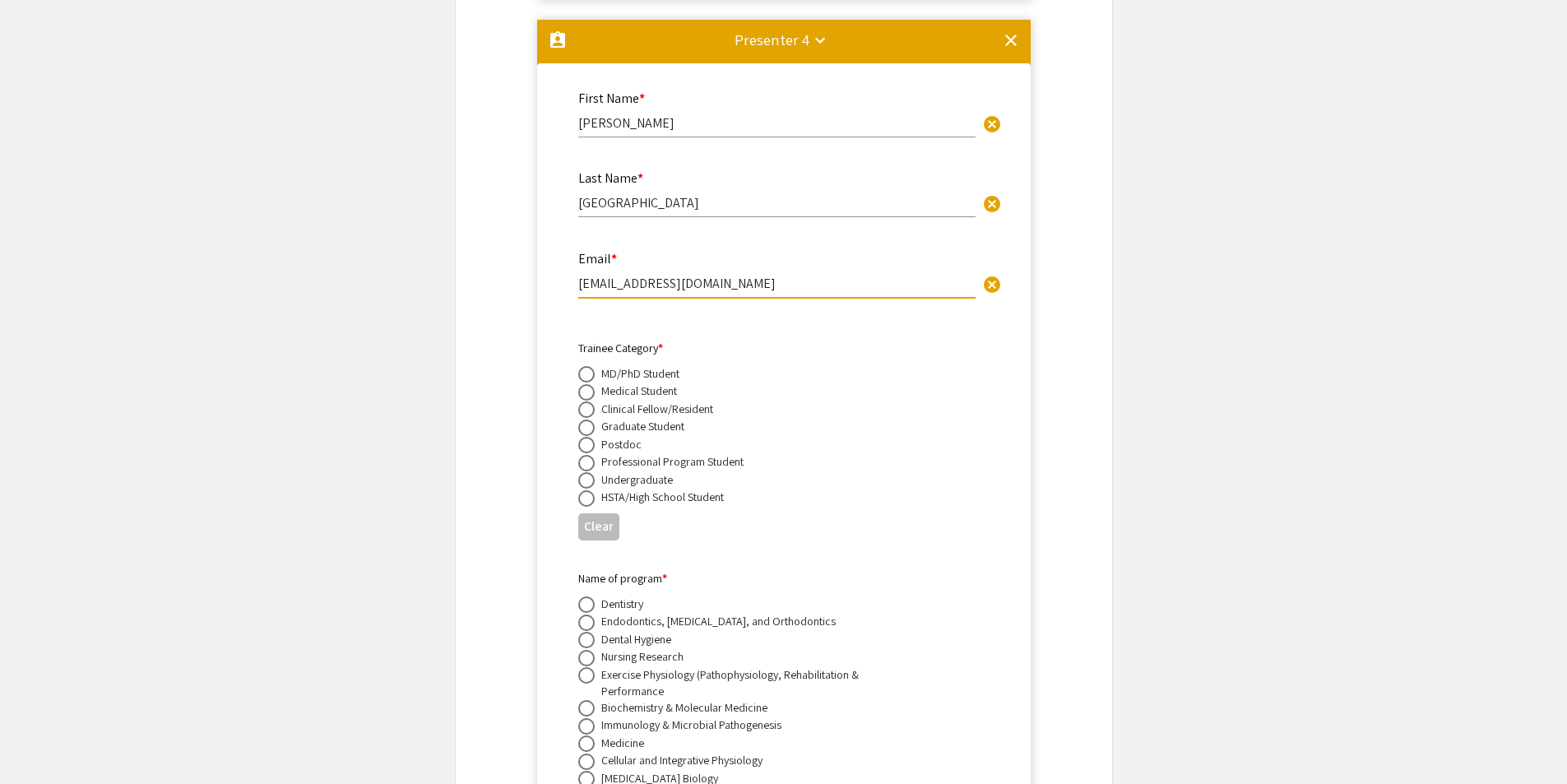
type input "[EMAIL_ADDRESS][DOMAIN_NAME]"
click at [589, 420] on span at bounding box center [586, 427] width 16 height 16
click at [589, 420] on input "radio" at bounding box center [586, 427] width 16 height 16
radio input "true"
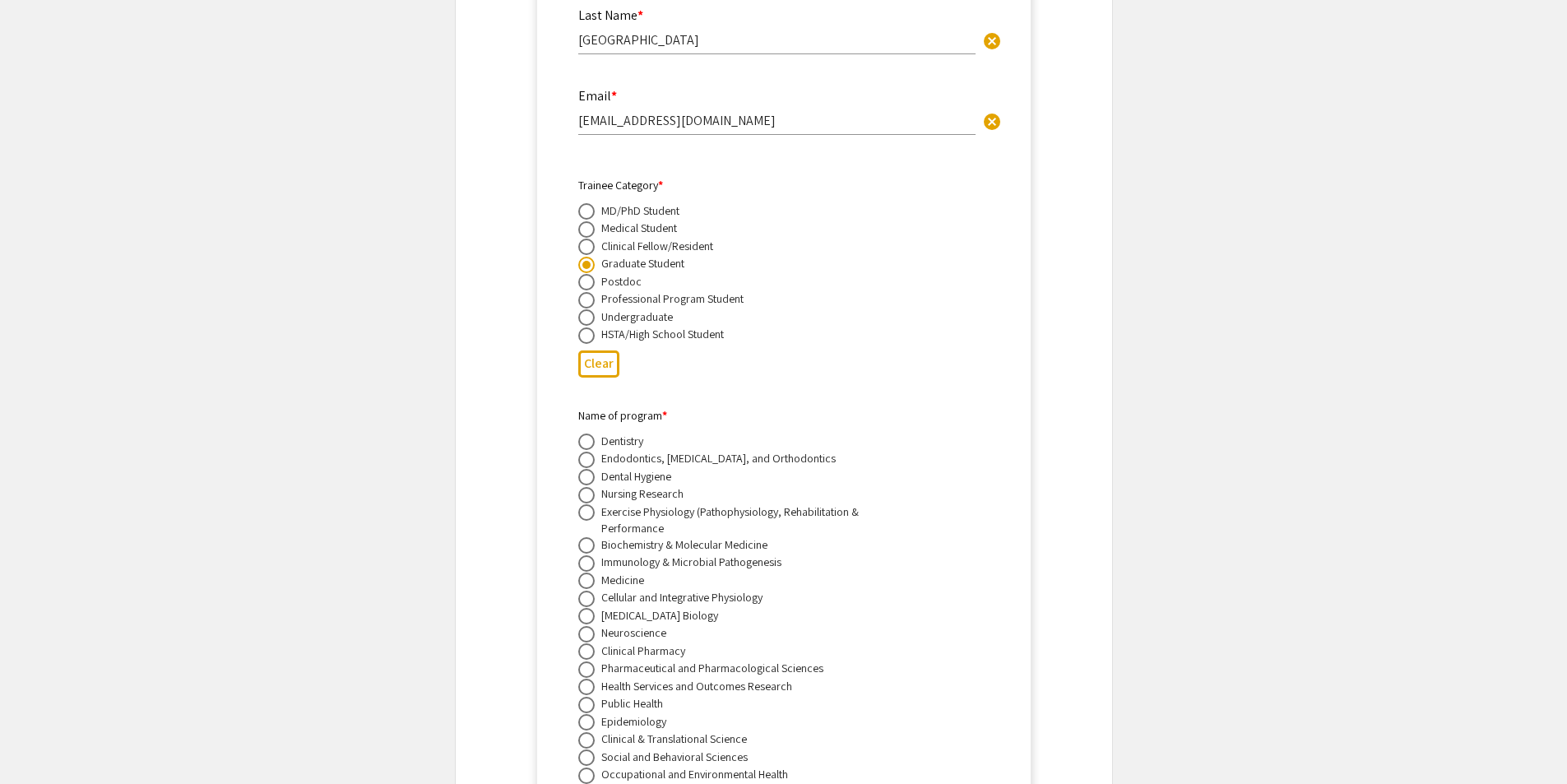
scroll to position [7407, 0]
click at [593, 554] on span at bounding box center [586, 561] width 16 height 16
click at [593, 554] on input "radio" at bounding box center [586, 561] width 16 height 16
radio input "true"
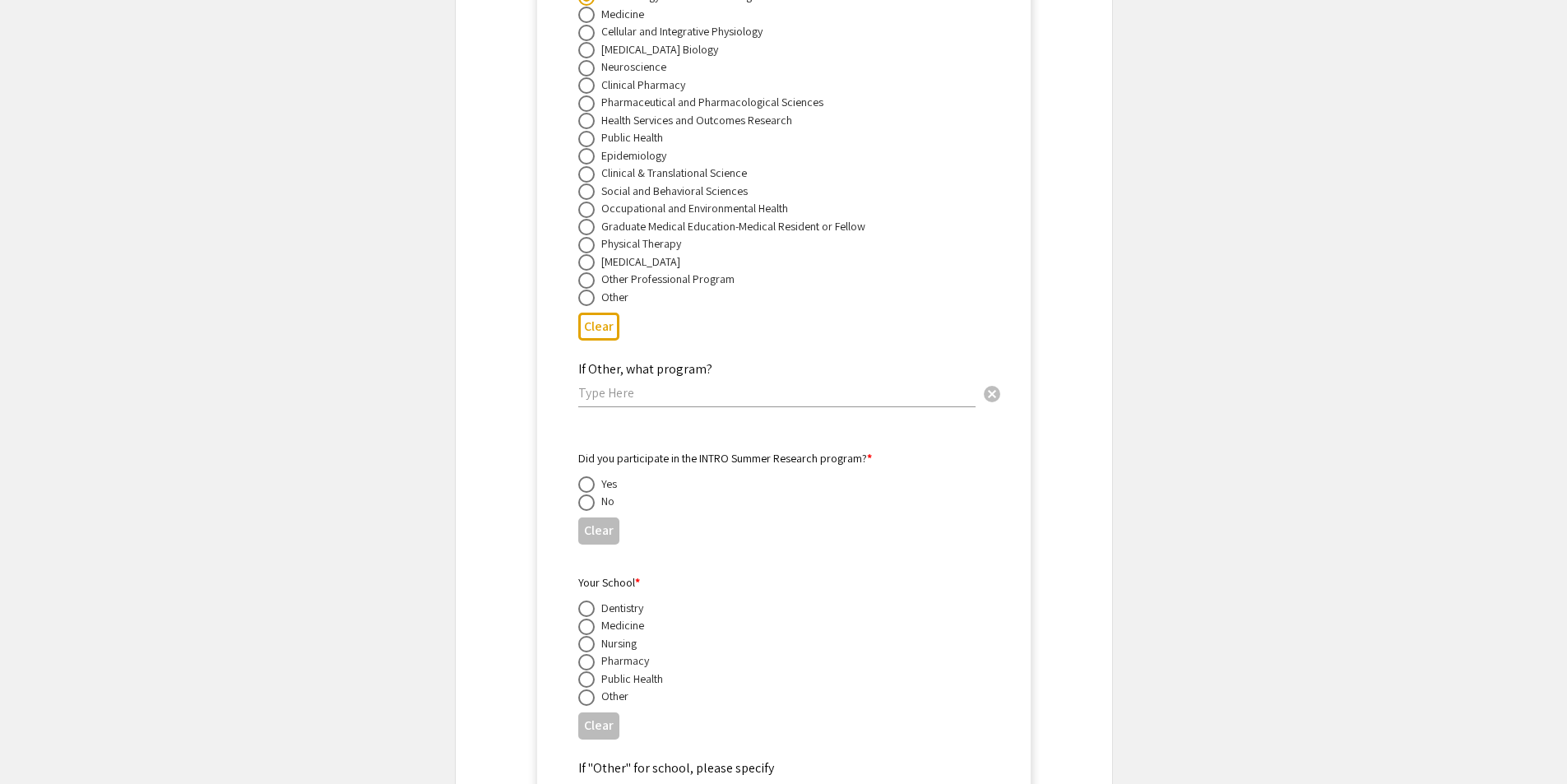
scroll to position [7982, 0]
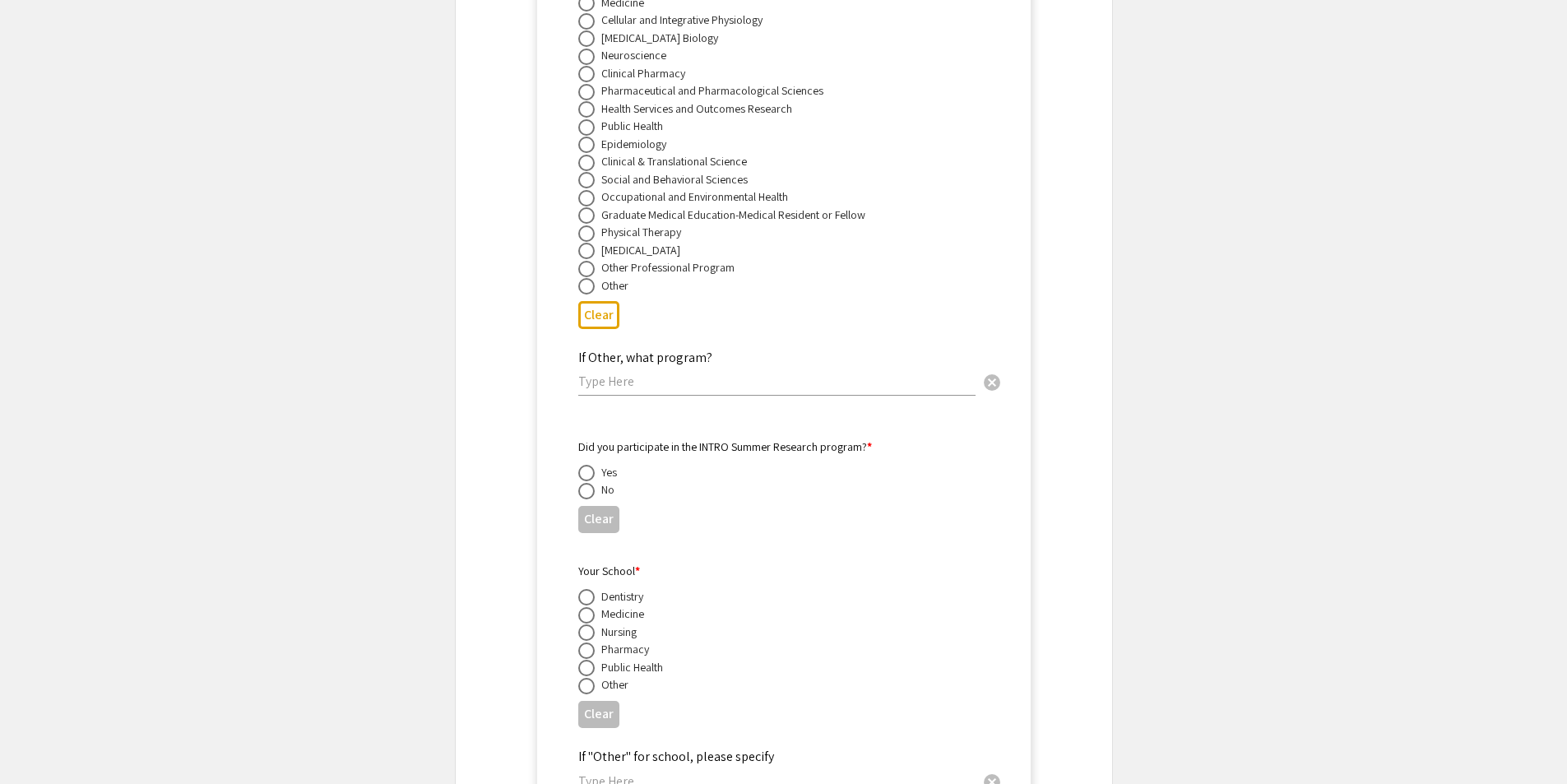
click at [591, 483] on span at bounding box center [586, 491] width 16 height 16
click at [591, 483] on input "radio" at bounding box center [586, 491] width 16 height 16
radio input "true"
click at [602, 605] on div "Medicine" at bounding box center [623, 613] width 43 height 16
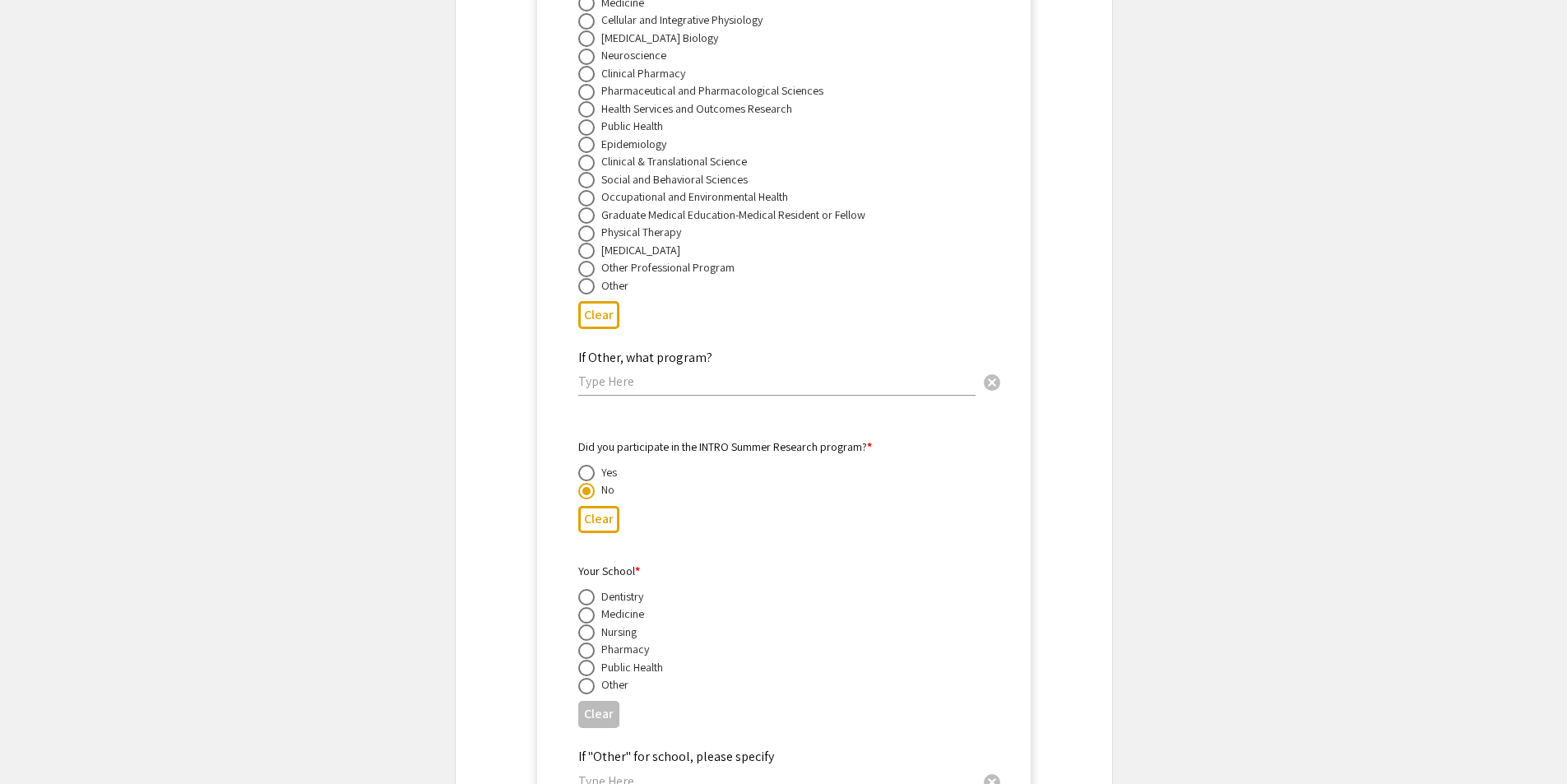
click at [591, 607] on span at bounding box center [586, 614] width 16 height 16
click at [591, 607] on input "radio" at bounding box center [586, 614] width 16 height 16
radio input "true"
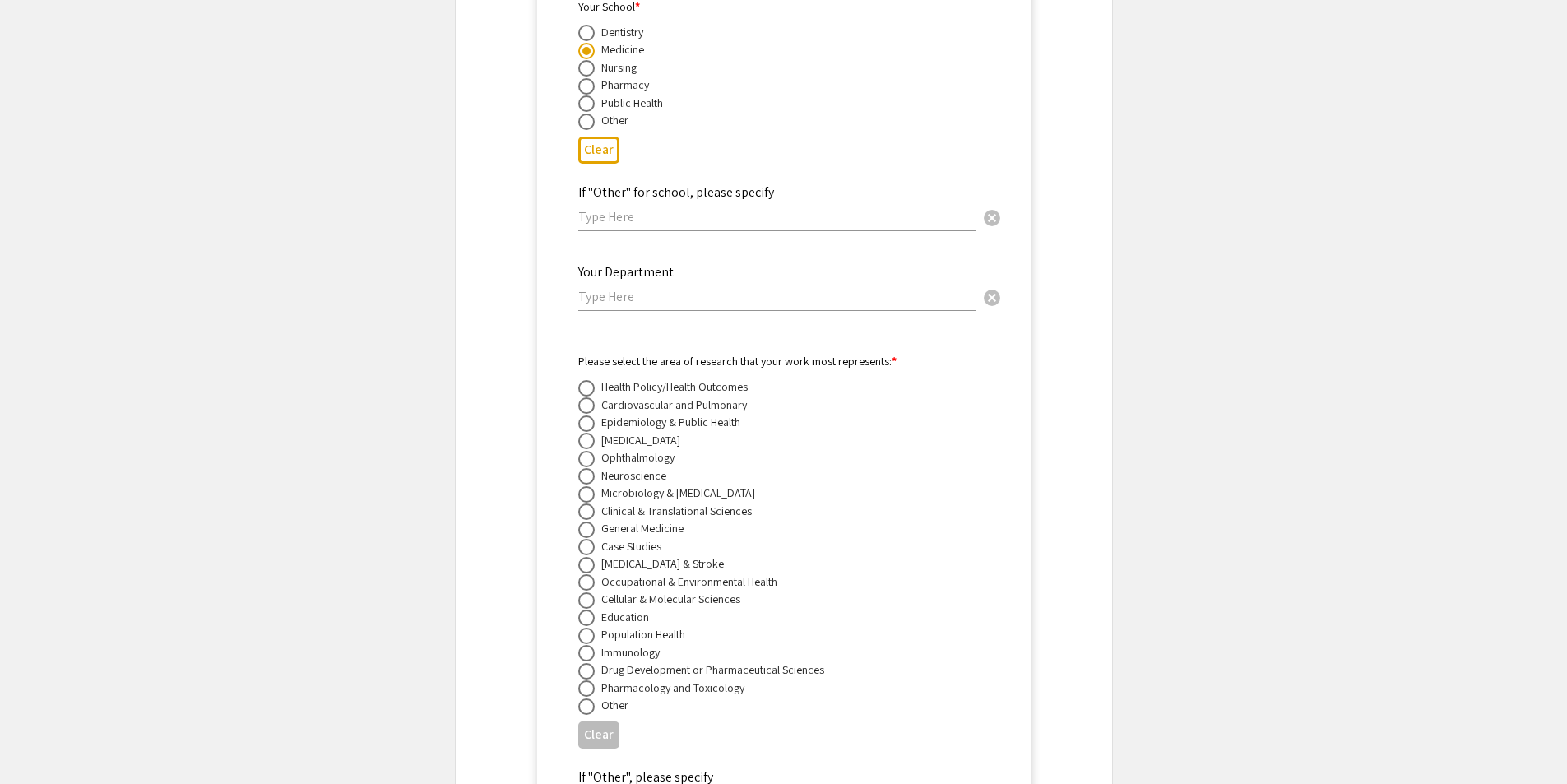
scroll to position [8558, 0]
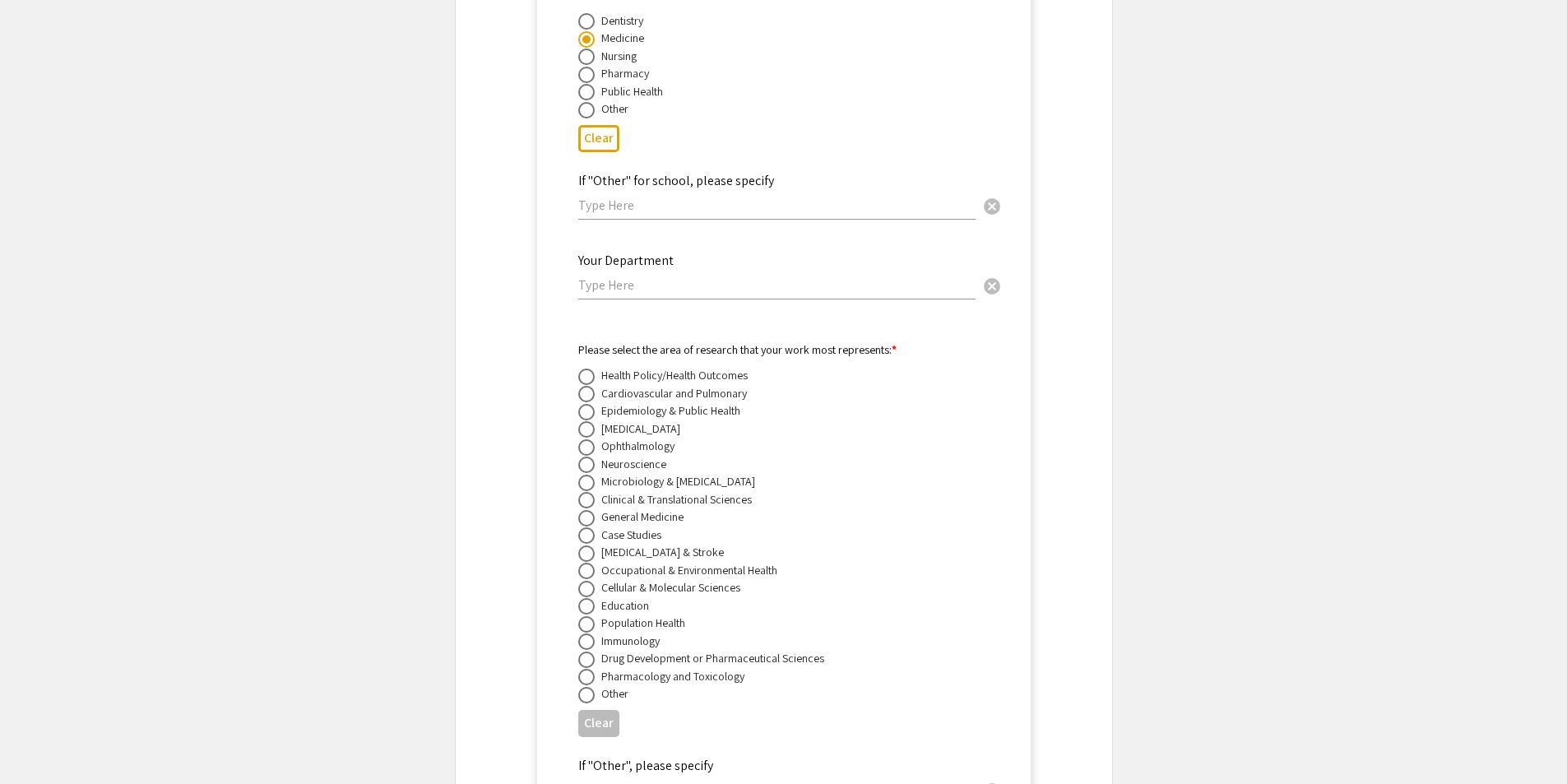
click at [636, 473] on div "Microbiology & [MEDICAL_DATA]" at bounding box center [679, 480] width 154 height 16
drag, startPoint x: 583, startPoint y: 459, endPoint x: 555, endPoint y: 459, distance: 28.0
click at [583, 474] on span at bounding box center [586, 482] width 16 height 16
click at [583, 474] on input "radio" at bounding box center [586, 482] width 16 height 16
radio input "true"
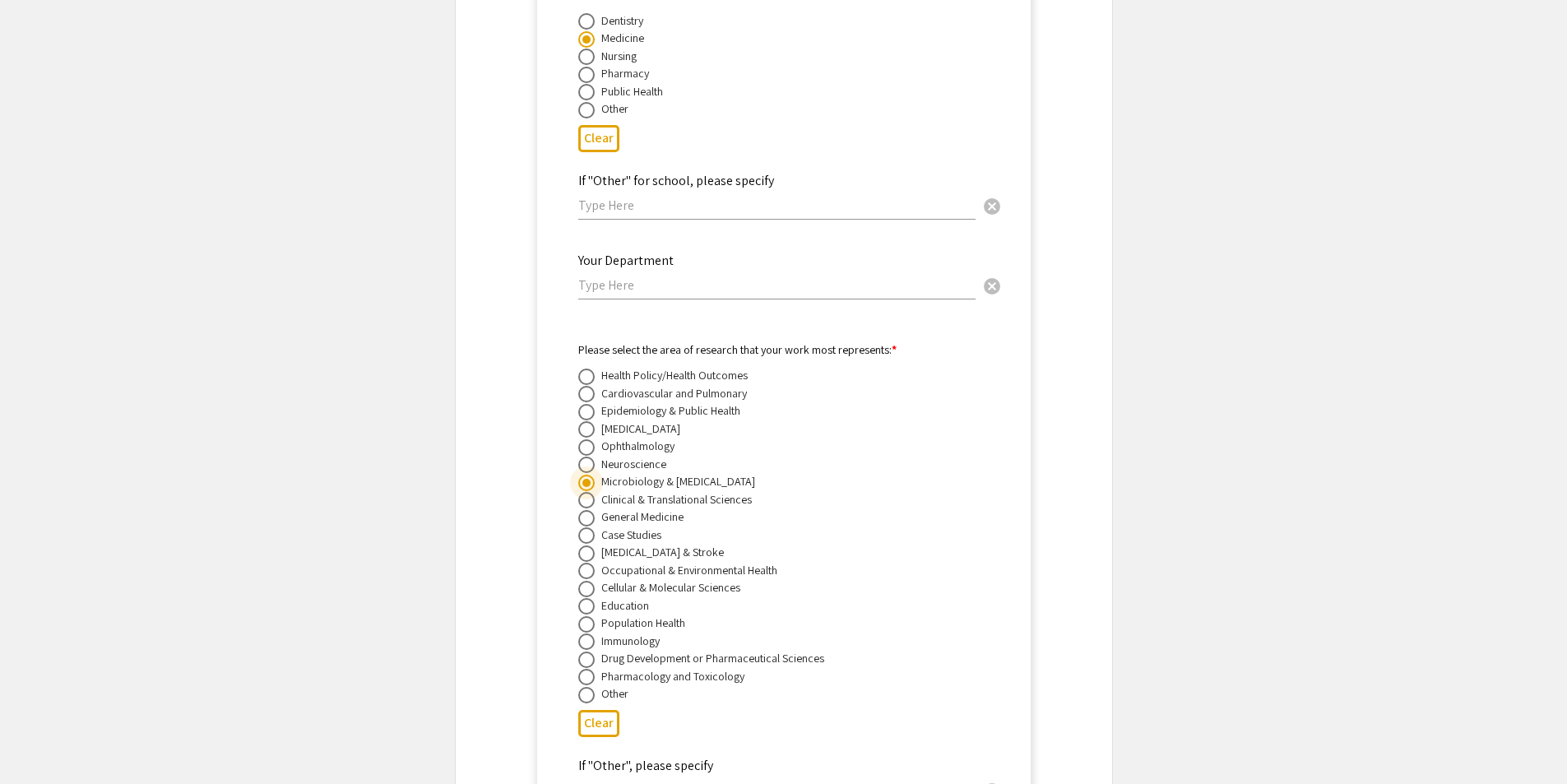
drag, startPoint x: 412, startPoint y: 467, endPoint x: 415, endPoint y: 492, distance: 25.2
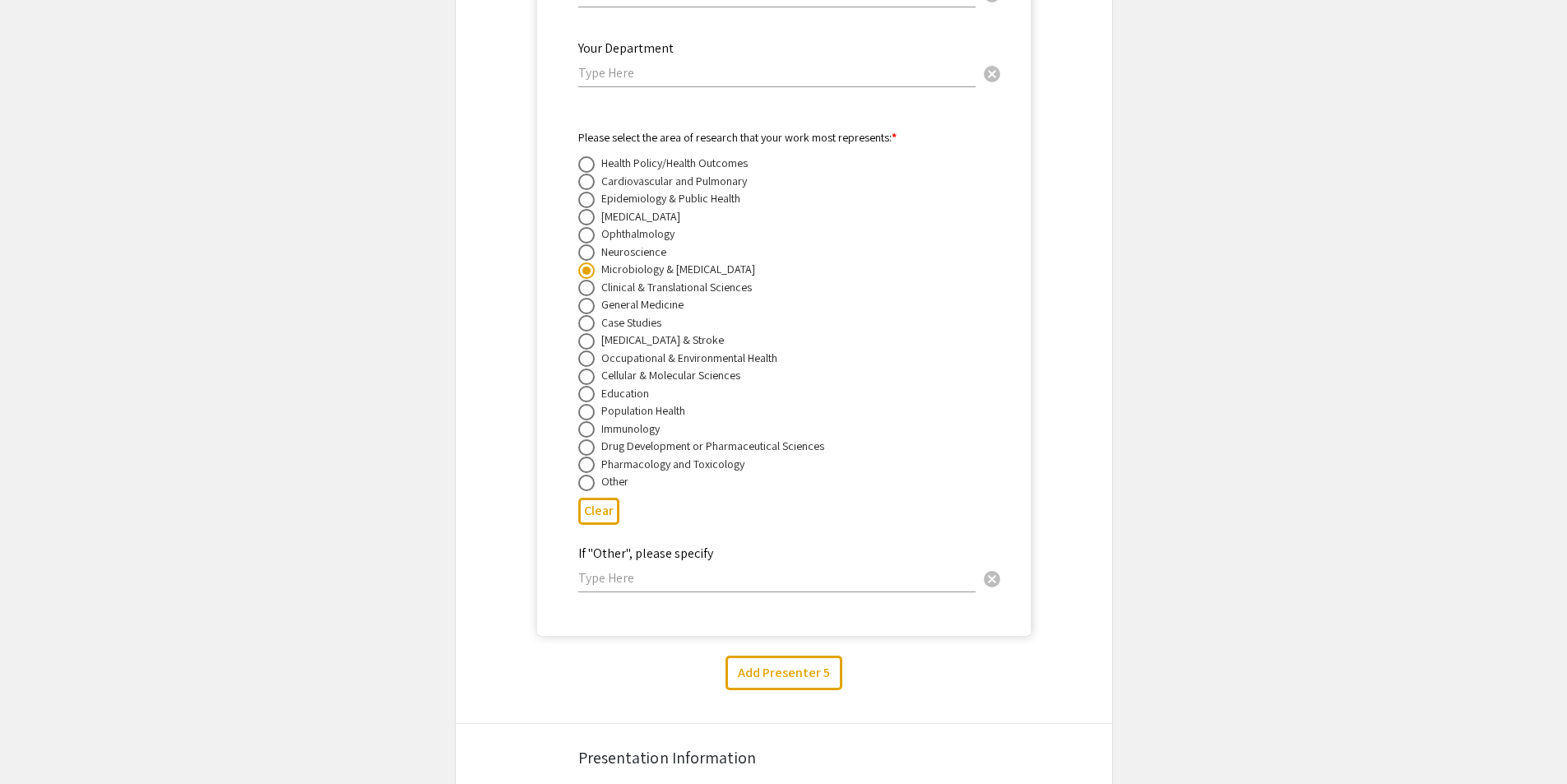
scroll to position [8805, 0]
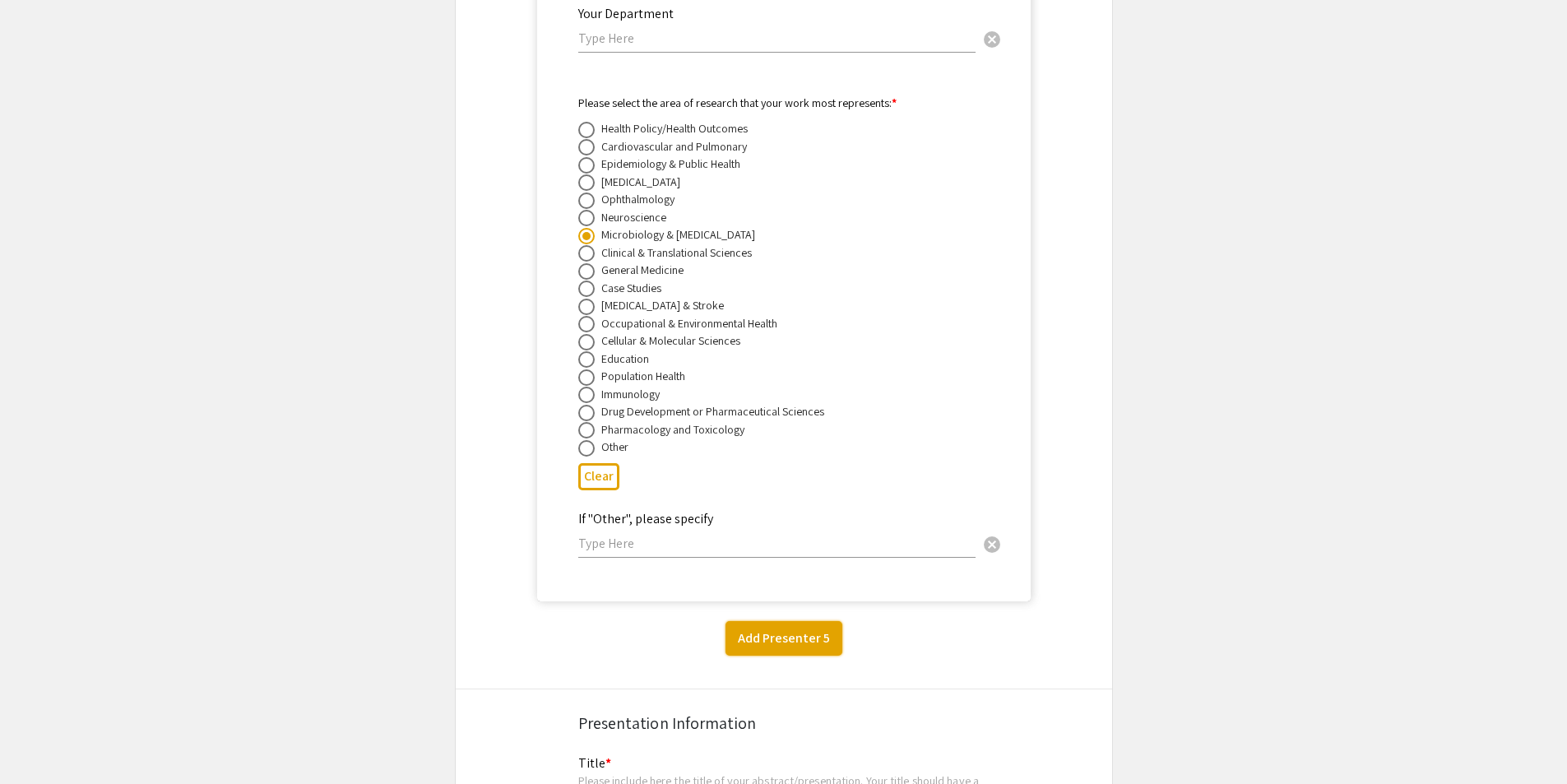
click at [819, 621] on button "Add Presenter 5" at bounding box center [784, 638] width 117 height 34
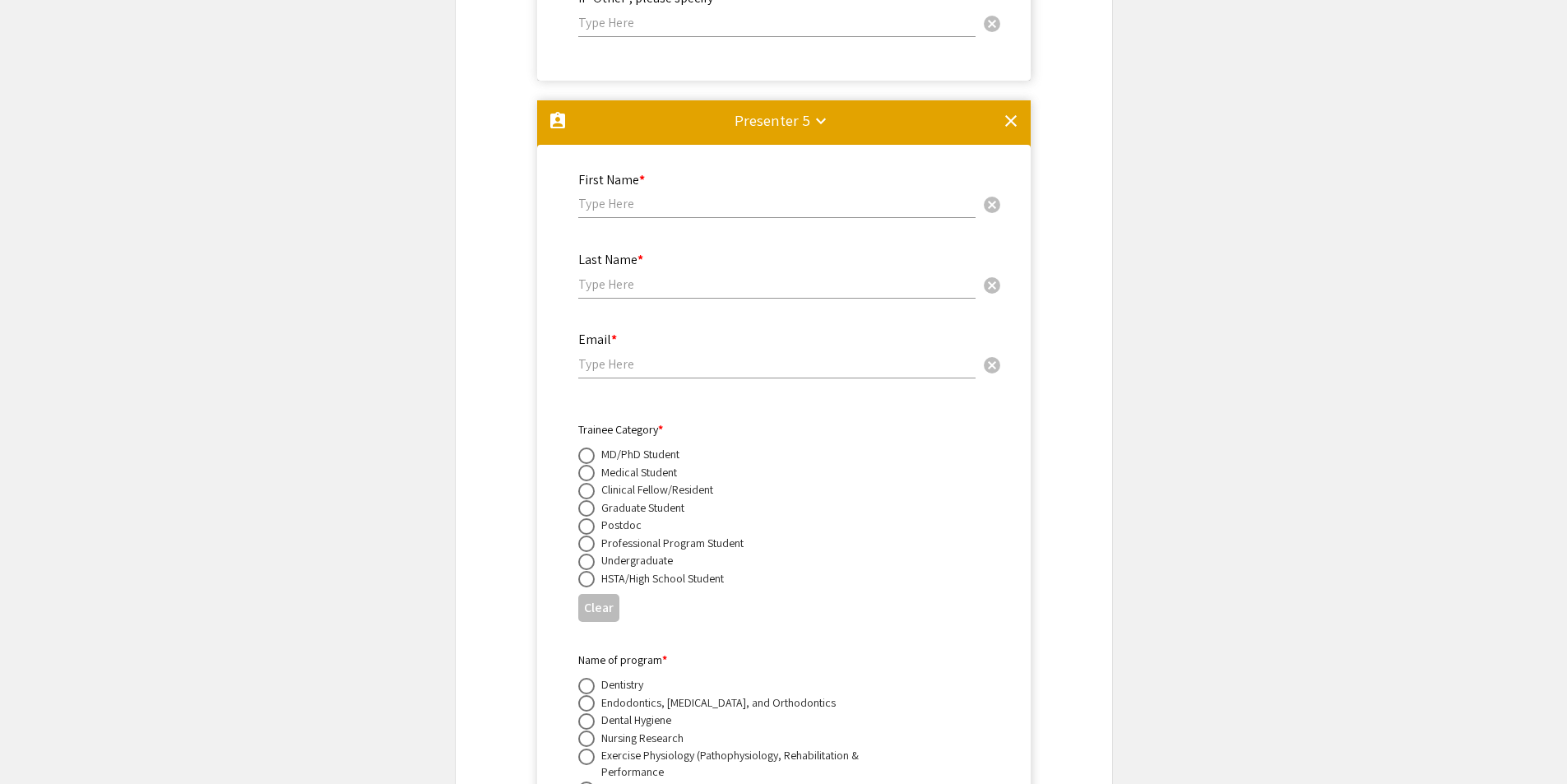
scroll to position [9488, 0]
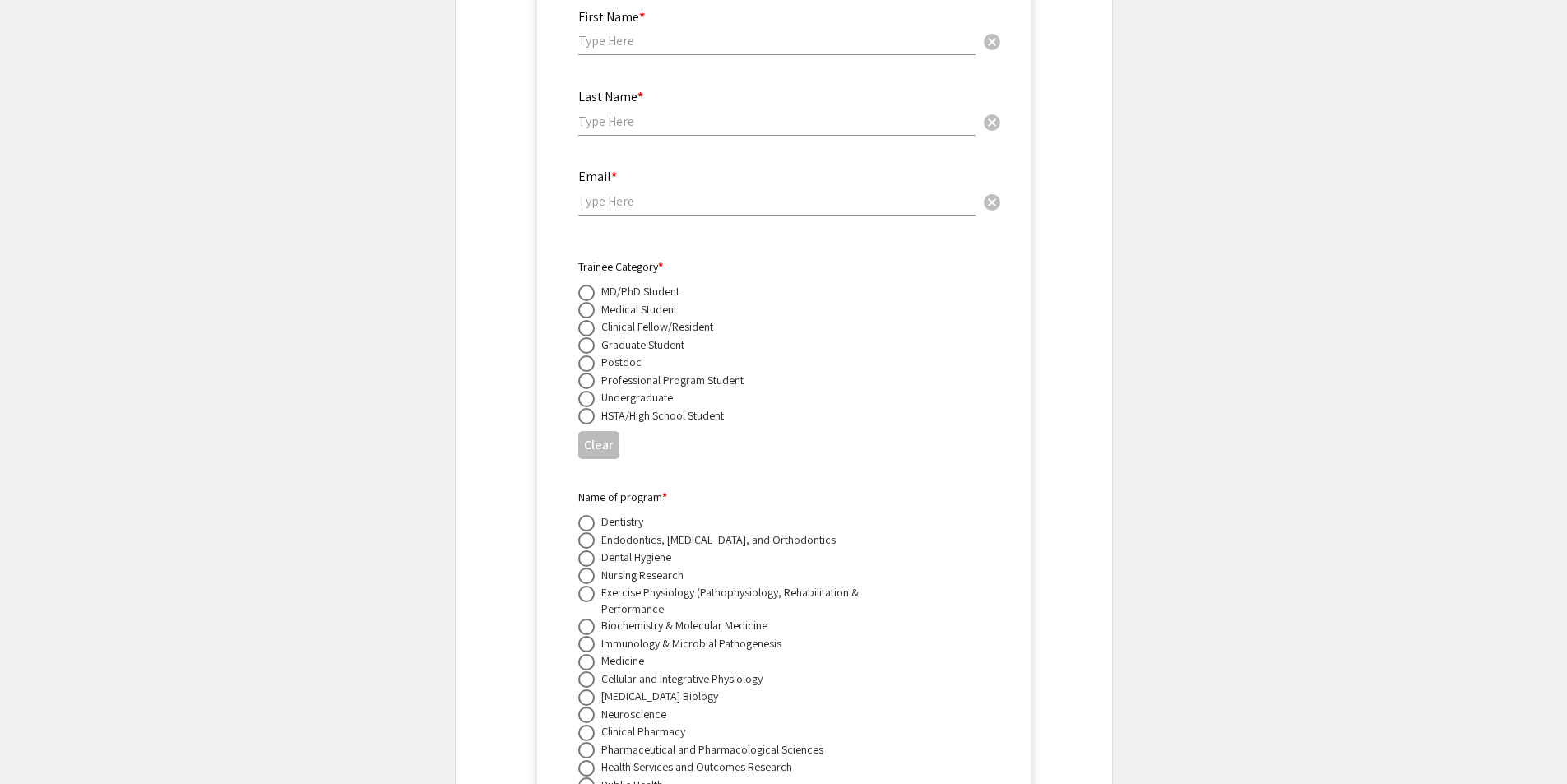
click at [772, 32] on input "text" at bounding box center [778, 41] width 398 height 17
type input "[PERSON_NAME]"
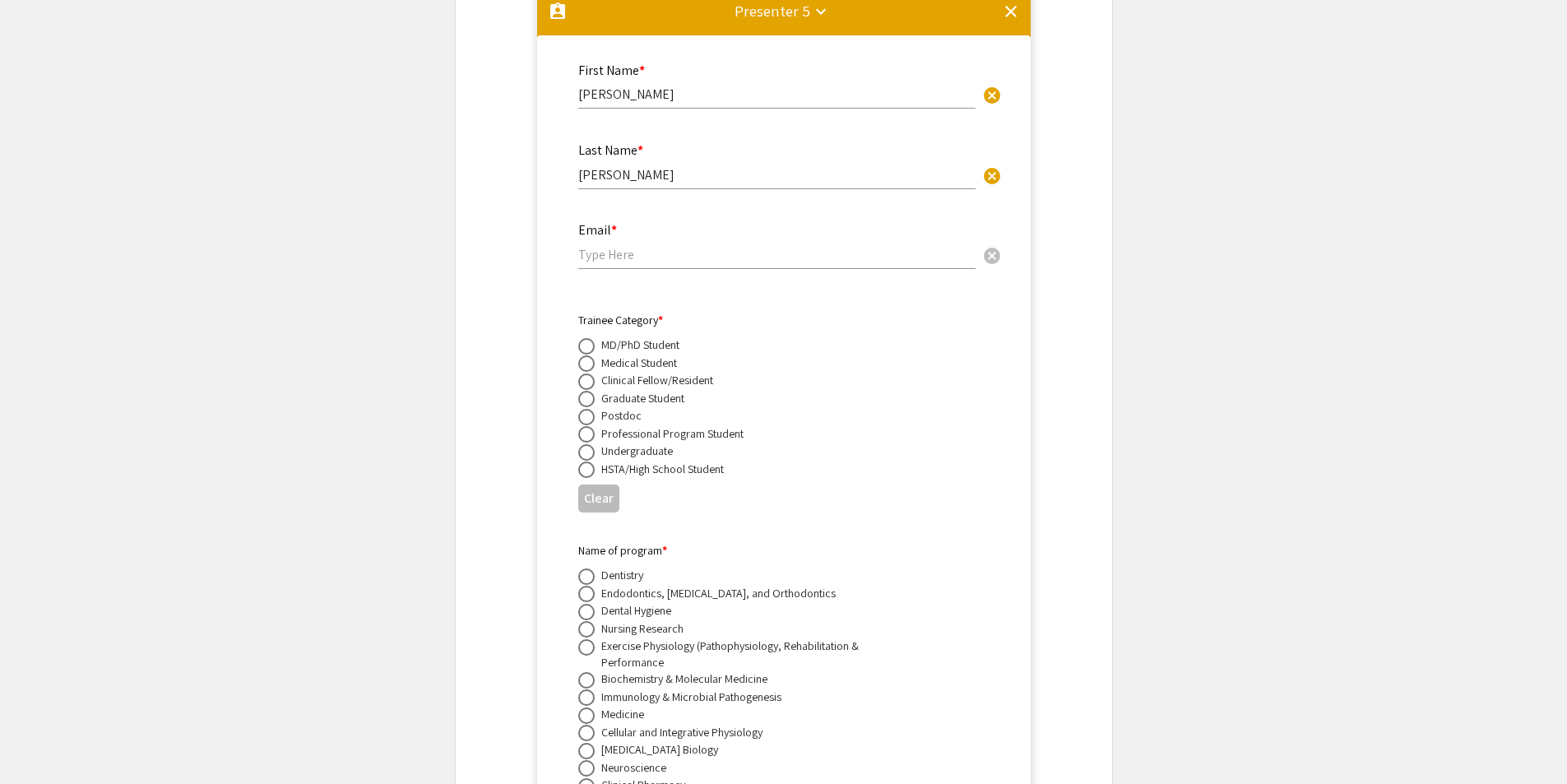
scroll to position [9406, 0]
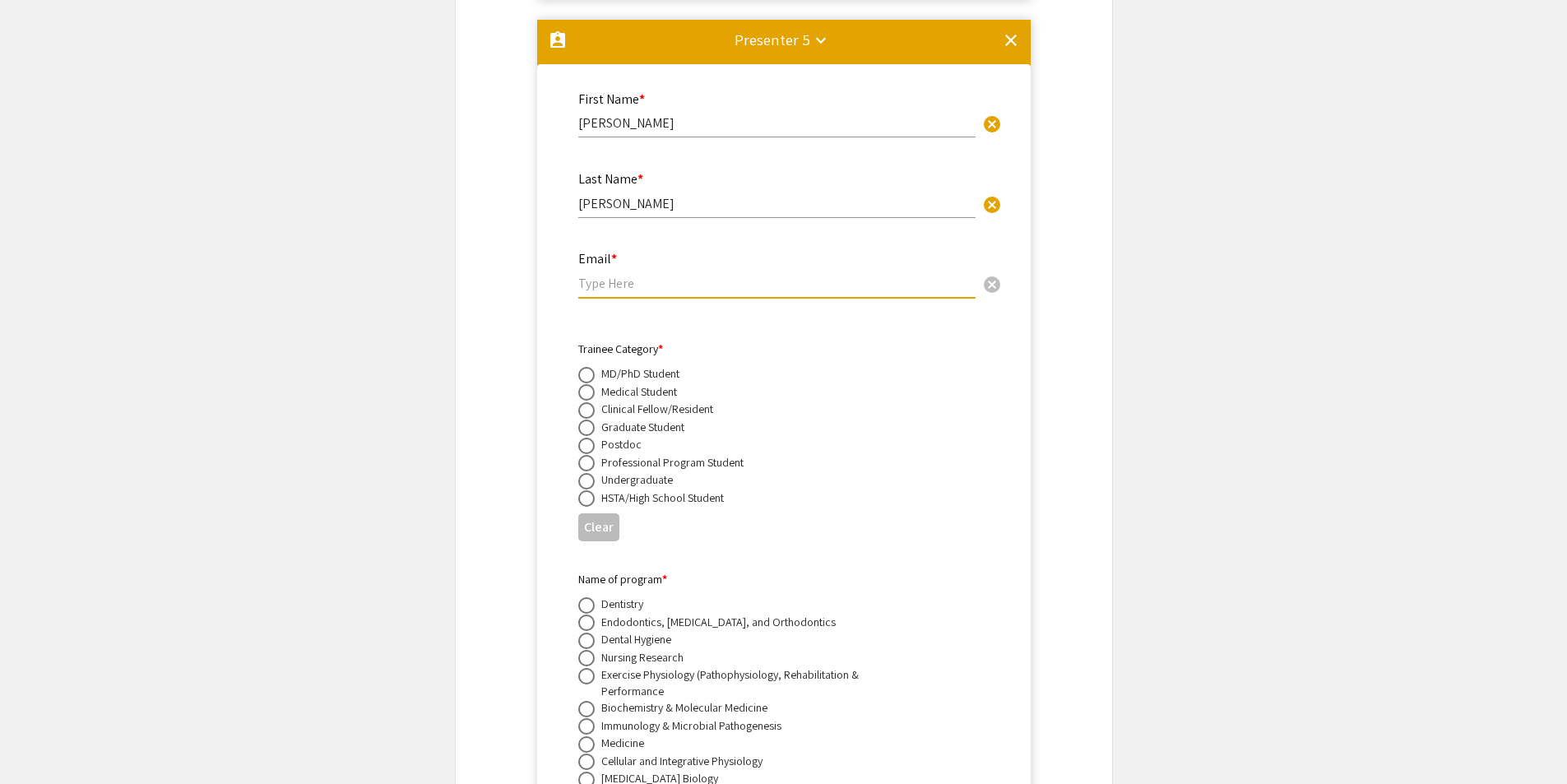
click at [759, 275] on input "email" at bounding box center [778, 283] width 398 height 17
click at [805, 28] on div "Presenter 5 keyboard_arrow_down" at bounding box center [773, 39] width 77 height 23
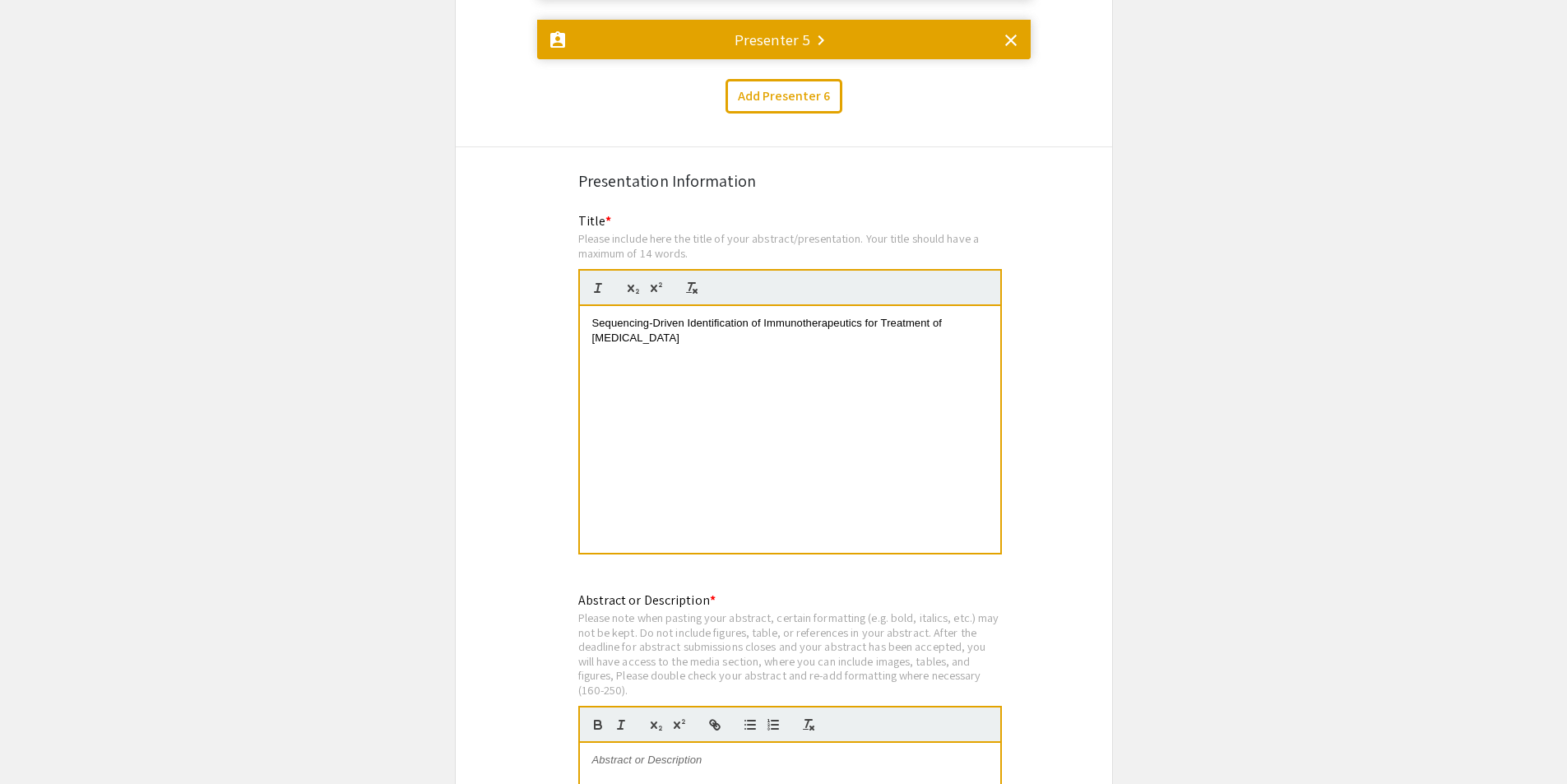
click at [795, 28] on div "Presenter 5 keyboard_arrow_right" at bounding box center [773, 39] width 77 height 23
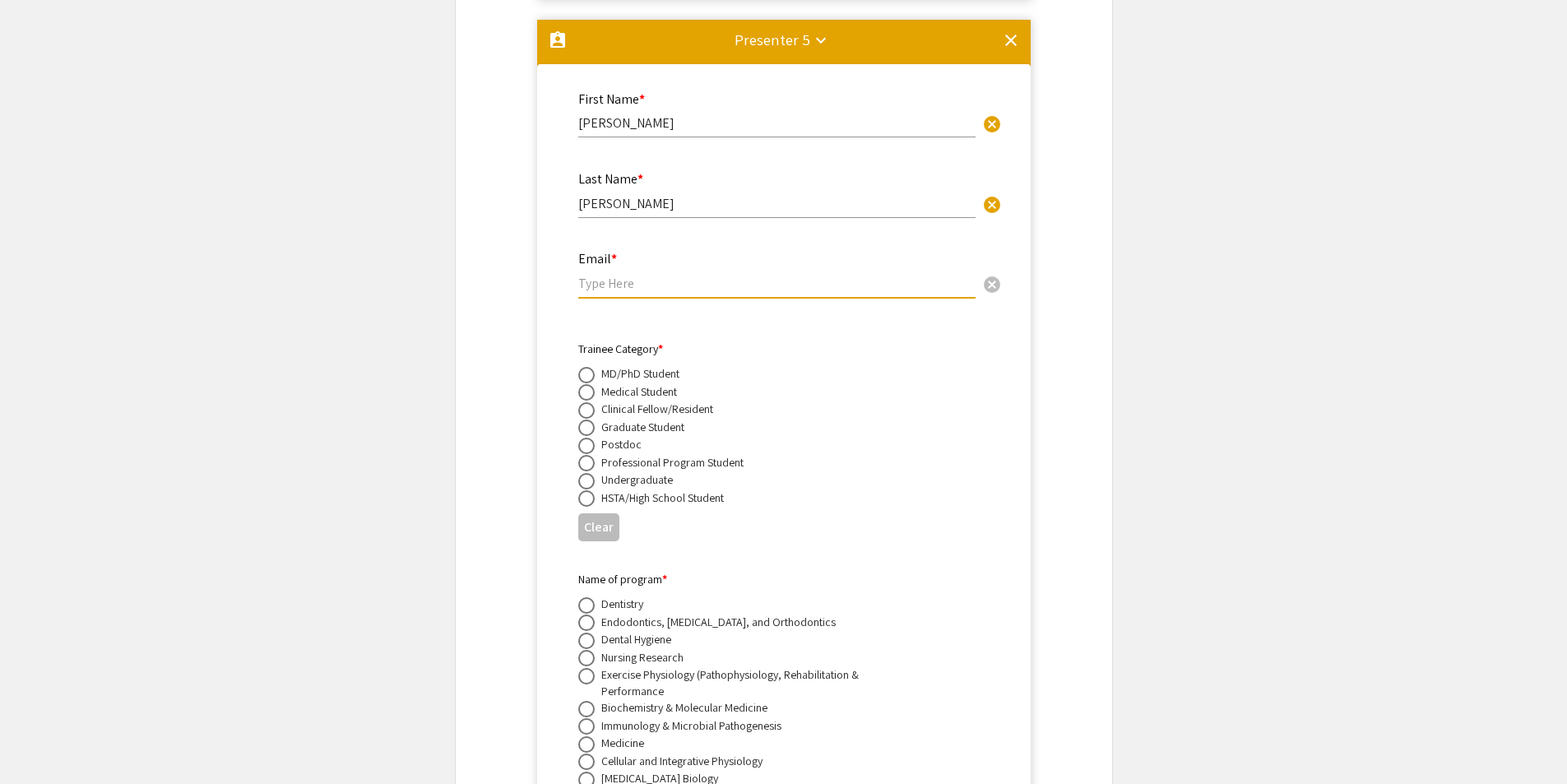
click at [823, 275] on input "email" at bounding box center [778, 283] width 398 height 17
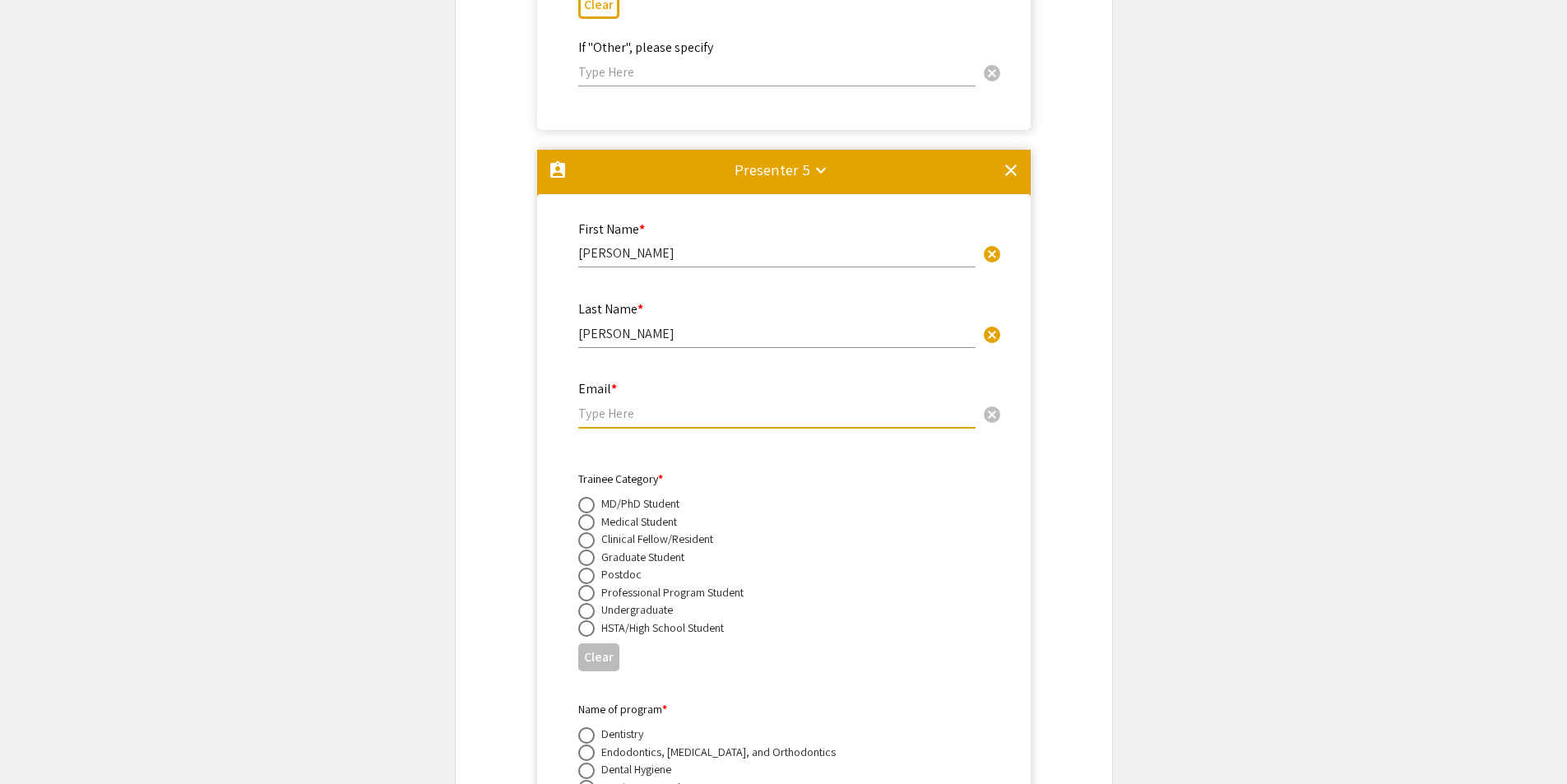
scroll to position [9324, 0]
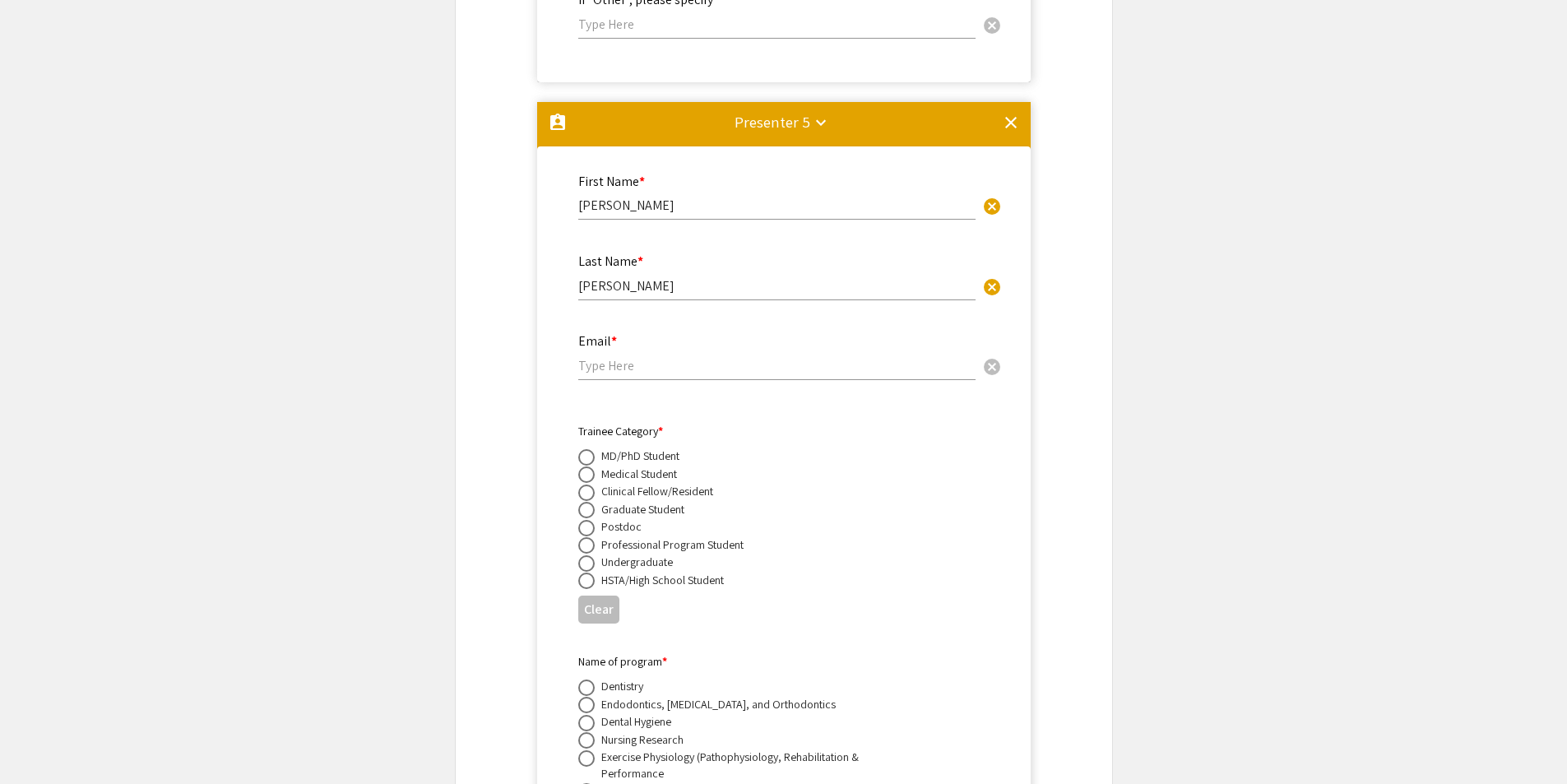
click at [741, 330] on div "Email * cancel" at bounding box center [778, 348] width 398 height 62
click at [743, 357] on input "email" at bounding box center [778, 365] width 398 height 17
paste input "[PERSON_NAME][EMAIL_ADDRESS][PERSON_NAME][DOMAIN_NAME]"
type input "[PERSON_NAME][EMAIL_ADDRESS][PERSON_NAME][DOMAIN_NAME]"
click at [592, 502] on span at bounding box center [586, 509] width 16 height 16
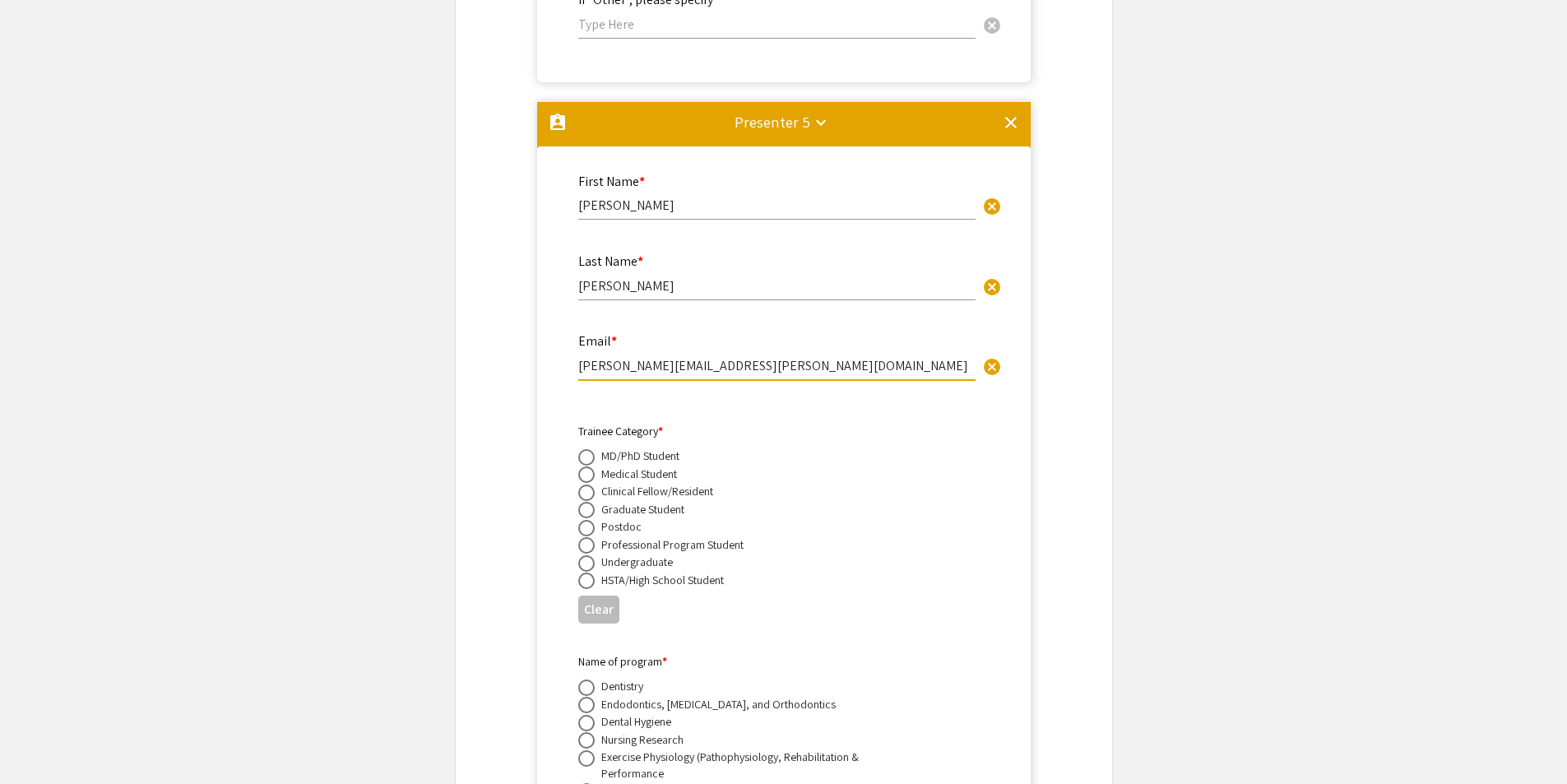
click at [592, 502] on input "radio" at bounding box center [586, 509] width 16 height 16
radio input "true"
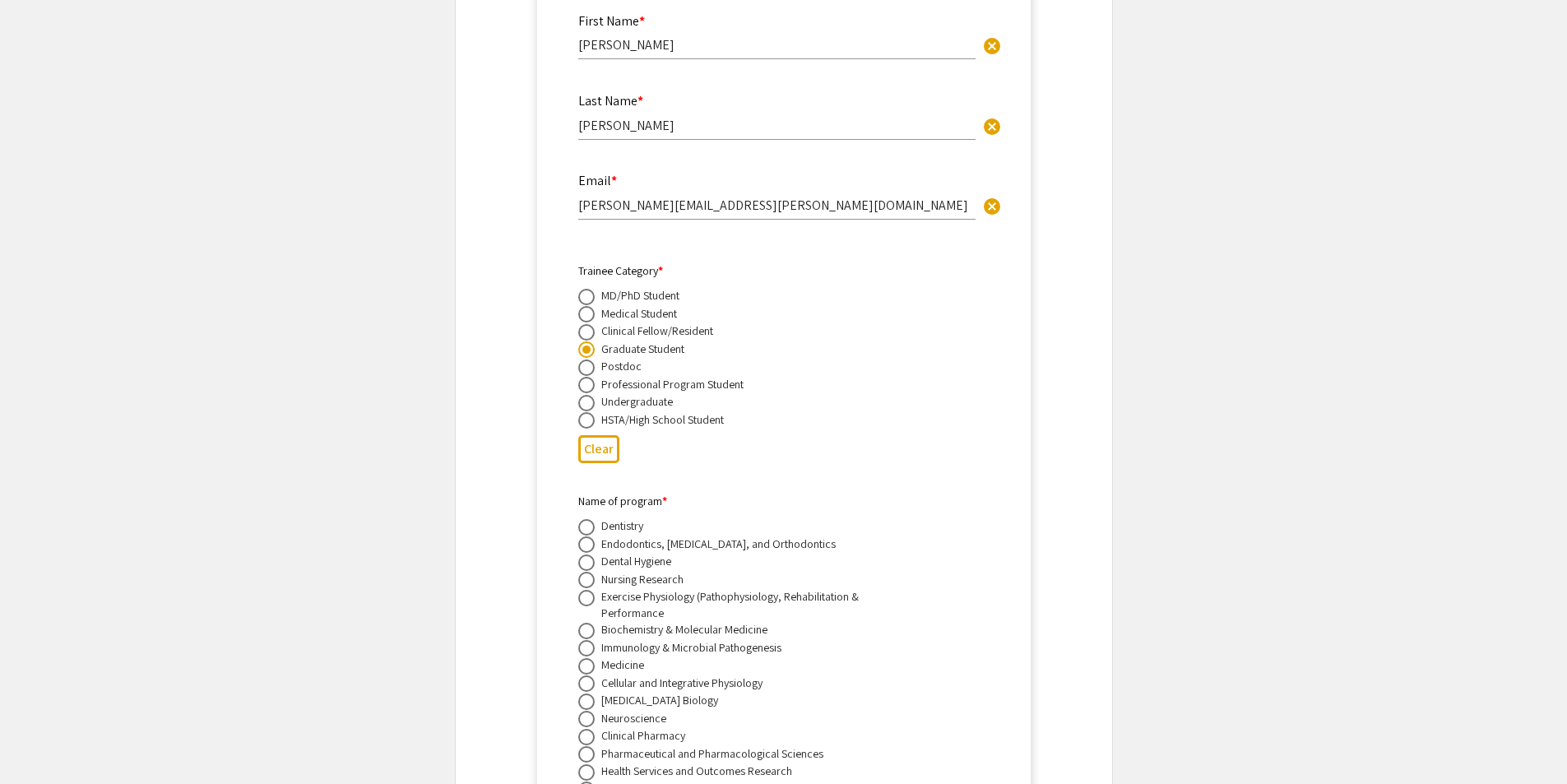
scroll to position [9488, 0]
click at [580, 636] on span at bounding box center [586, 643] width 16 height 16
click at [580, 636] on input "radio" at bounding box center [586, 643] width 16 height 16
radio input "true"
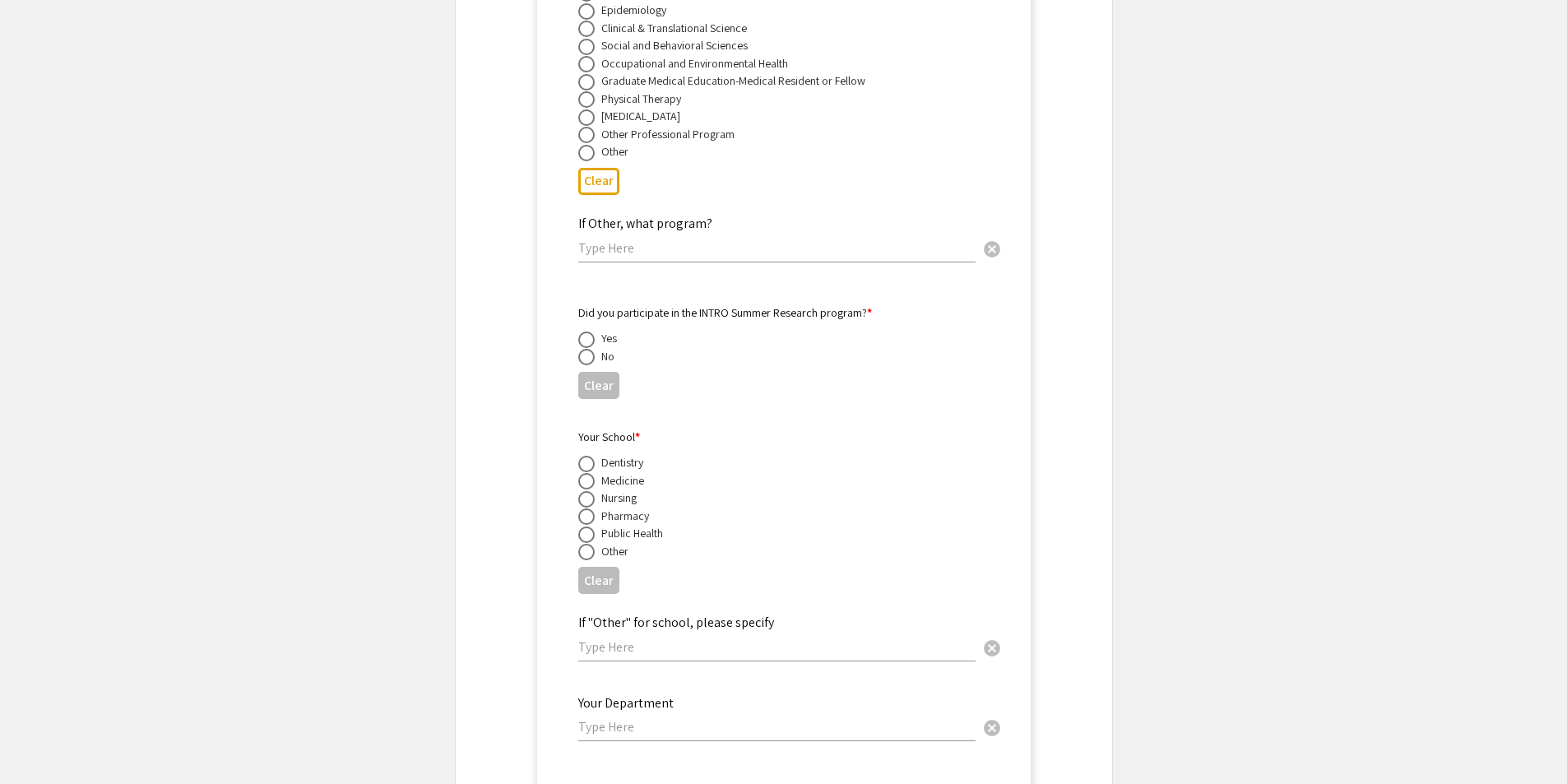
scroll to position [10311, 0]
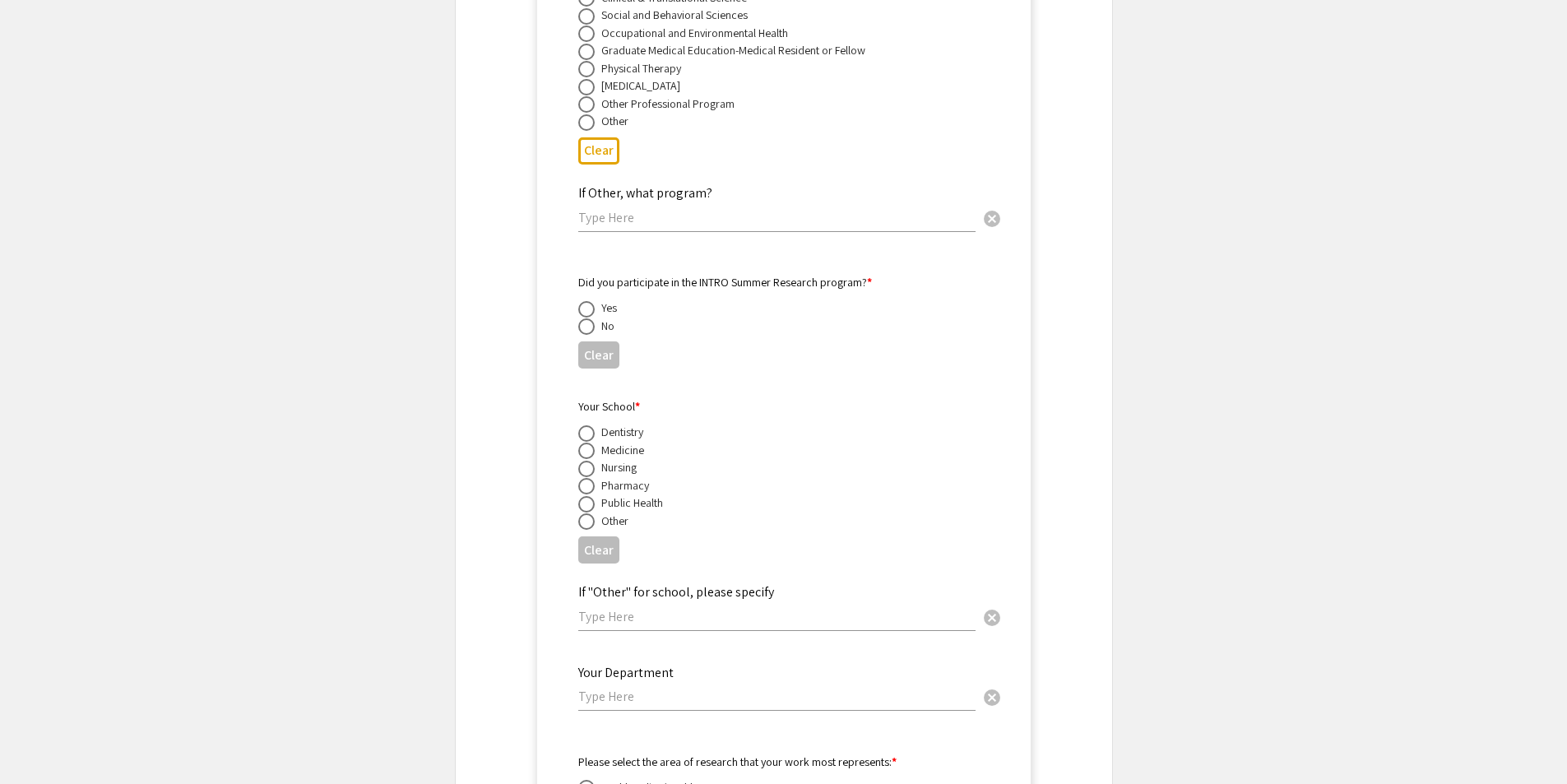
click at [591, 443] on span at bounding box center [586, 450] width 16 height 16
click at [591, 443] on input "radio" at bounding box center [586, 450] width 16 height 16
radio input "true"
click at [580, 318] on span at bounding box center [586, 326] width 16 height 16
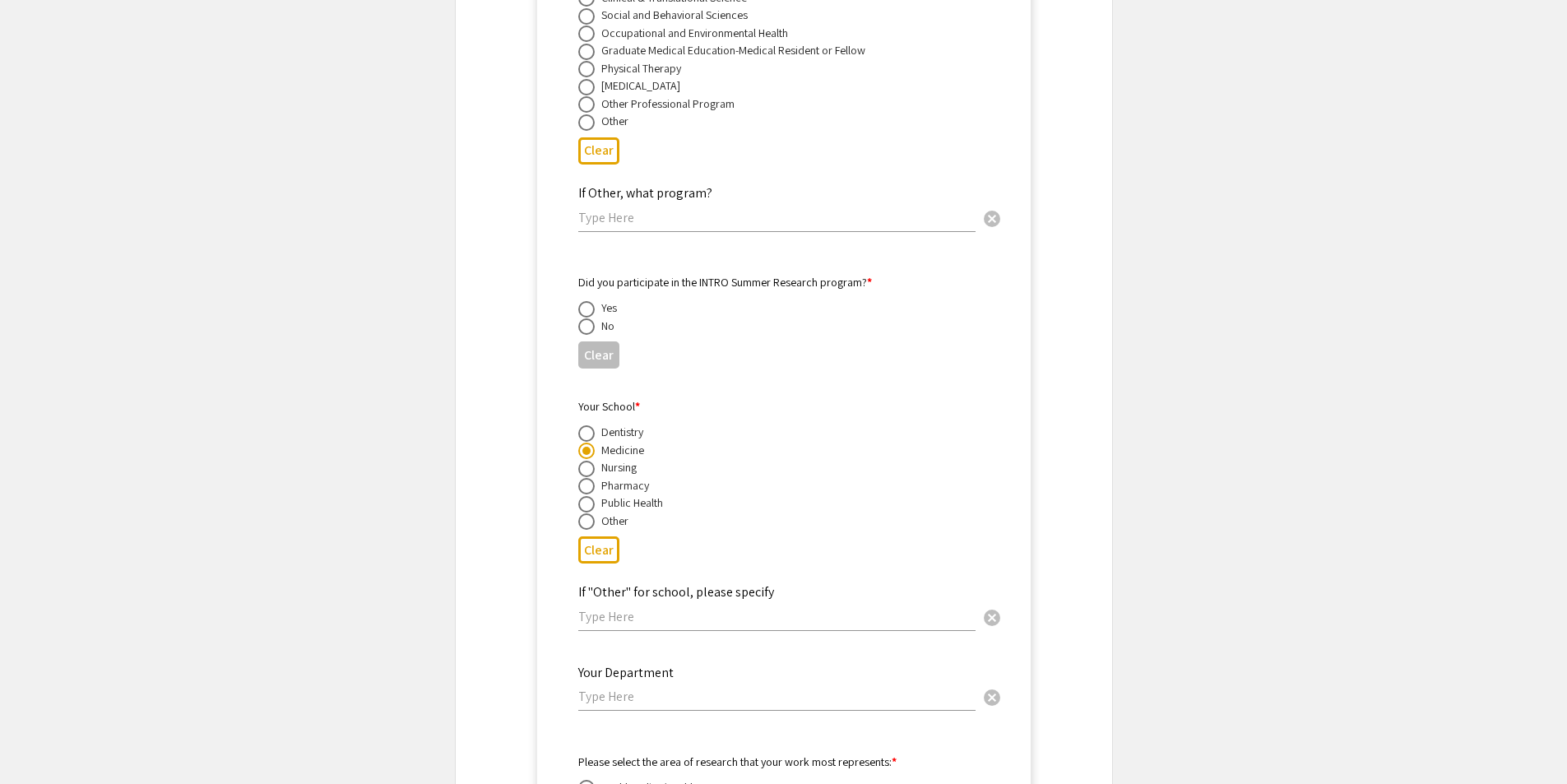
click at [580, 318] on input "radio" at bounding box center [586, 326] width 16 height 16
radio input "true"
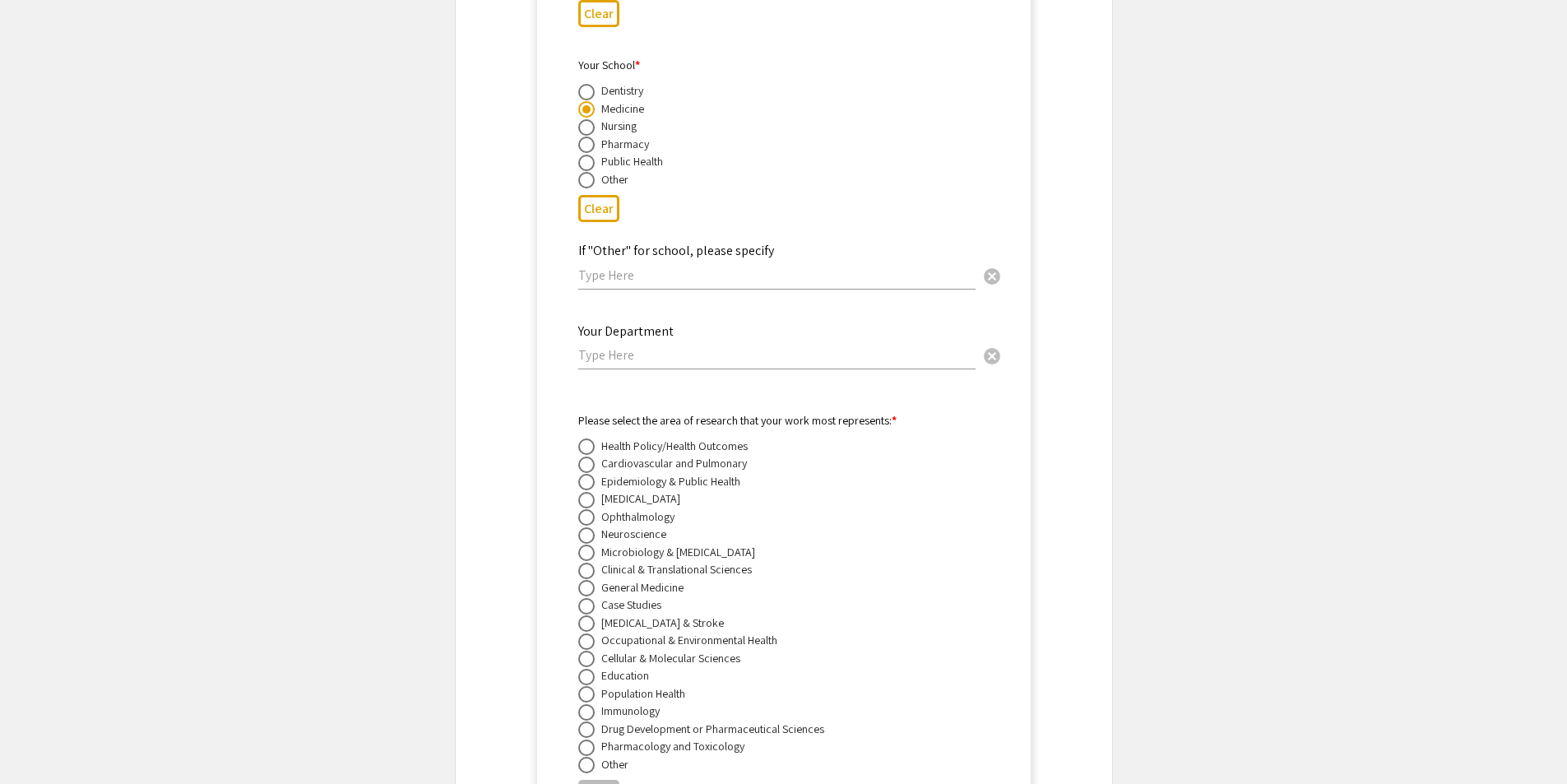
scroll to position [10805, 0]
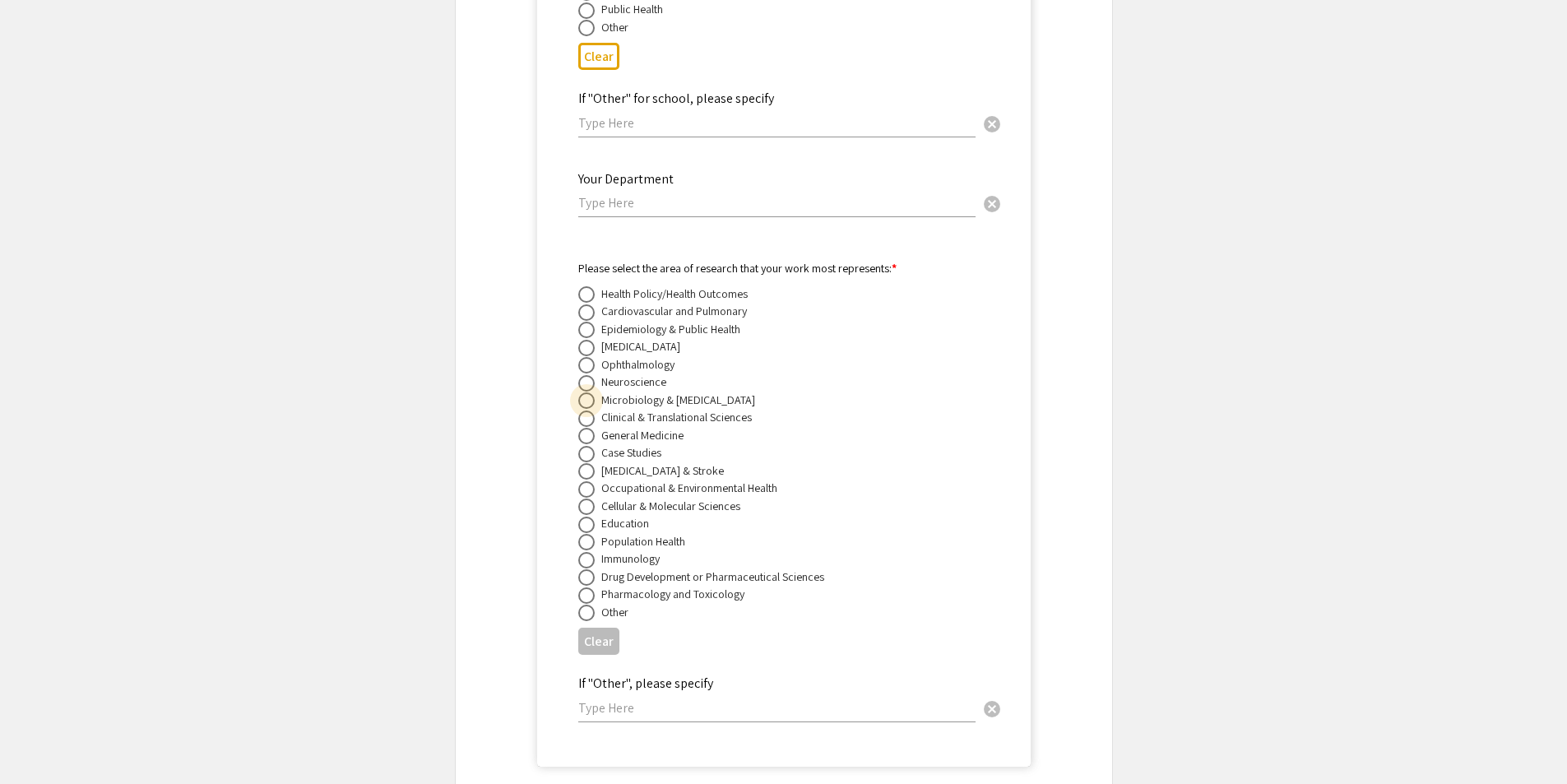
click at [587, 392] on span at bounding box center [586, 400] width 16 height 16
click at [587, 392] on input "radio" at bounding box center [586, 400] width 16 height 16
radio input "true"
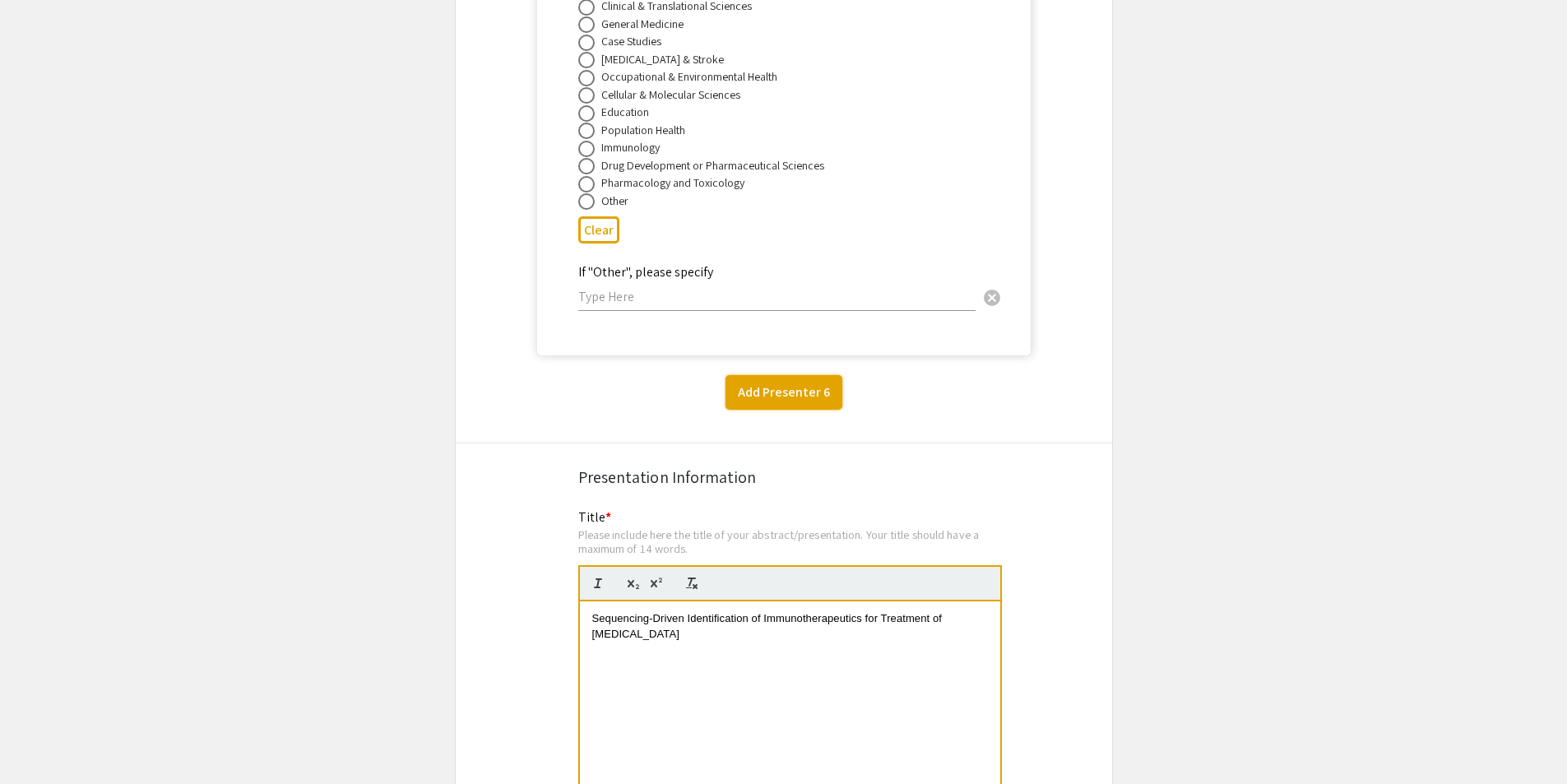
click at [786, 375] on button "Add Presenter 6" at bounding box center [784, 392] width 117 height 34
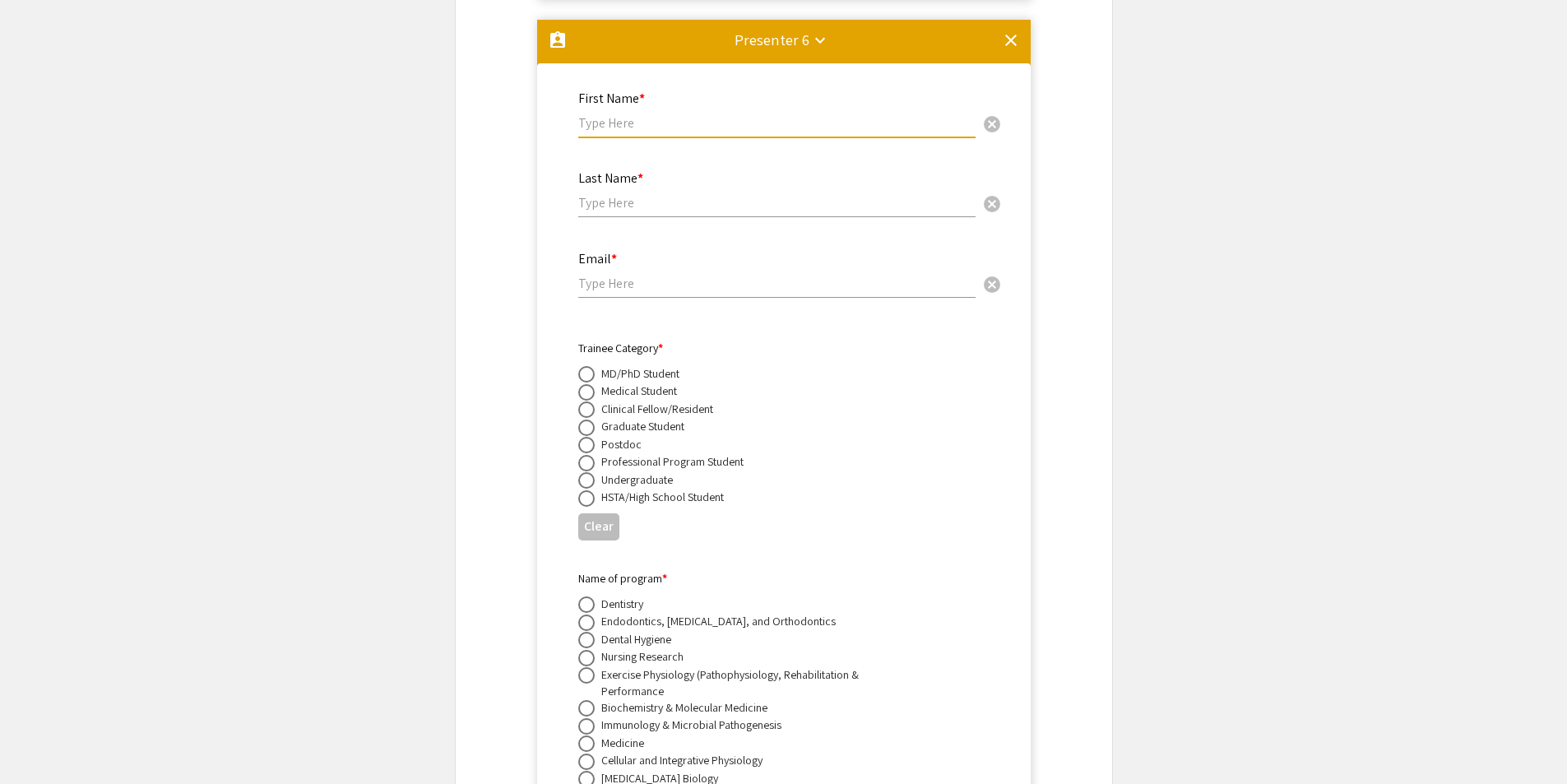
click at [696, 114] on input "text" at bounding box center [778, 123] width 398 height 17
paste input "[PERSON_NAME]"
drag, startPoint x: 705, startPoint y: 102, endPoint x: 609, endPoint y: 108, distance: 96.2
click at [609, 114] on input "[PERSON_NAME]" at bounding box center [778, 123] width 398 height 17
type input "Yegor"
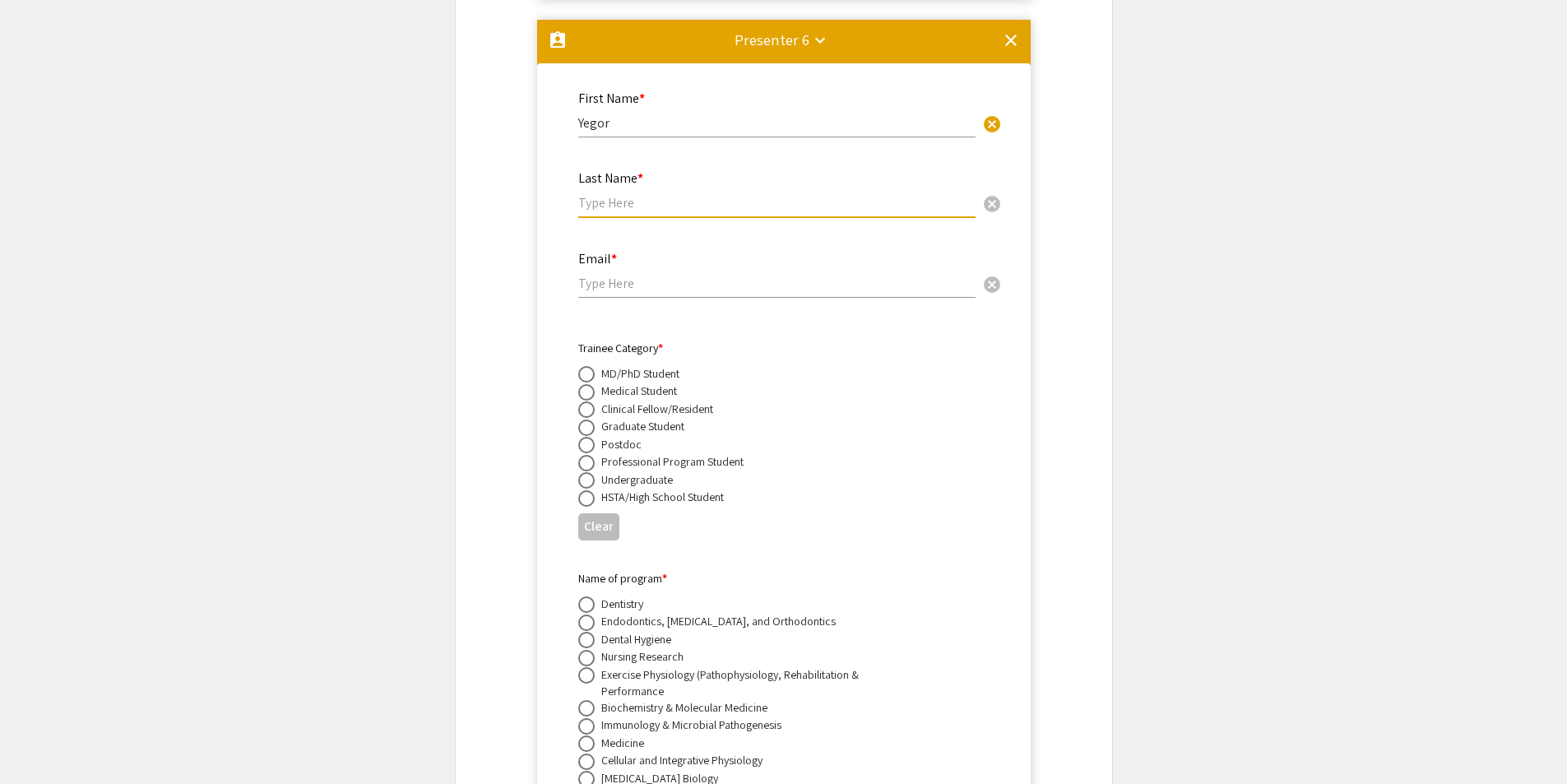
click at [673, 194] on input "text" at bounding box center [778, 202] width 398 height 17
paste input "Bushnev"
type input "Bushnev"
click at [682, 252] on div "Email * cancel" at bounding box center [778, 266] width 398 height 62
type input "n/a"
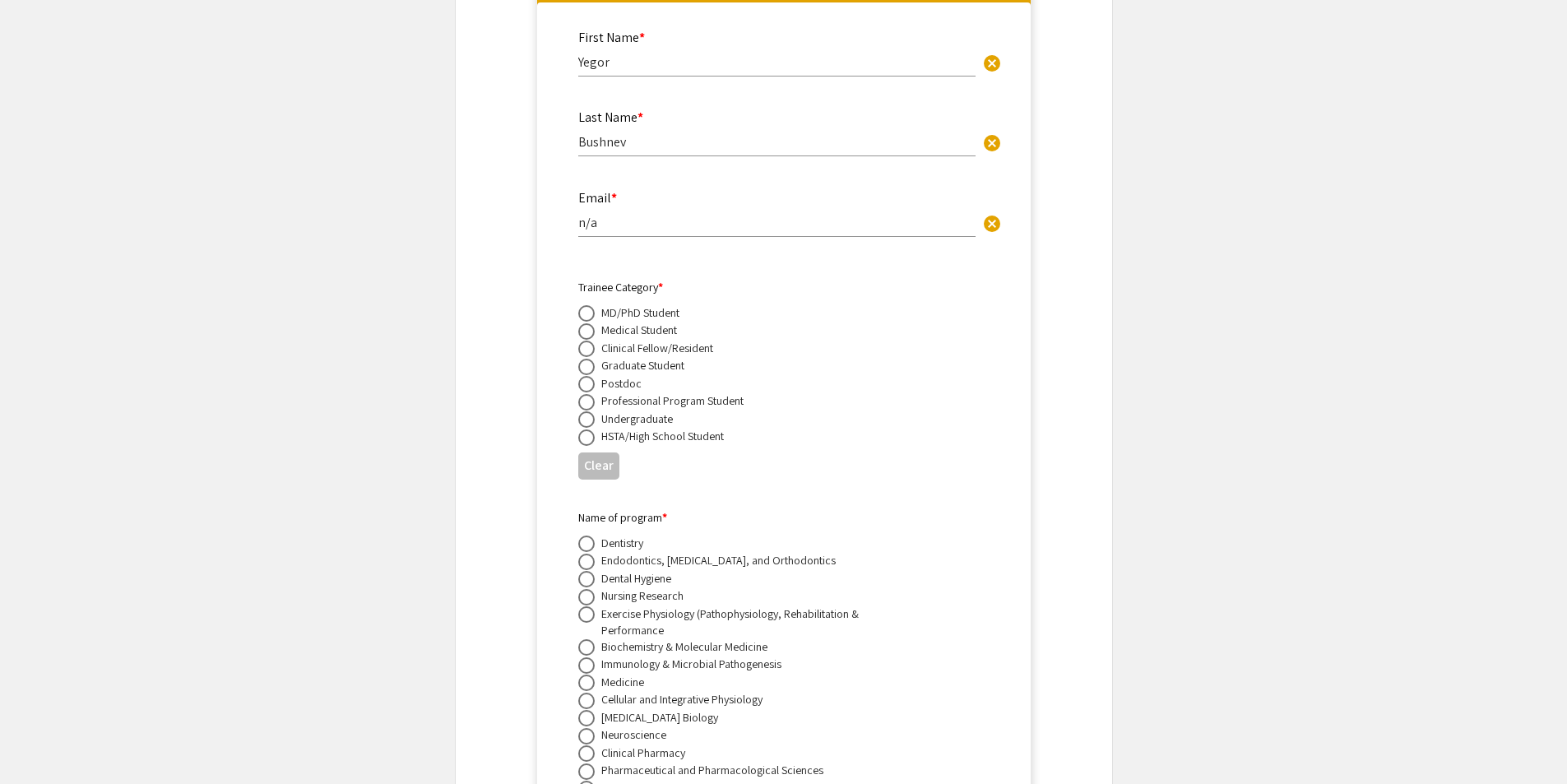
scroll to position [11735, 0]
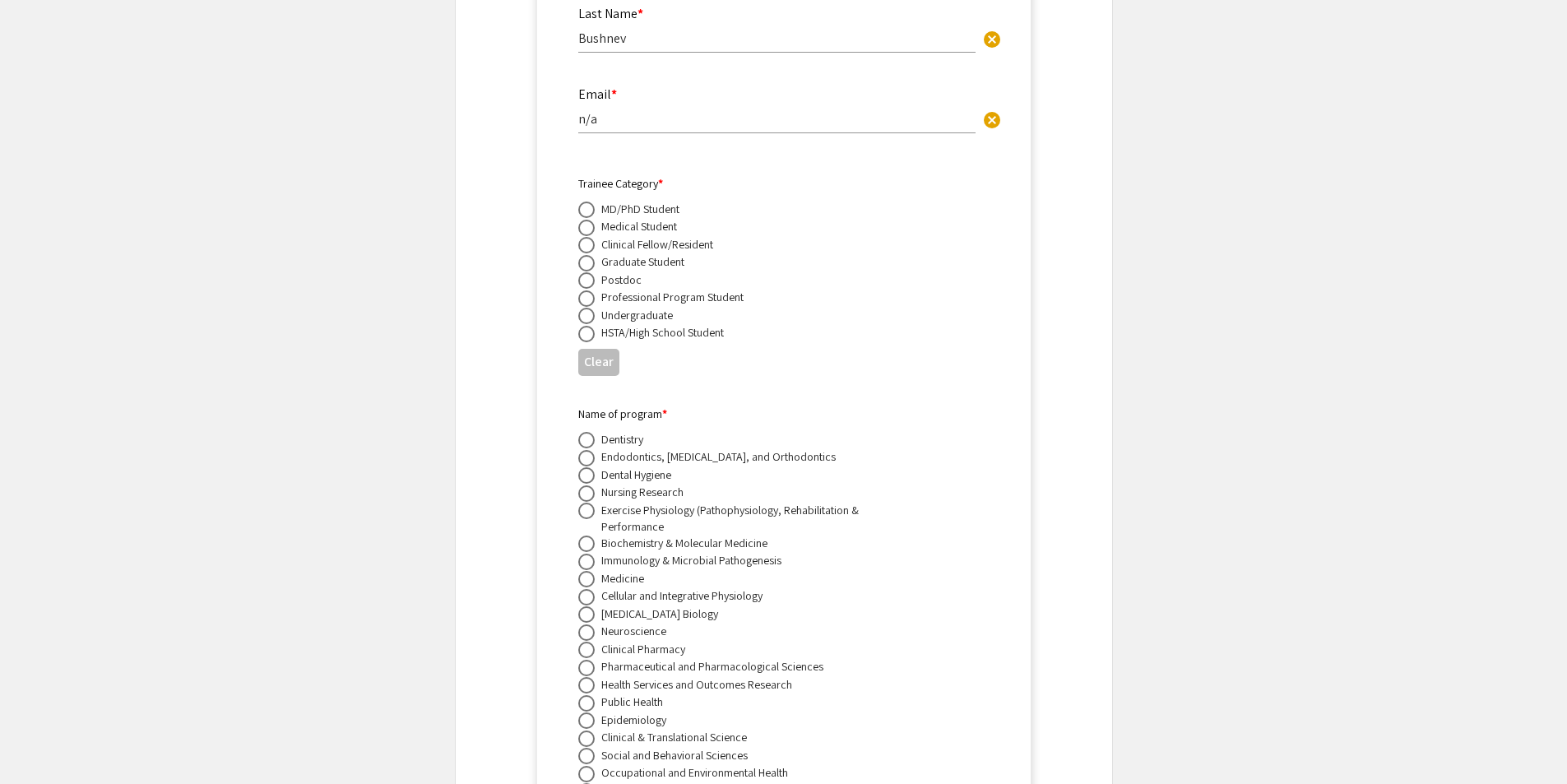
click at [580, 307] on span at bounding box center [586, 315] width 16 height 16
click at [580, 307] on input "radio" at bounding box center [586, 315] width 16 height 16
radio input "true"
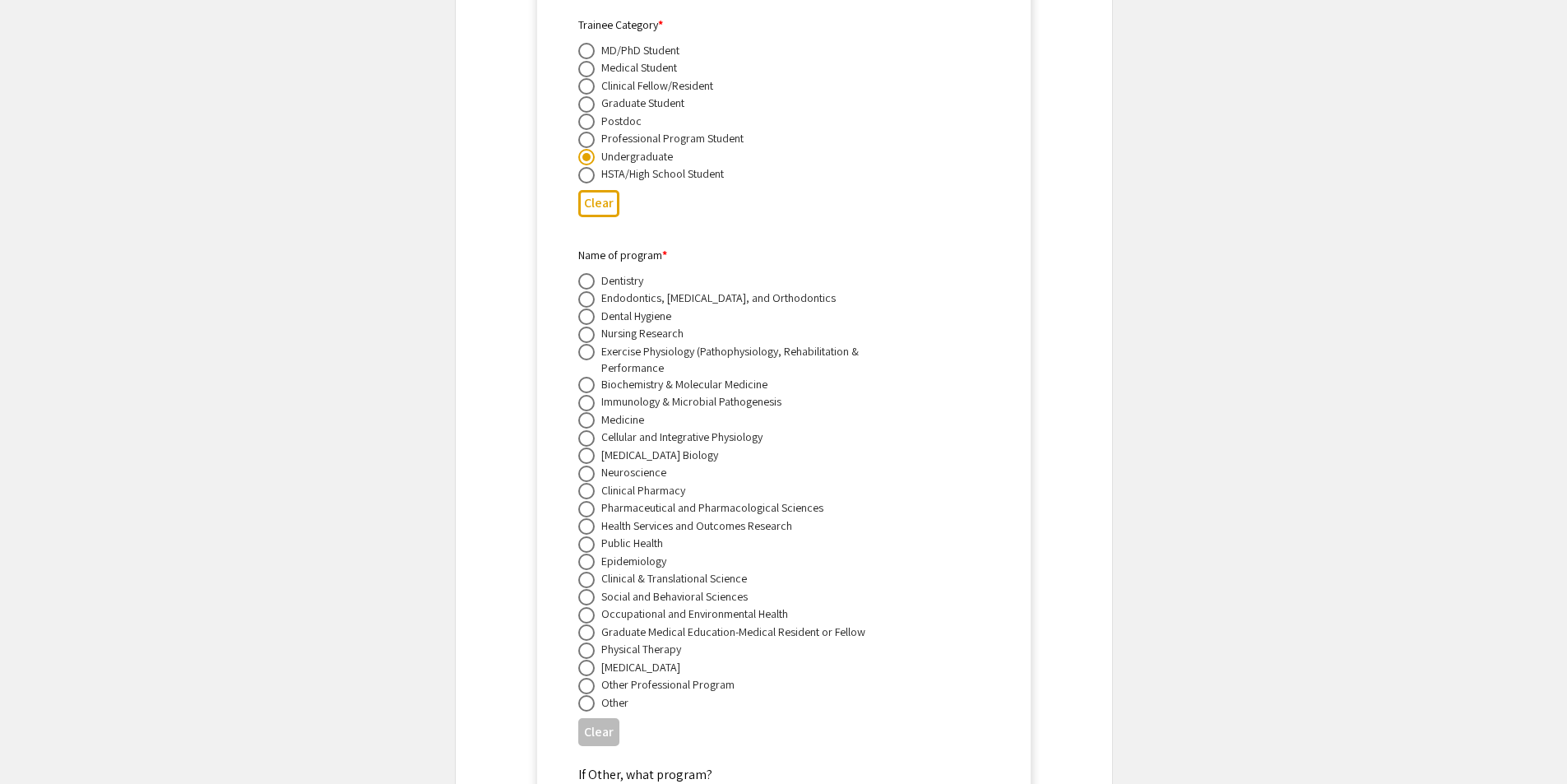
scroll to position [11899, 0]
click at [596, 689] on label at bounding box center [590, 697] width 23 height 16
click at [595, 689] on input "radio" at bounding box center [586, 697] width 16 height 16
radio input "true"
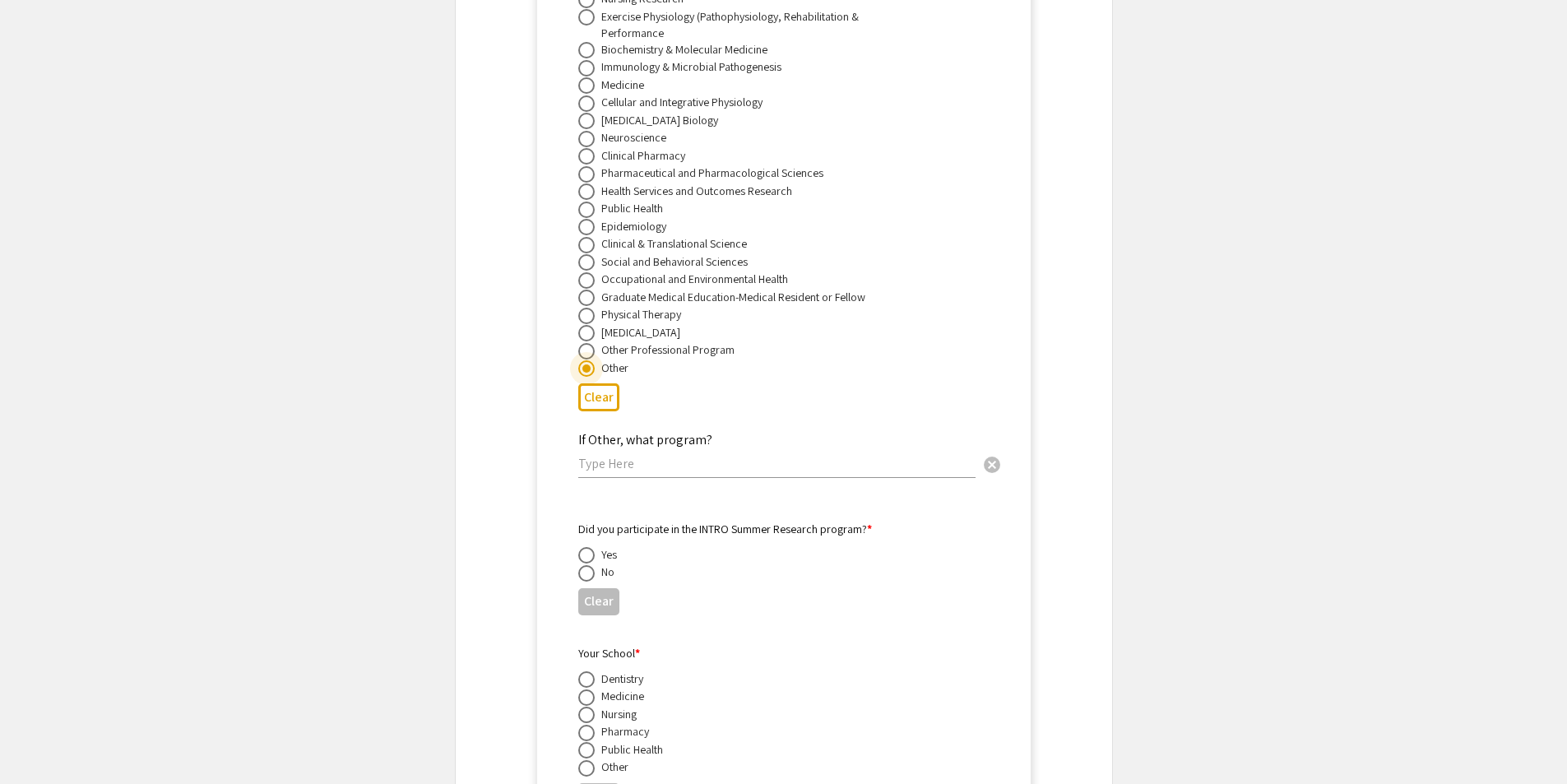
scroll to position [12310, 0]
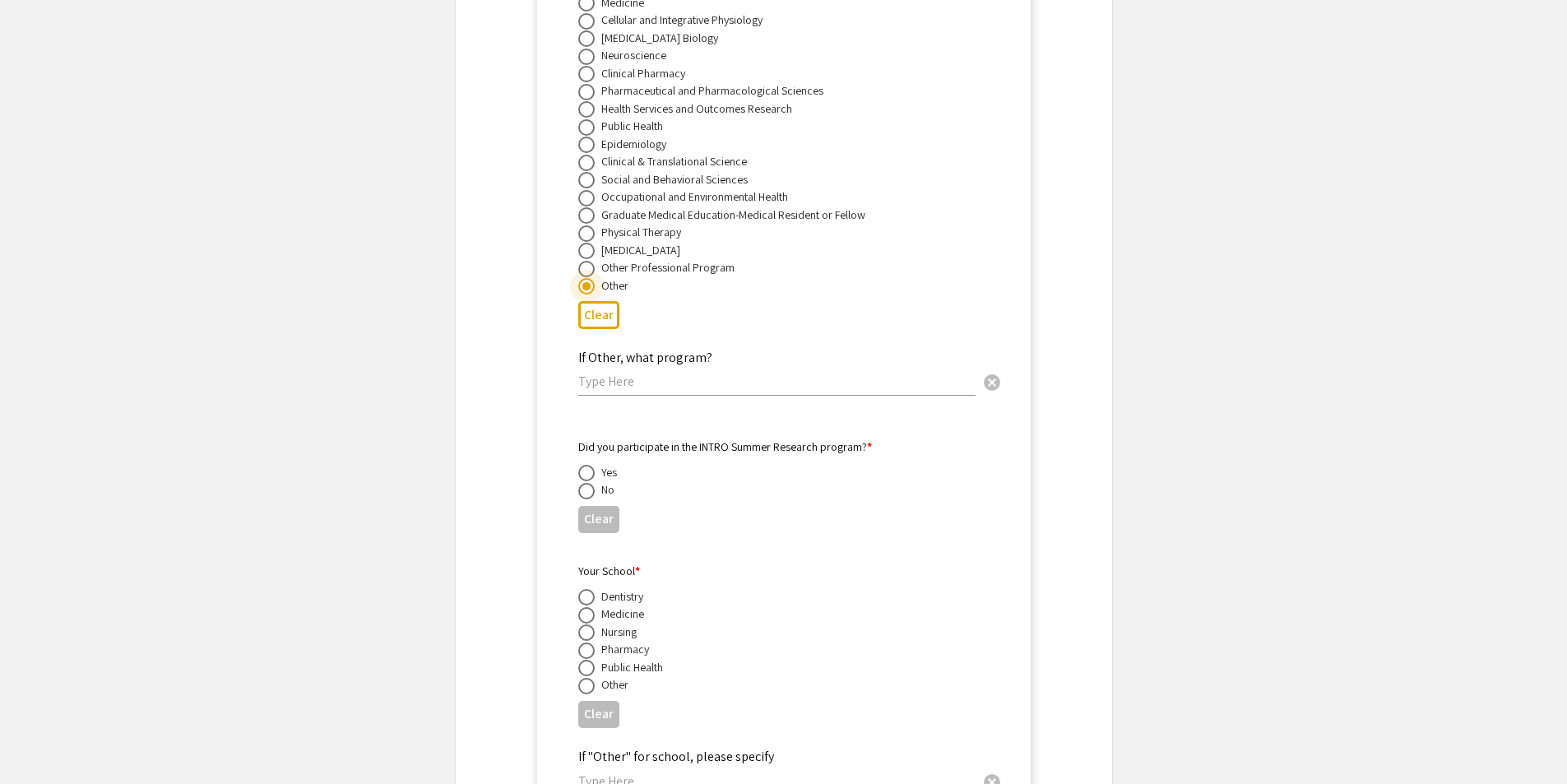
click at [587, 483] on span at bounding box center [586, 491] width 16 height 16
click at [587, 483] on input "radio" at bounding box center [586, 491] width 16 height 16
radio input "true"
click at [585, 677] on span at bounding box center [586, 685] width 16 height 16
click at [585, 677] on input "radio" at bounding box center [586, 685] width 16 height 16
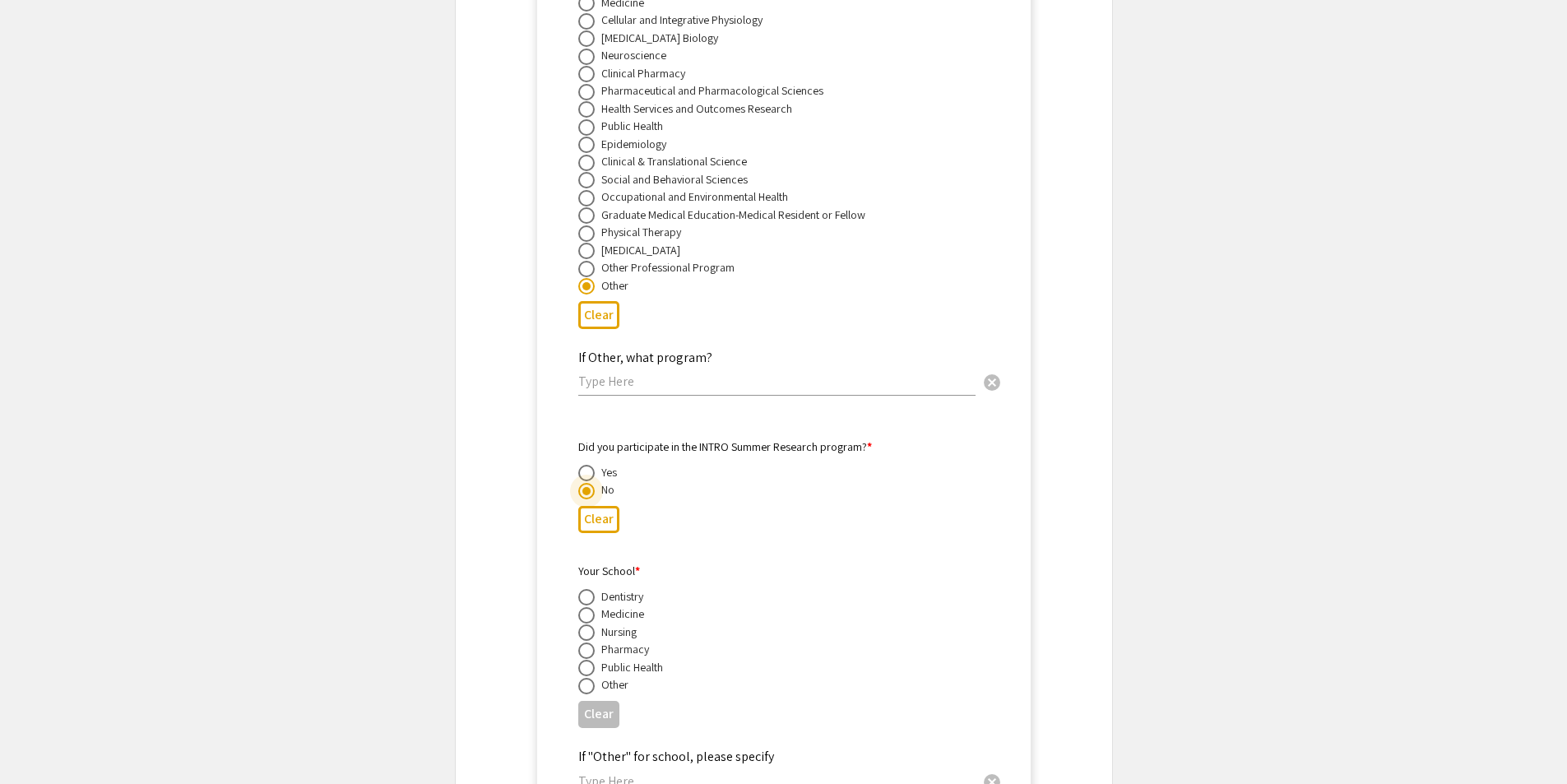
radio input "true"
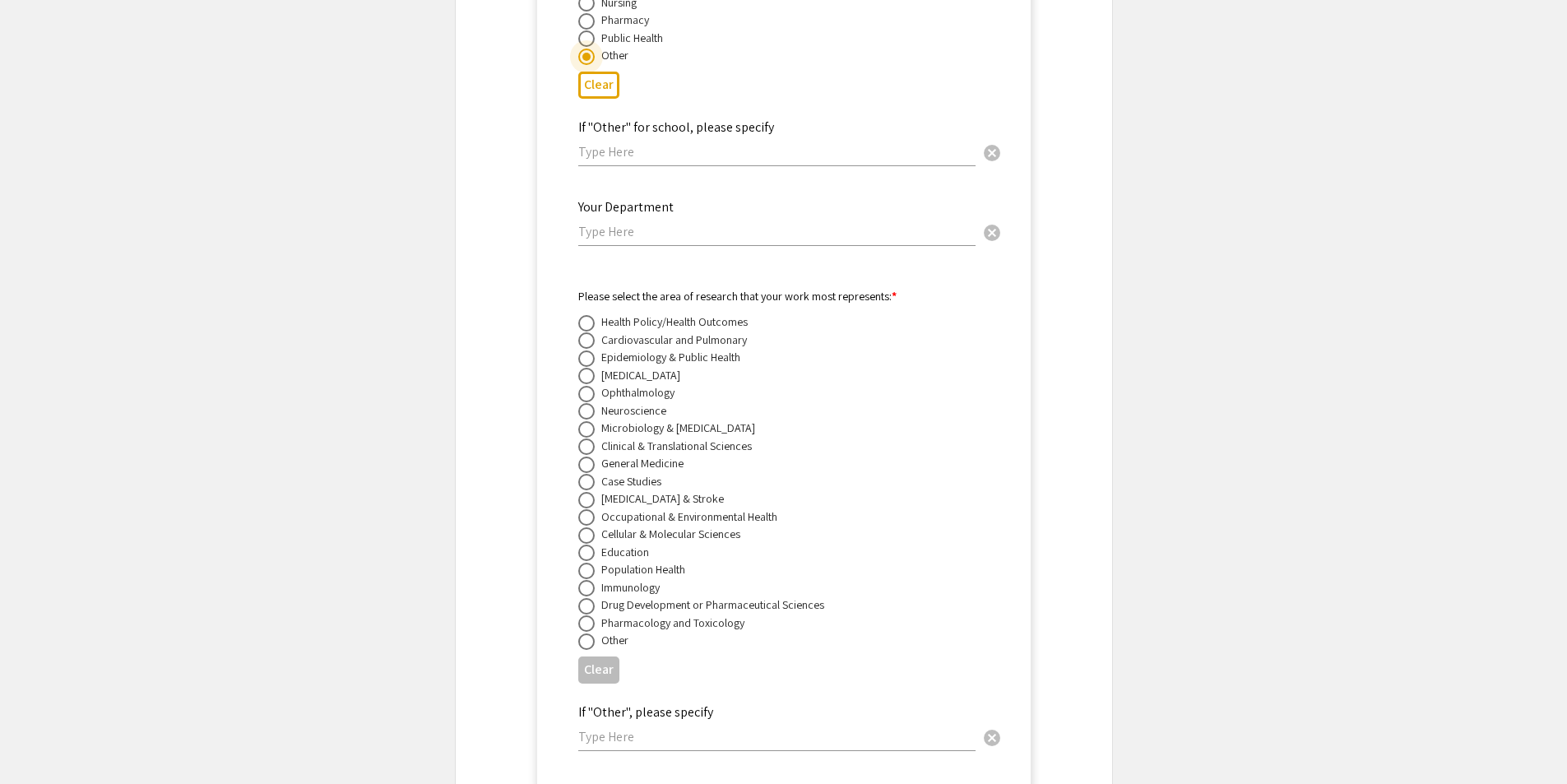
scroll to position [12969, 0]
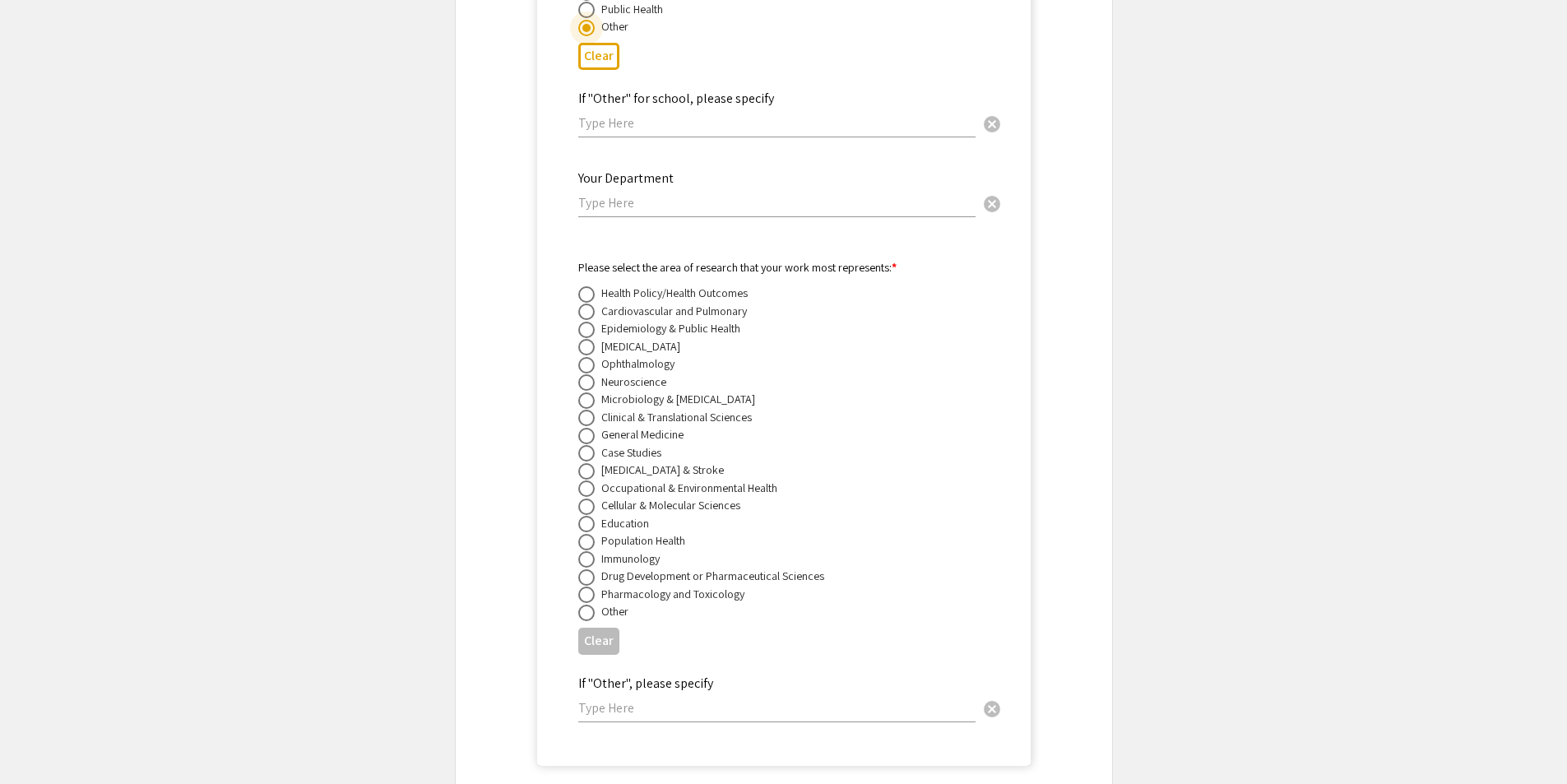
click at [593, 604] on span at bounding box center [586, 612] width 16 height 16
click at [593, 604] on input "radio" at bounding box center [586, 612] width 16 height 16
radio input "true"
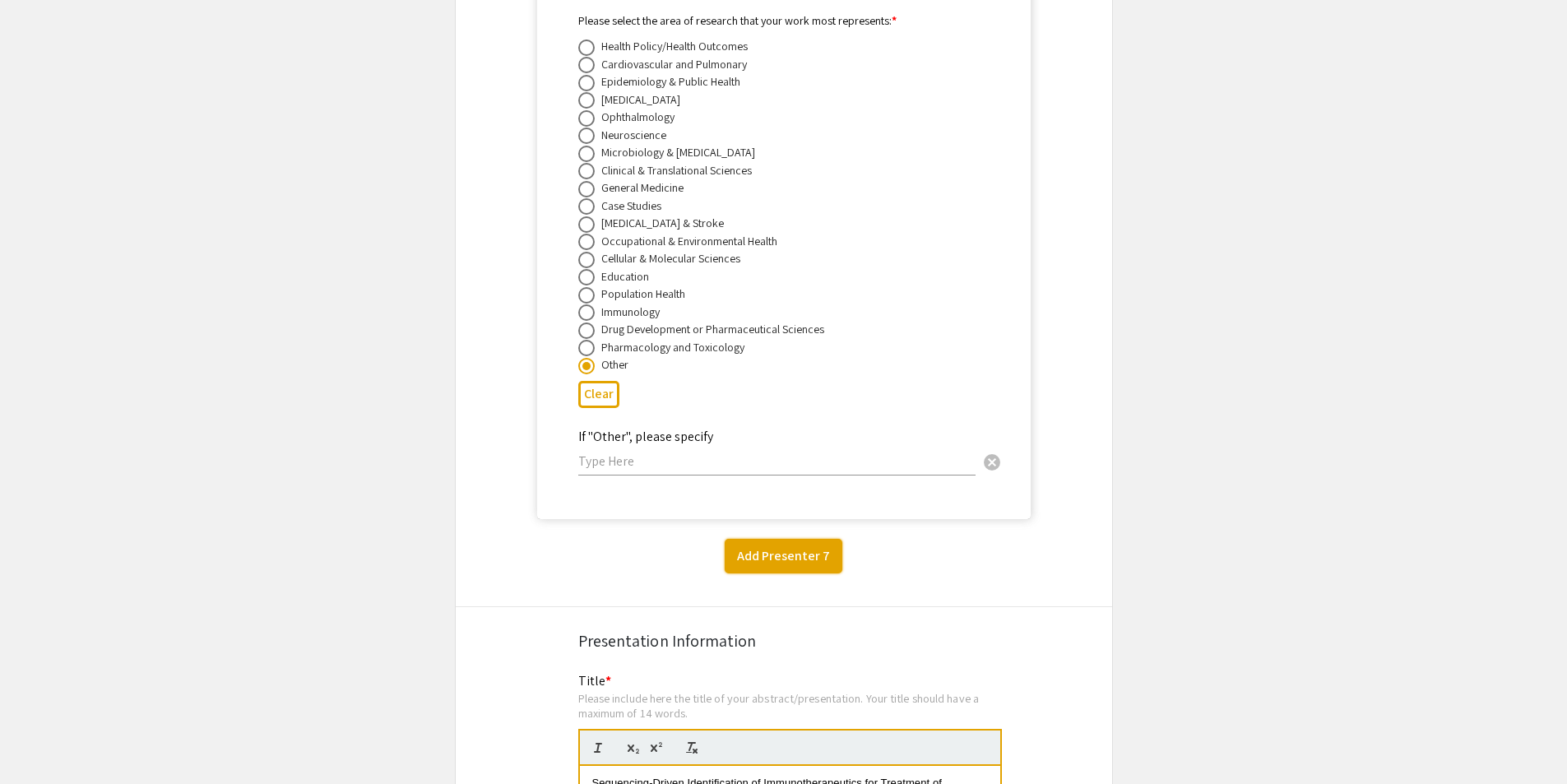
click at [789, 544] on button "Add Presenter 7" at bounding box center [784, 555] width 118 height 34
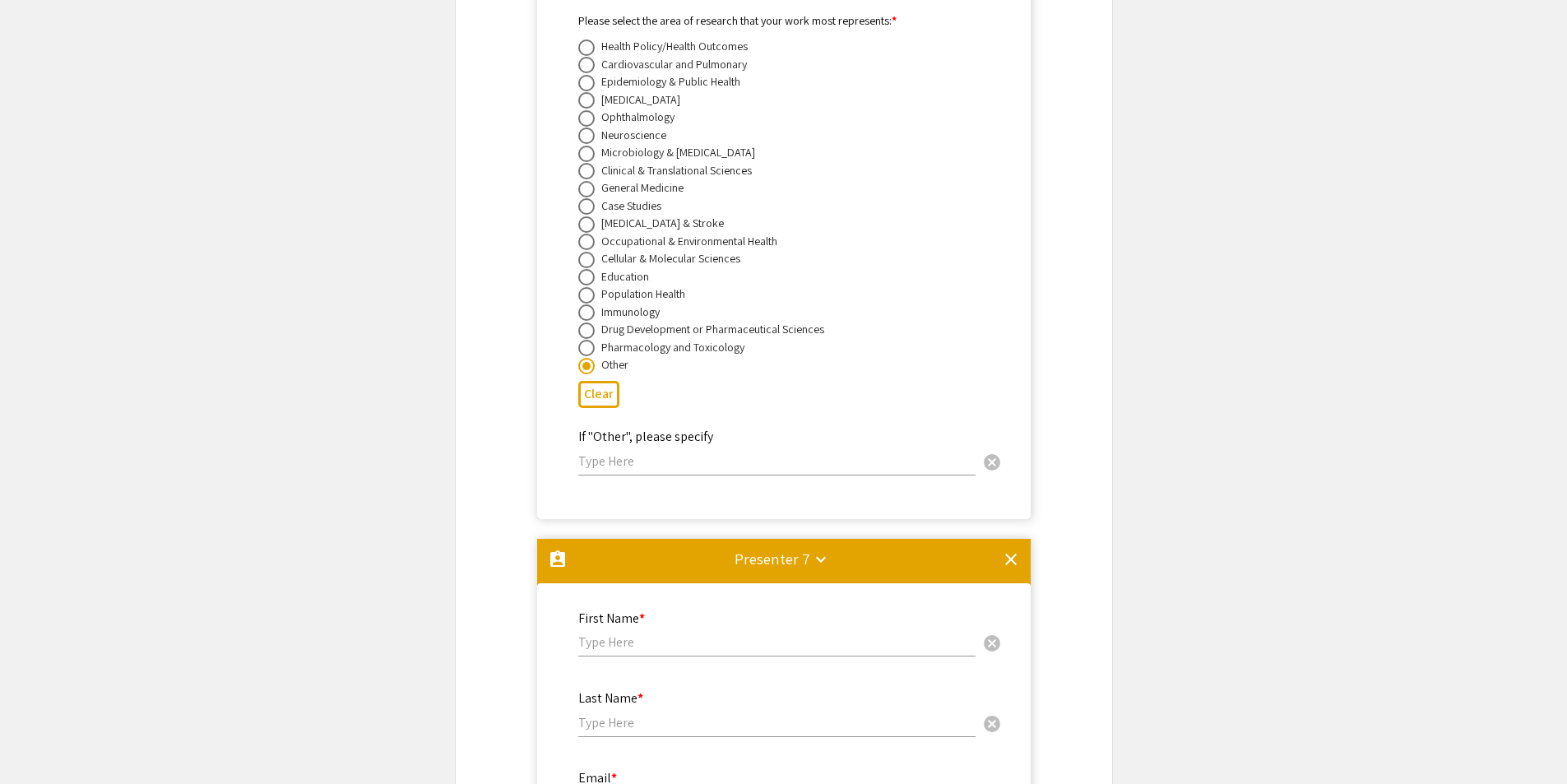
scroll to position [13734, 0]
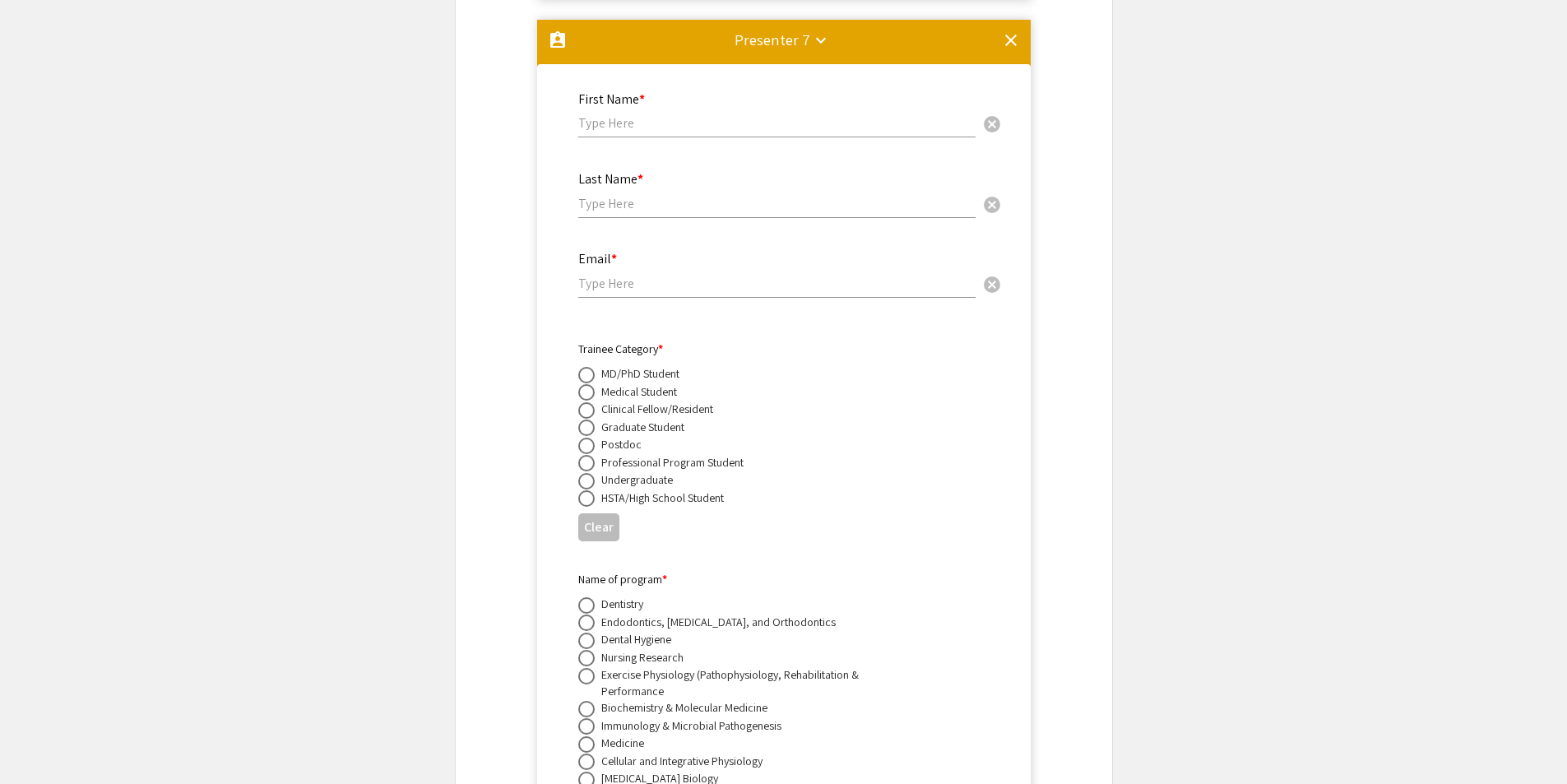
click at [873, 94] on div "First Name * cancel" at bounding box center [778, 107] width 398 height 62
paste input "[PERSON_NAME] Hall1,2"
drag, startPoint x: 732, startPoint y: 104, endPoint x: 620, endPoint y: 111, distance: 112.2
click at [620, 114] on input "[PERSON_NAME]" at bounding box center [778, 123] width 398 height 17
type input "[PERSON_NAME]"
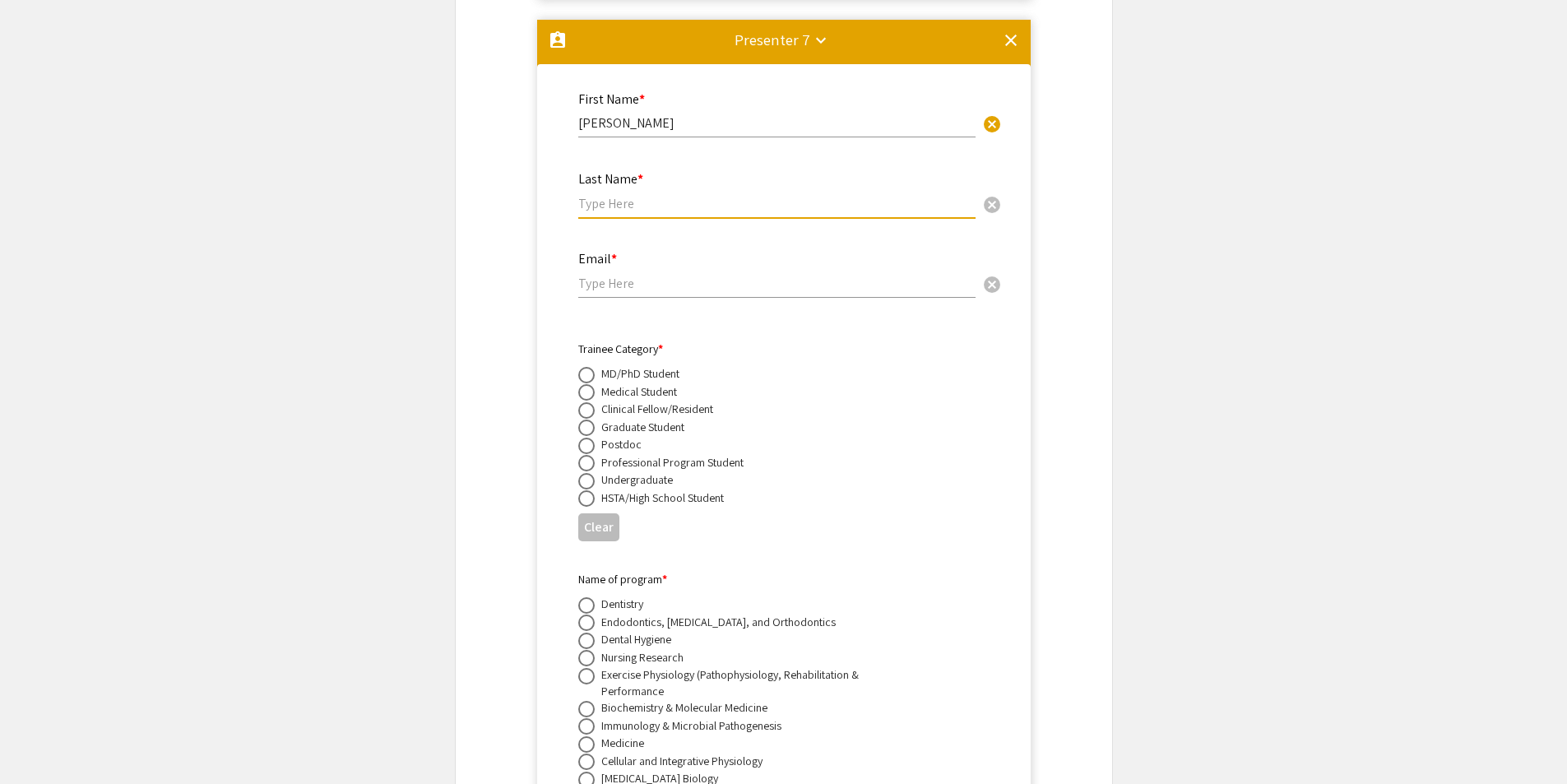
click at [601, 195] on input "text" at bounding box center [778, 203] width 398 height 17
paste input "Hall"
type input "Hall"
click at [680, 275] on input "email" at bounding box center [778, 283] width 398 height 17
paste input "[EMAIL_ADDRESS][DOMAIN_NAME]"
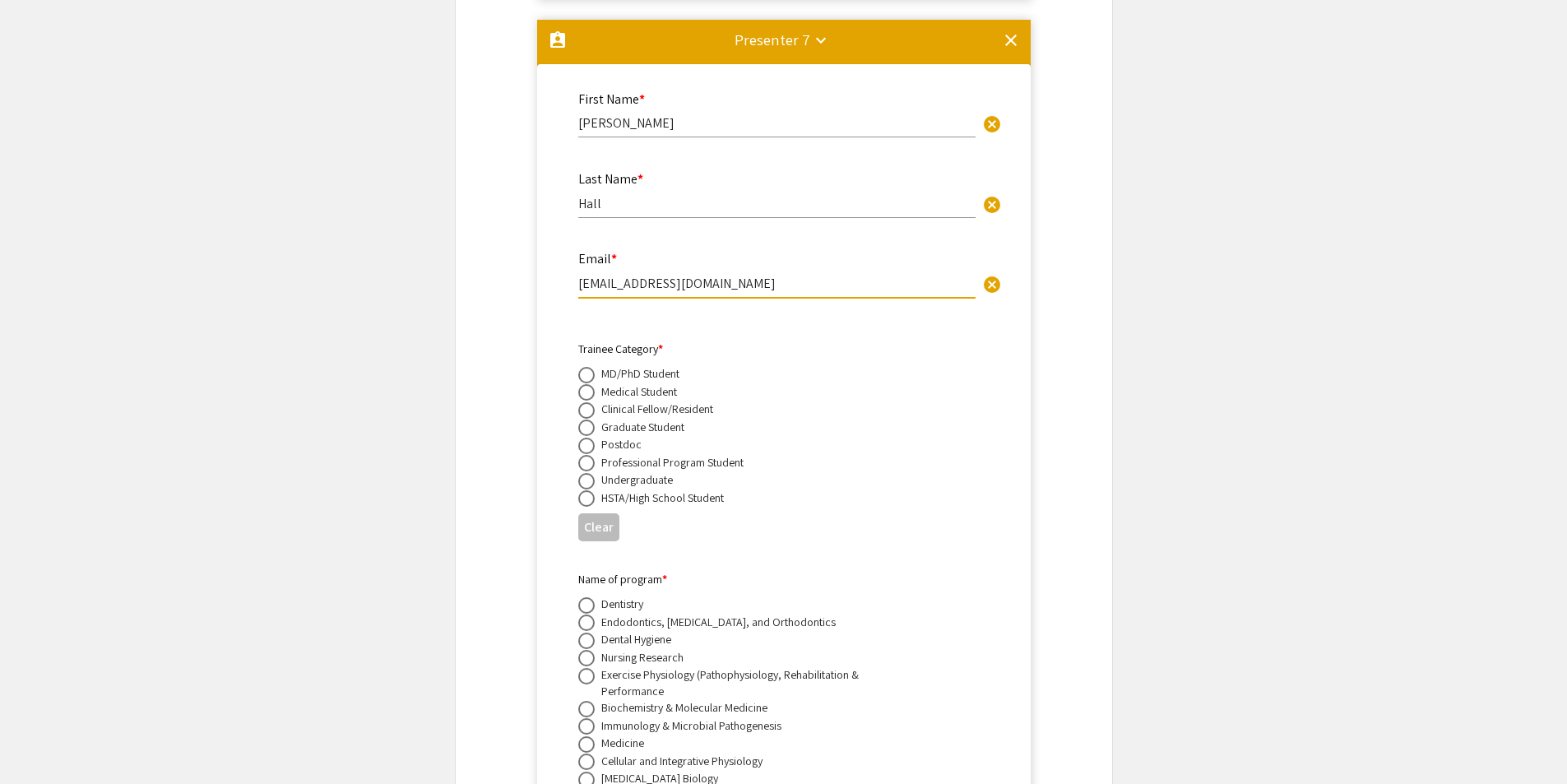
type input "[EMAIL_ADDRESS][DOMAIN_NAME]"
click at [585, 473] on span at bounding box center [586, 480] width 16 height 16
click at [585, 473] on input "radio" at bounding box center [586, 480] width 16 height 16
radio input "true"
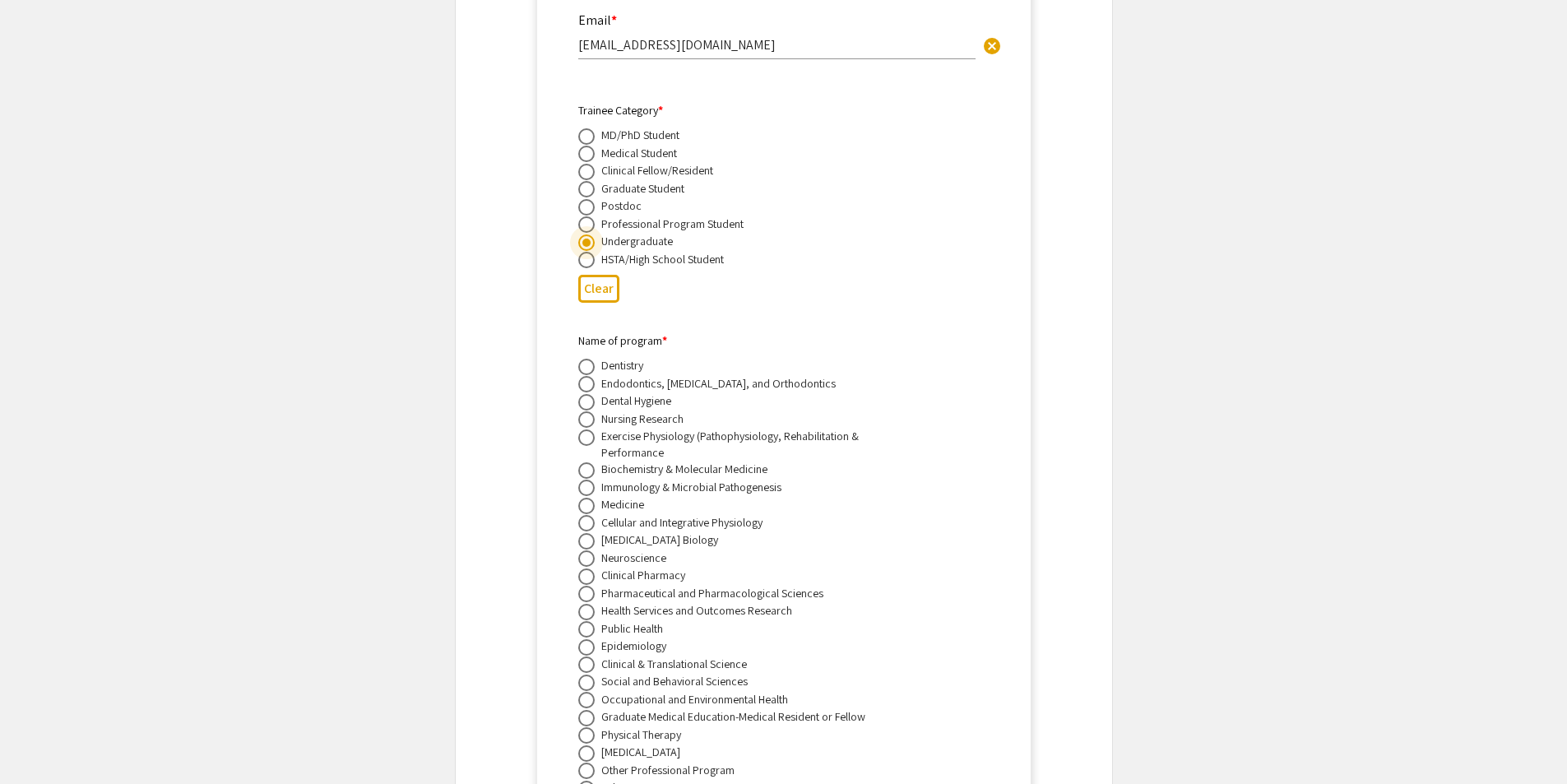
scroll to position [13981, 0]
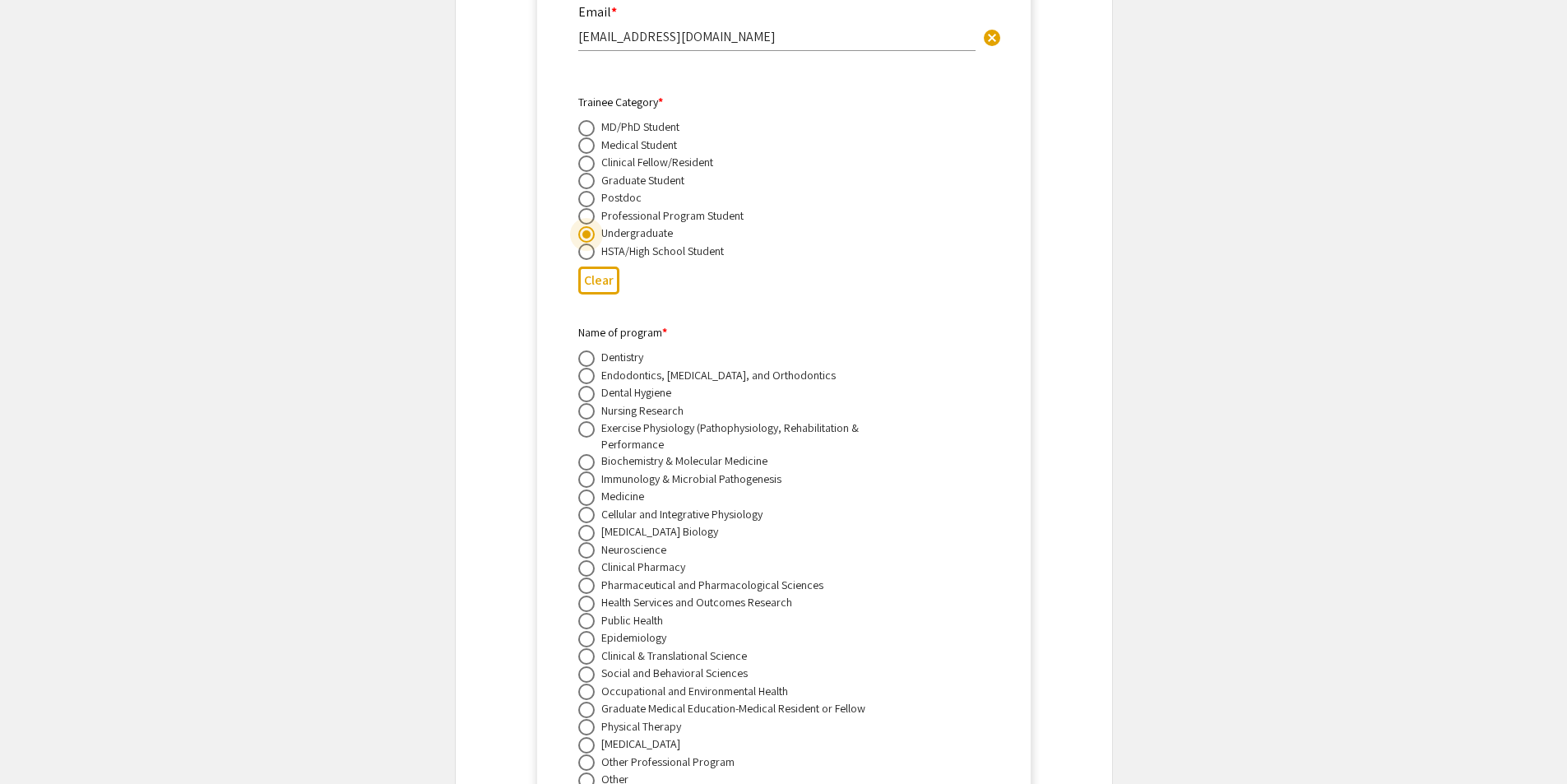
click at [585, 479] on span at bounding box center [585, 479] width 0 height 0
click at [585, 471] on input "radio" at bounding box center [586, 479] width 16 height 16
radio input "true"
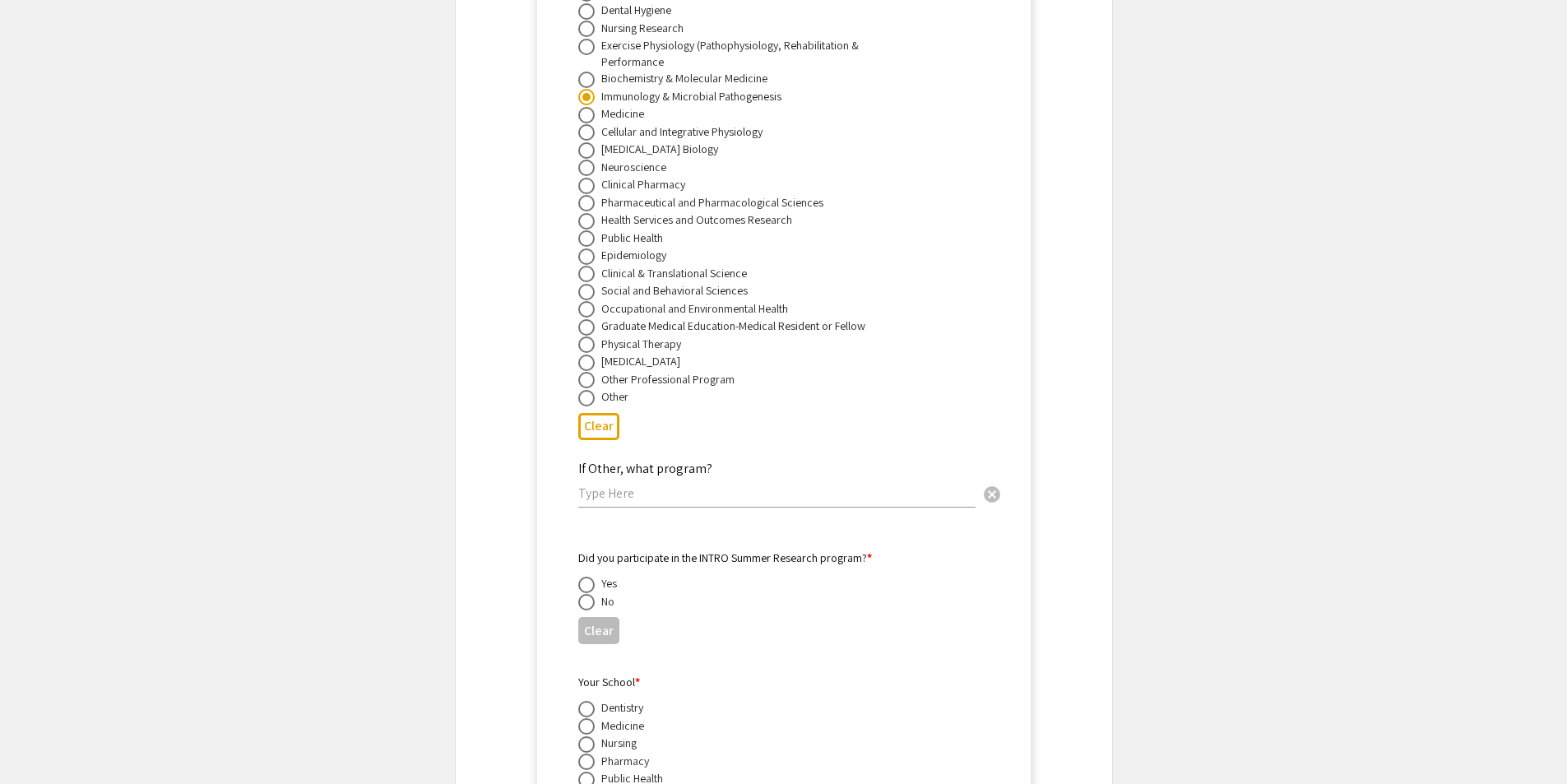
scroll to position [14474, 0]
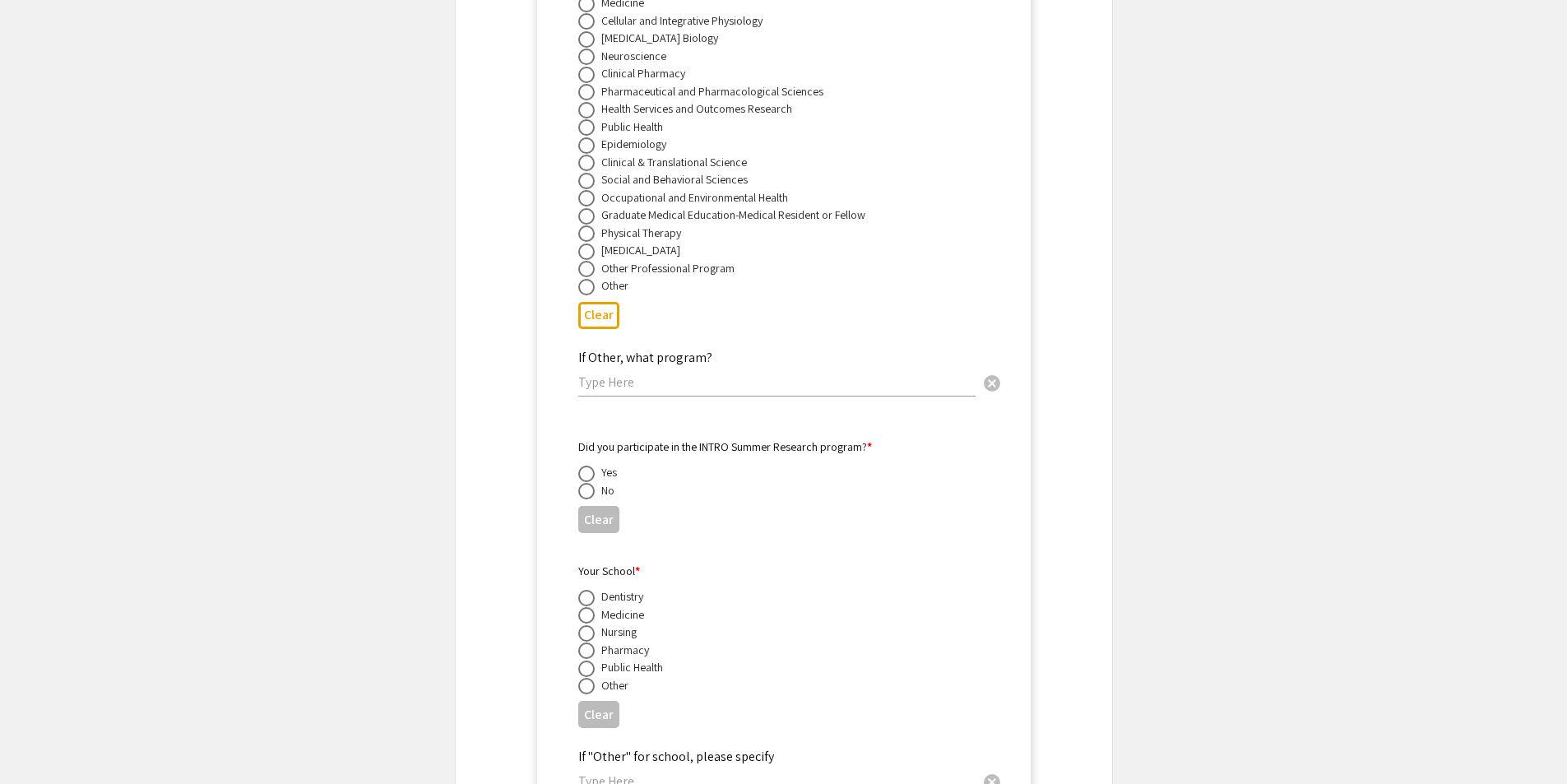
click at [591, 483] on span at bounding box center [586, 491] width 16 height 16
click at [591, 483] on input "radio" at bounding box center [586, 491] width 16 height 16
radio input "true"
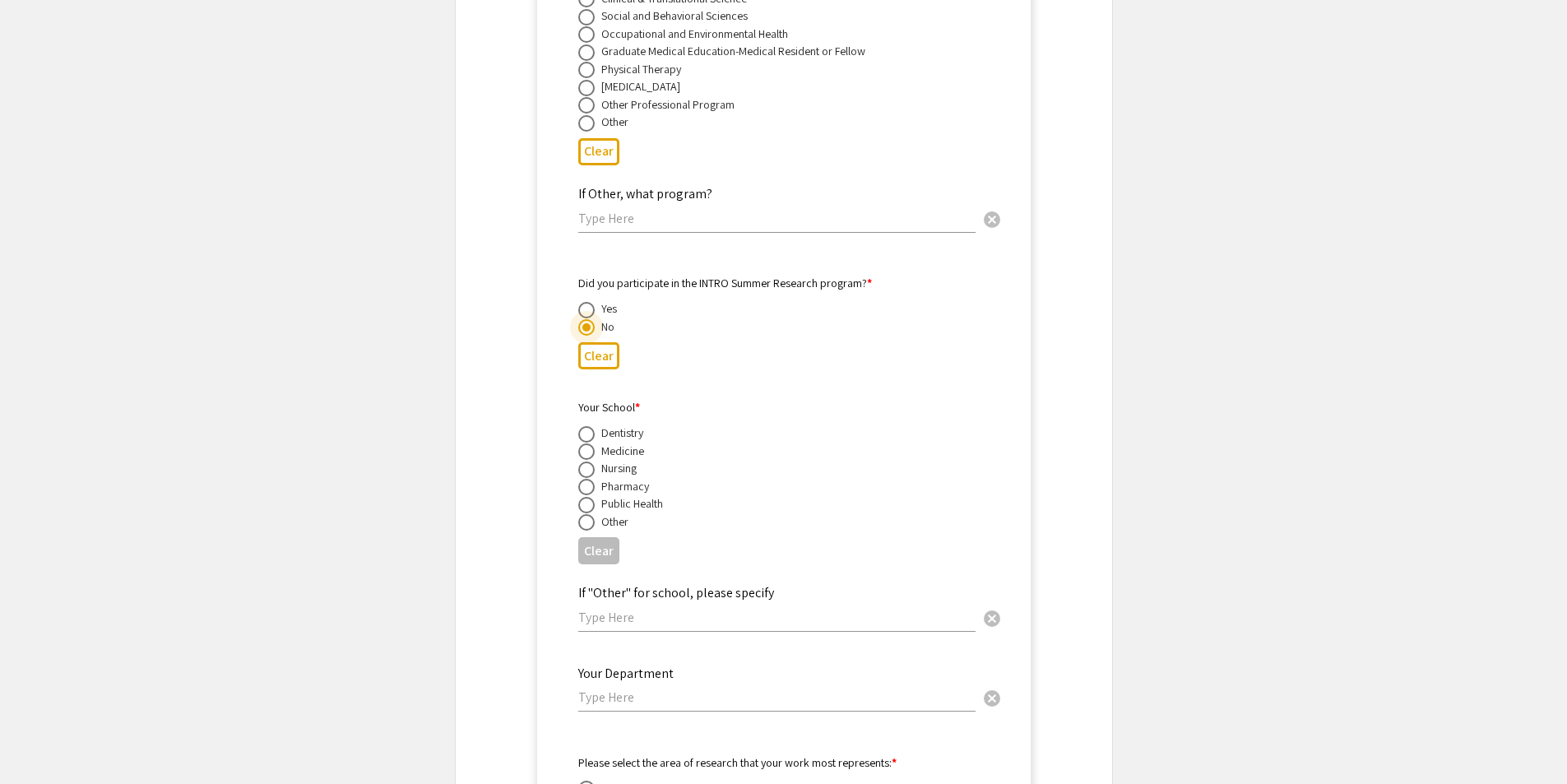
scroll to position [14638, 0]
click at [589, 443] on span at bounding box center [586, 450] width 16 height 16
click at [589, 443] on input "radio" at bounding box center [586, 450] width 16 height 16
radio input "true"
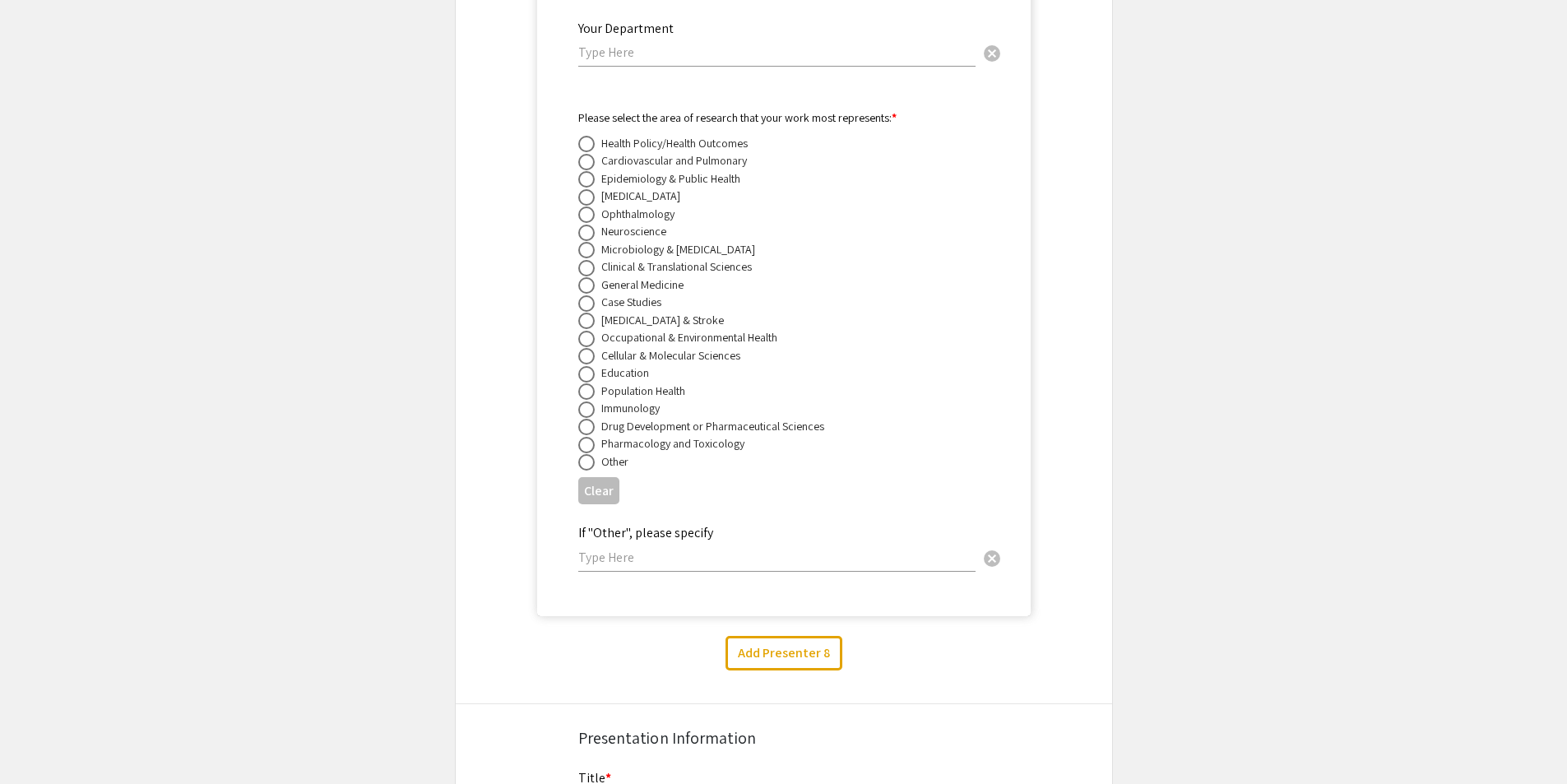
scroll to position [15296, 0]
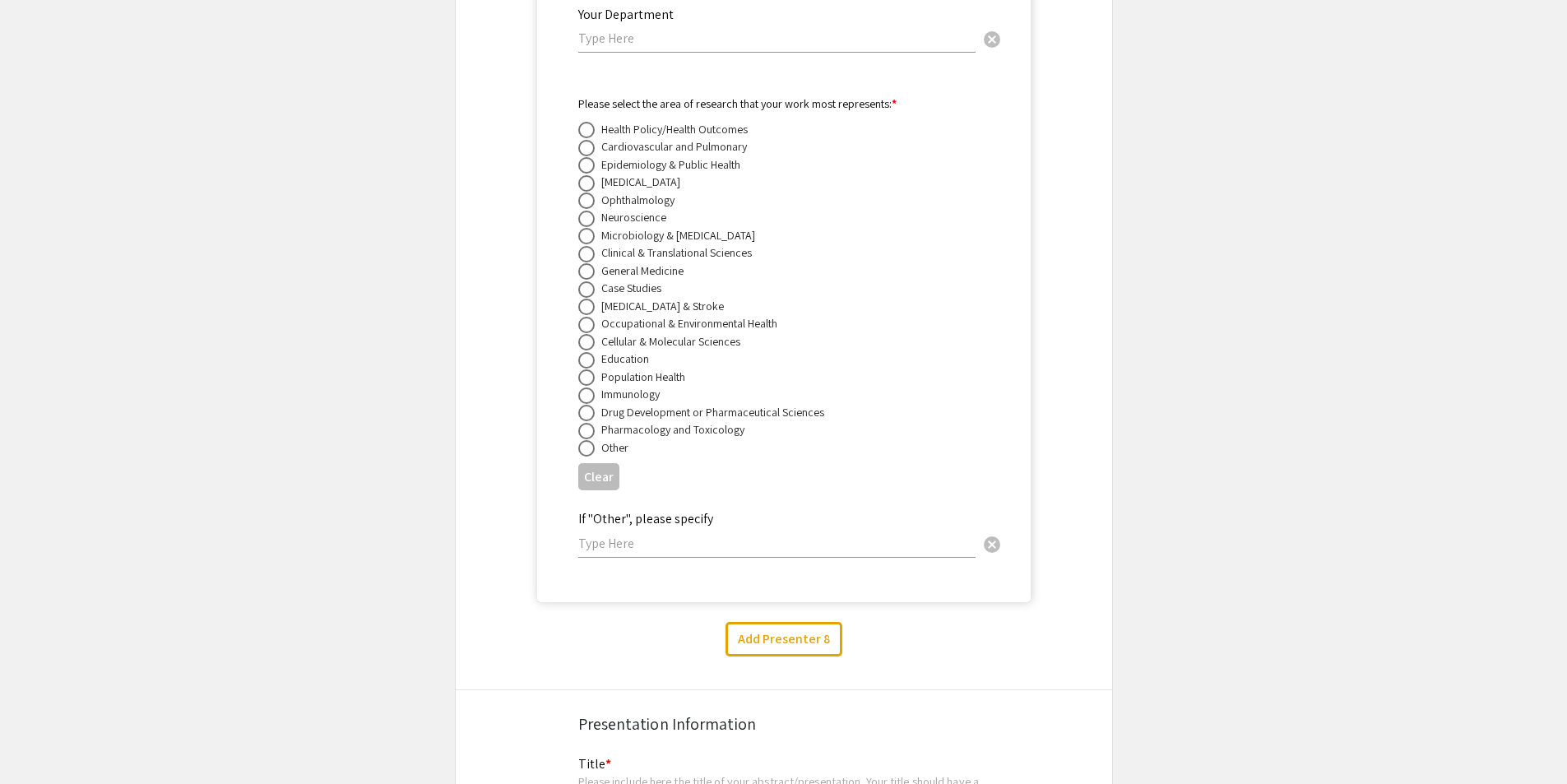
click at [585, 228] on span at bounding box center [586, 235] width 16 height 16
click at [585, 228] on input "radio" at bounding box center [586, 235] width 16 height 16
radio input "true"
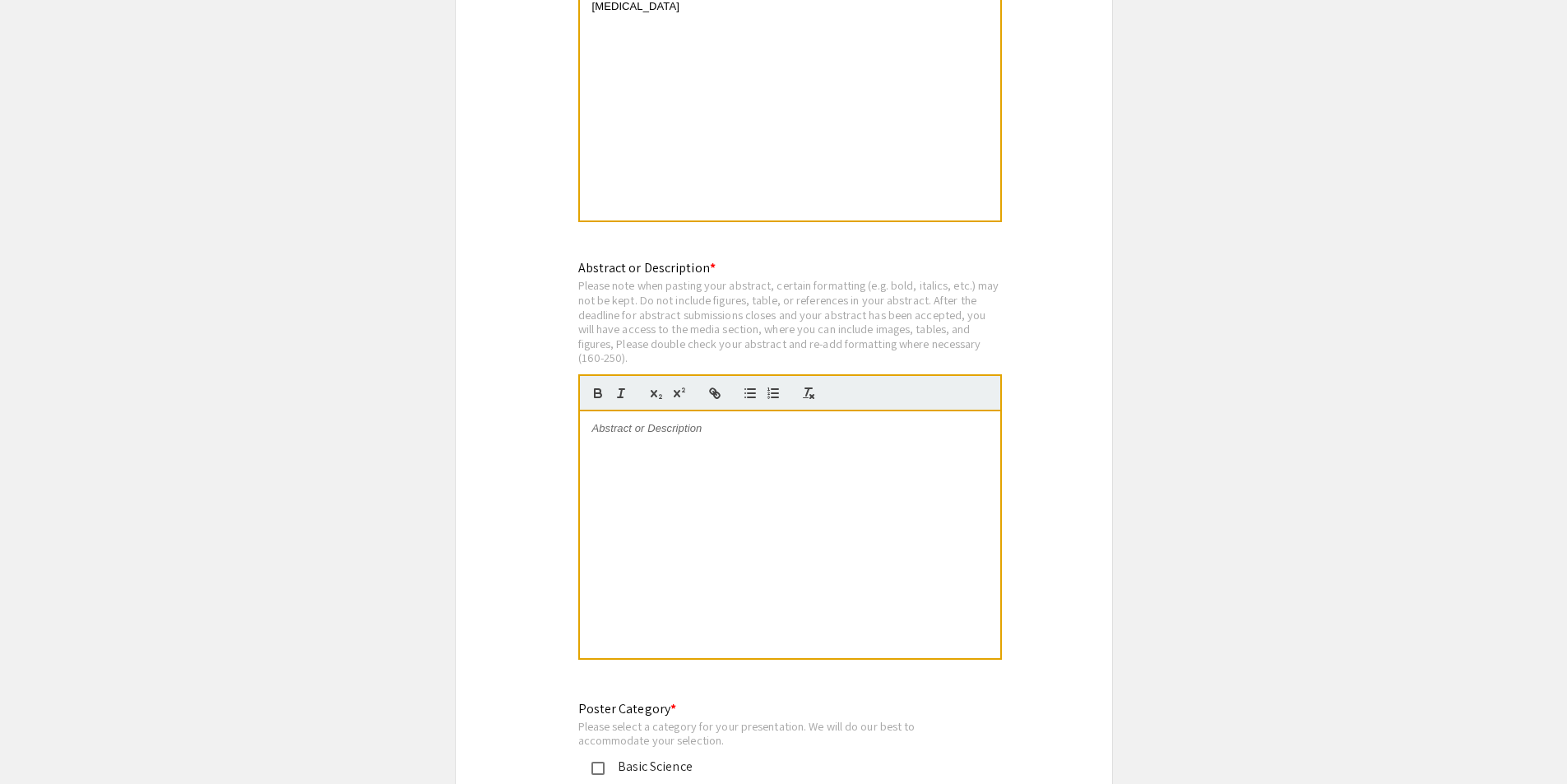
scroll to position [16201, 0]
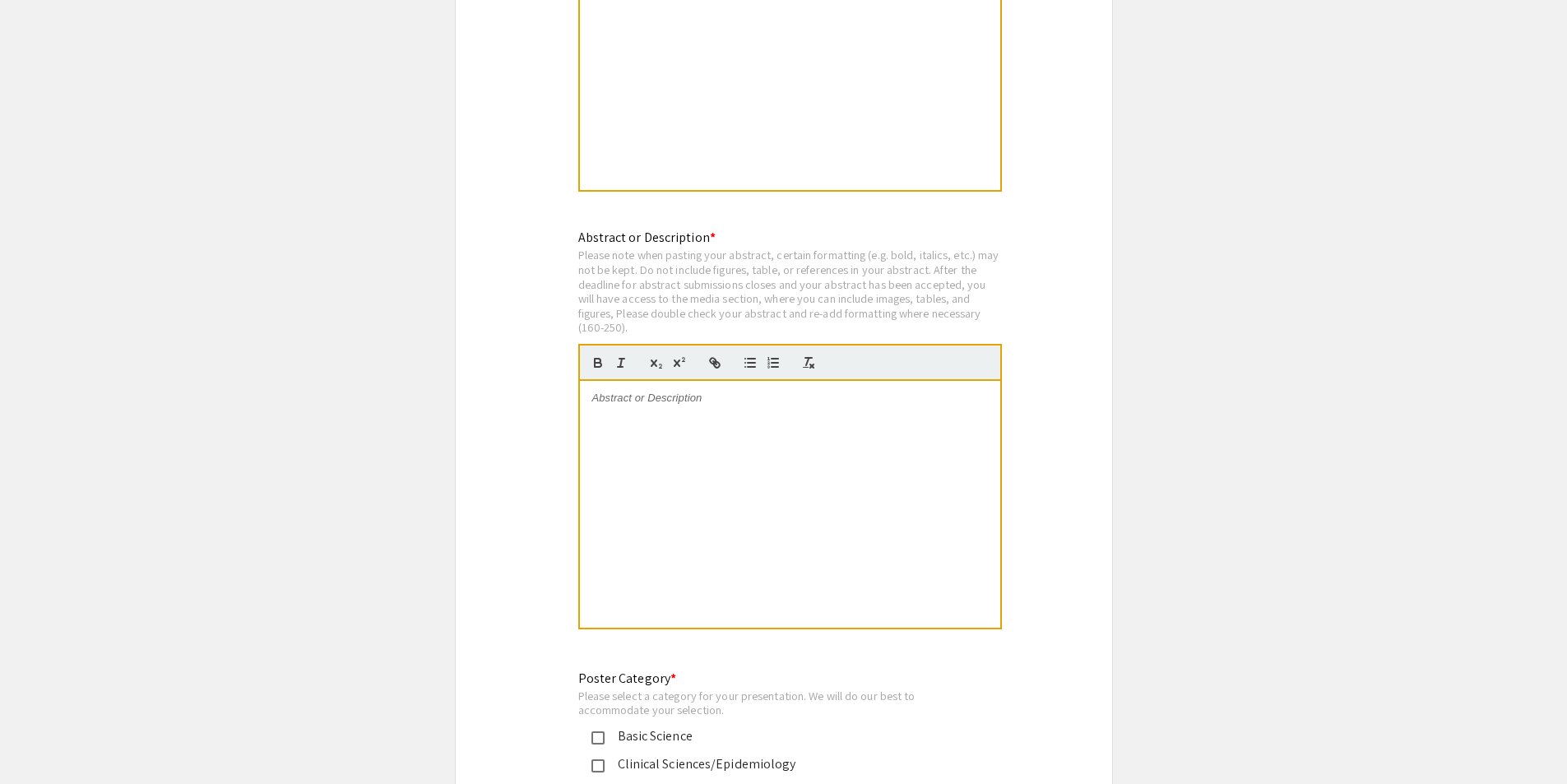
click at [817, 404] on div at bounding box center [790, 503] width 421 height 247
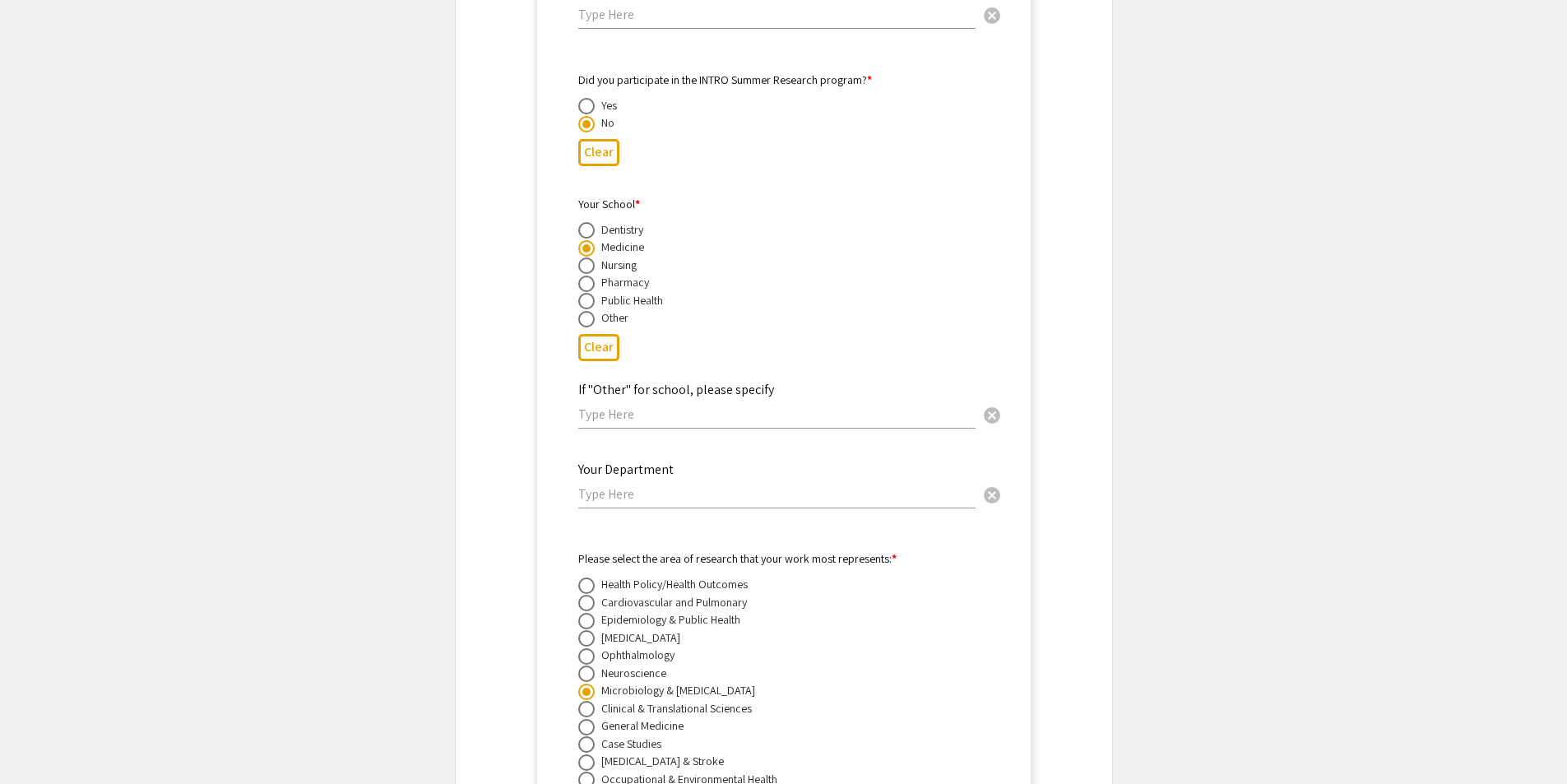
scroll to position [4018, 0]
